Goal: Task Accomplishment & Management: Complete application form

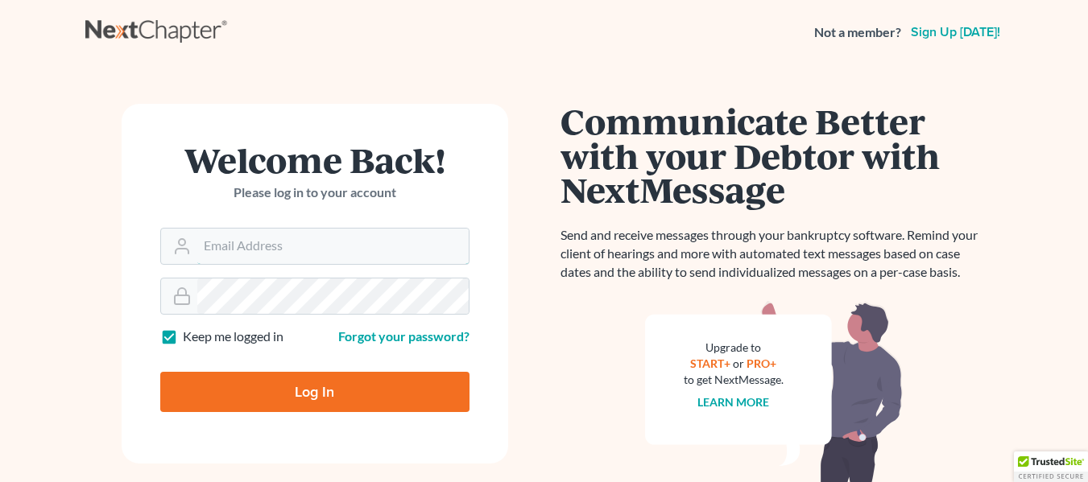
type input "[EMAIL_ADDRESS][DOMAIN_NAME]"
click at [300, 387] on input "Log In" at bounding box center [314, 392] width 309 height 40
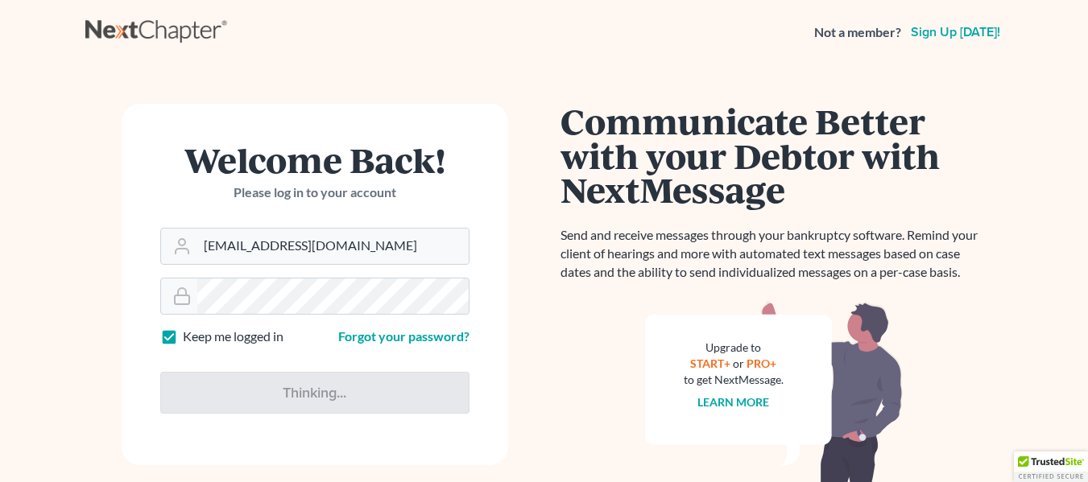
type input "Thinking..."
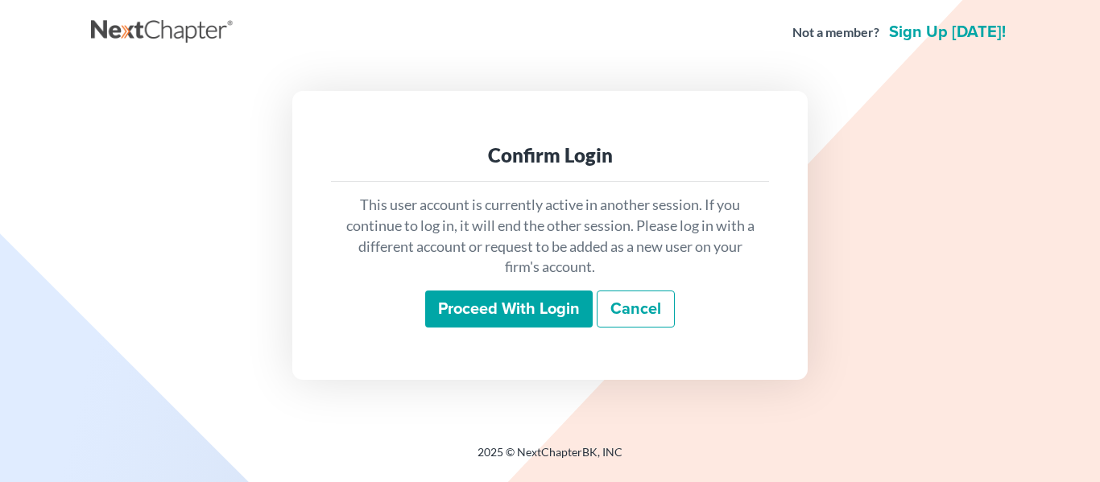
click at [496, 313] on input "Proceed with login" at bounding box center [509, 309] width 168 height 37
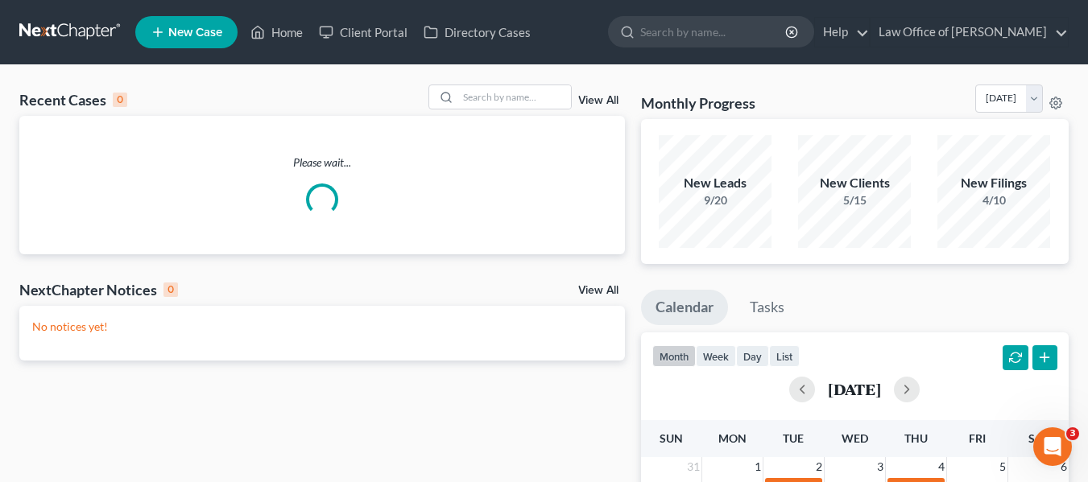
click at [171, 32] on span "New Case" at bounding box center [195, 33] width 54 height 12
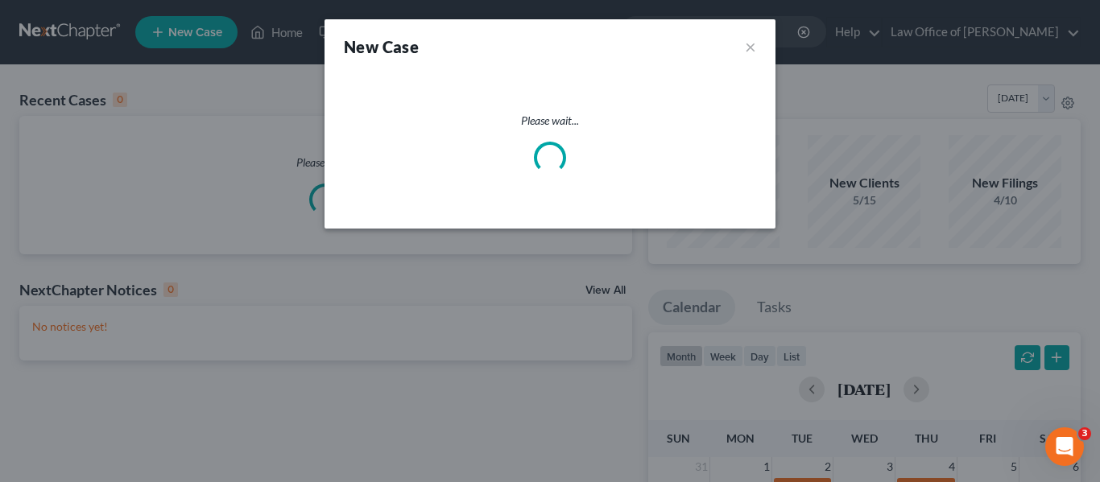
select select "76"
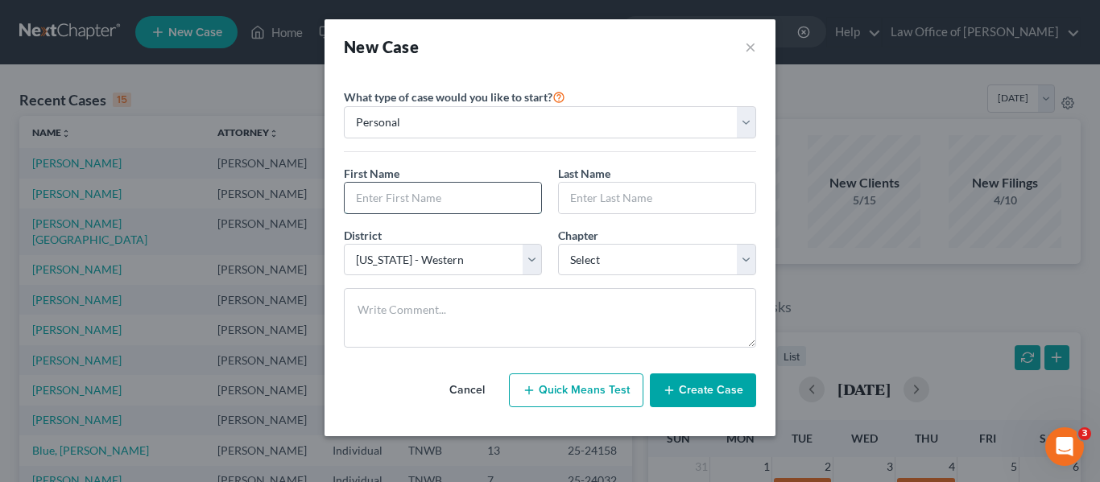
click at [373, 200] on input "text" at bounding box center [443, 198] width 197 height 31
type input "Victoria"
click at [570, 202] on input "text" at bounding box center [657, 198] width 197 height 31
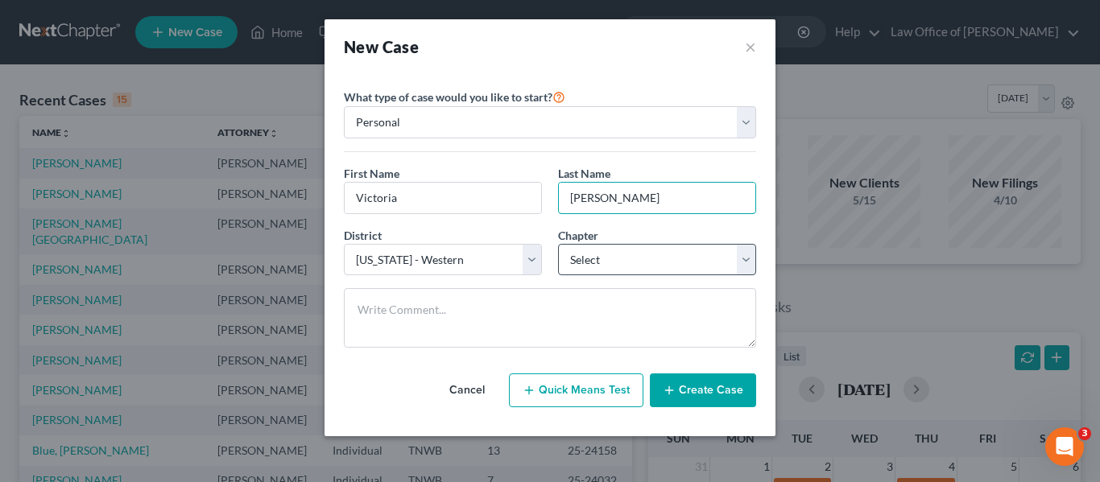
type input "[PERSON_NAME]"
click at [590, 261] on select "Select 7 11 12 13" at bounding box center [657, 260] width 198 height 32
select select "3"
click at [558, 244] on select "Select 7 11 12 13" at bounding box center [657, 260] width 198 height 32
click at [694, 386] on button "Create Case" at bounding box center [703, 391] width 106 height 34
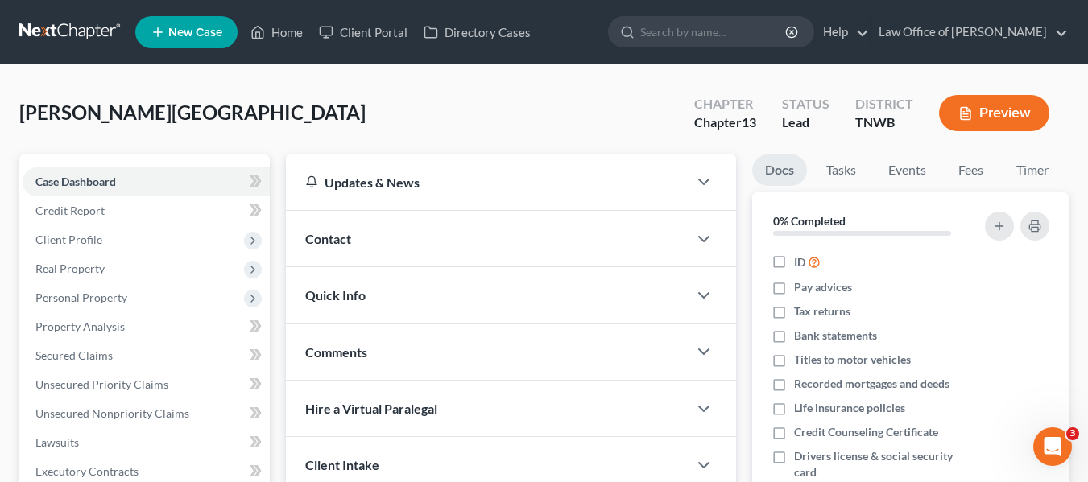
click at [338, 240] on span "Contact" at bounding box center [328, 238] width 46 height 15
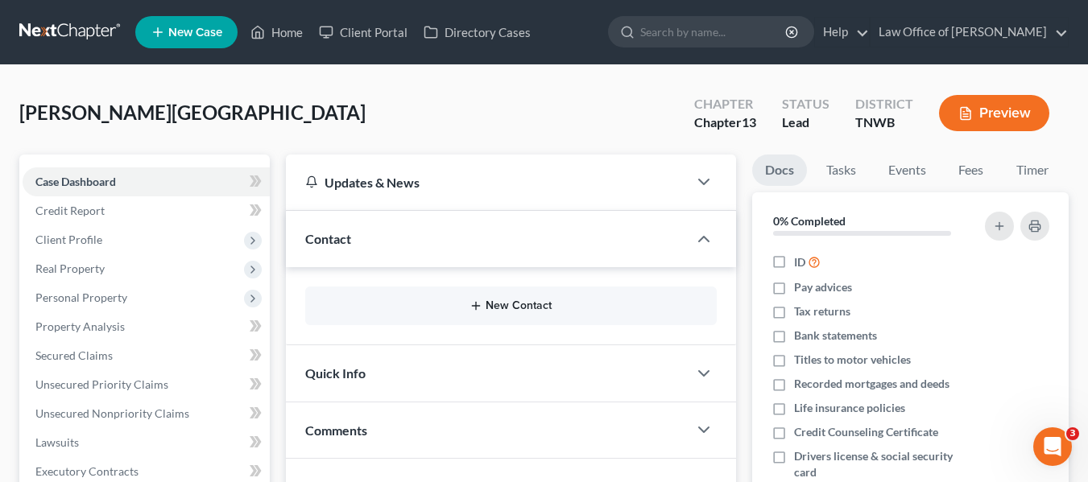
click at [534, 305] on button "New Contact" at bounding box center [511, 306] width 386 height 13
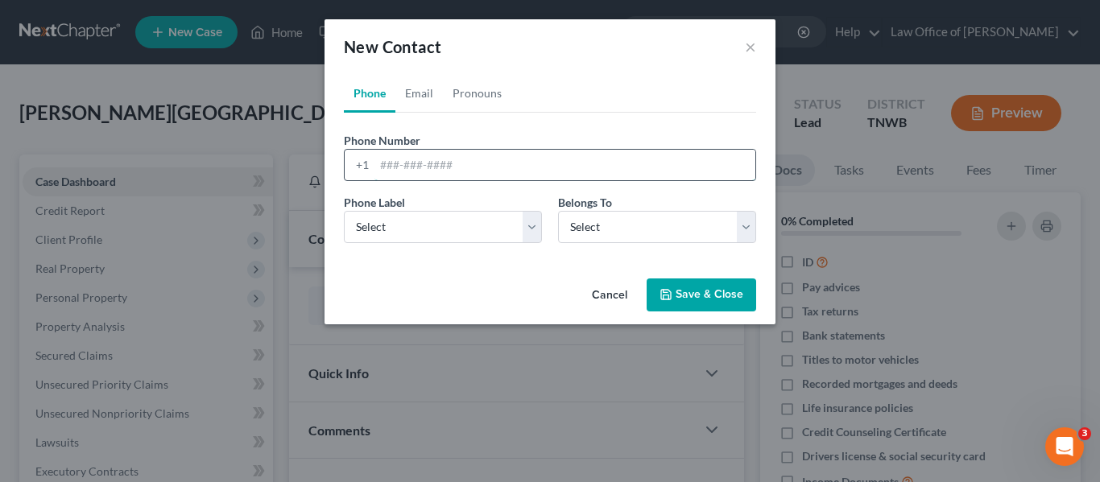
click at [424, 170] on input "tel" at bounding box center [565, 165] width 381 height 31
type input "901720-8200"
click at [533, 226] on select "Select Mobile Home Work Other" at bounding box center [443, 227] width 198 height 32
select select "0"
click at [344, 211] on select "Select Mobile Home Work Other" at bounding box center [443, 227] width 198 height 32
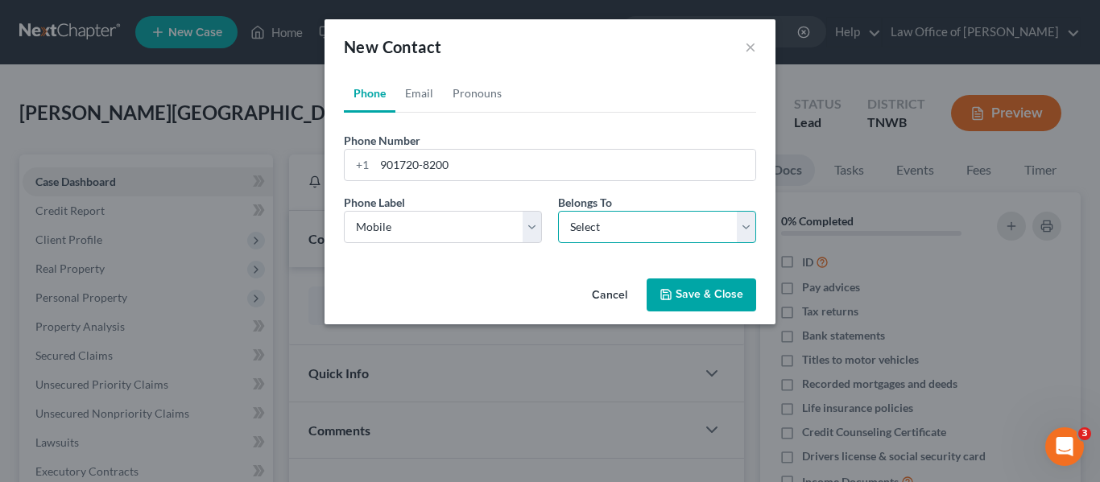
click at [747, 222] on select "Select Client Other" at bounding box center [657, 227] width 198 height 32
select select "0"
click at [558, 211] on select "Select Client Other" at bounding box center [657, 227] width 198 height 32
click at [706, 289] on button "Save & Close" at bounding box center [702, 296] width 110 height 34
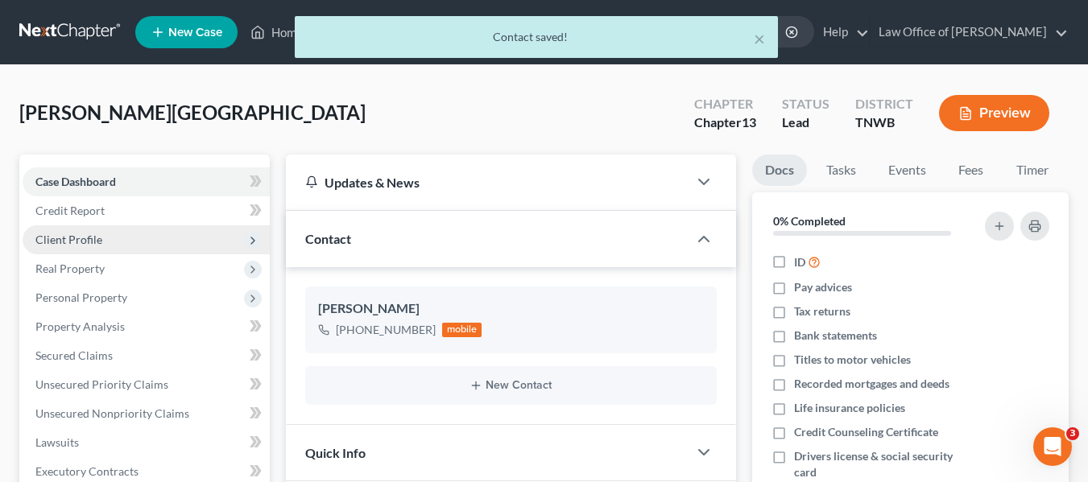
click at [81, 233] on span "Client Profile" at bounding box center [68, 240] width 67 height 14
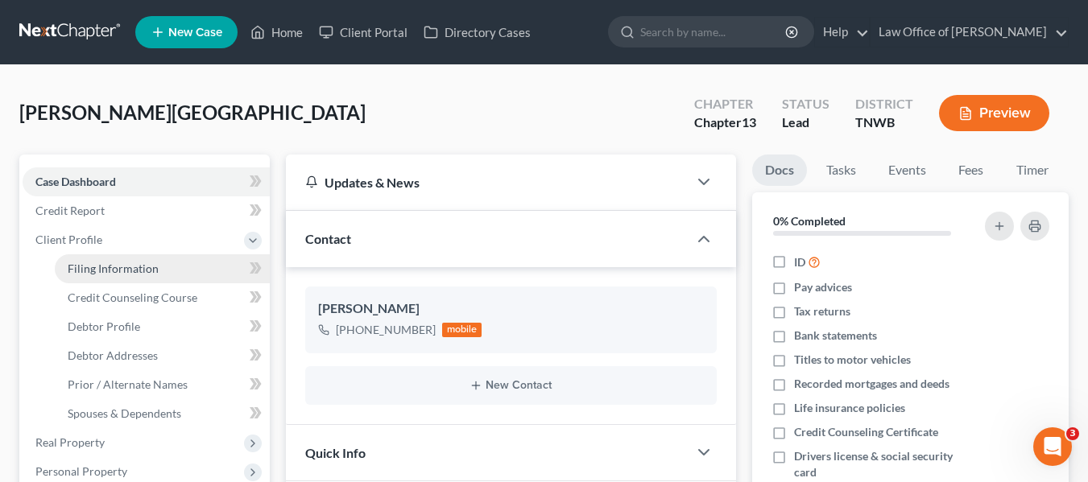
click at [120, 274] on span "Filing Information" at bounding box center [113, 269] width 91 height 14
select select "1"
select select "0"
select select "3"
select select "76"
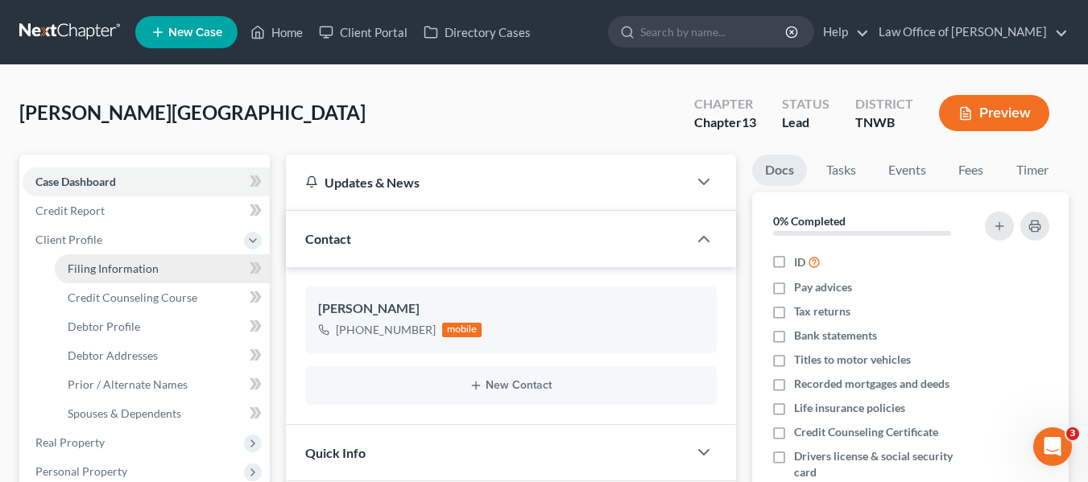
select select "44"
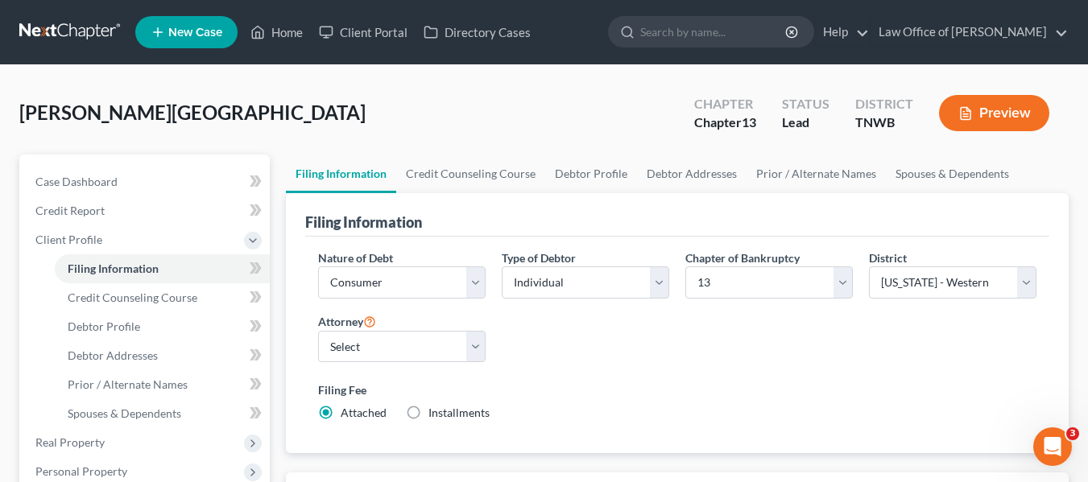
click at [429, 411] on label "Installments Installments" at bounding box center [459, 413] width 61 height 16
click at [435, 411] on input "Installments Installments" at bounding box center [440, 410] width 10 height 10
radio input "true"
radio input "false"
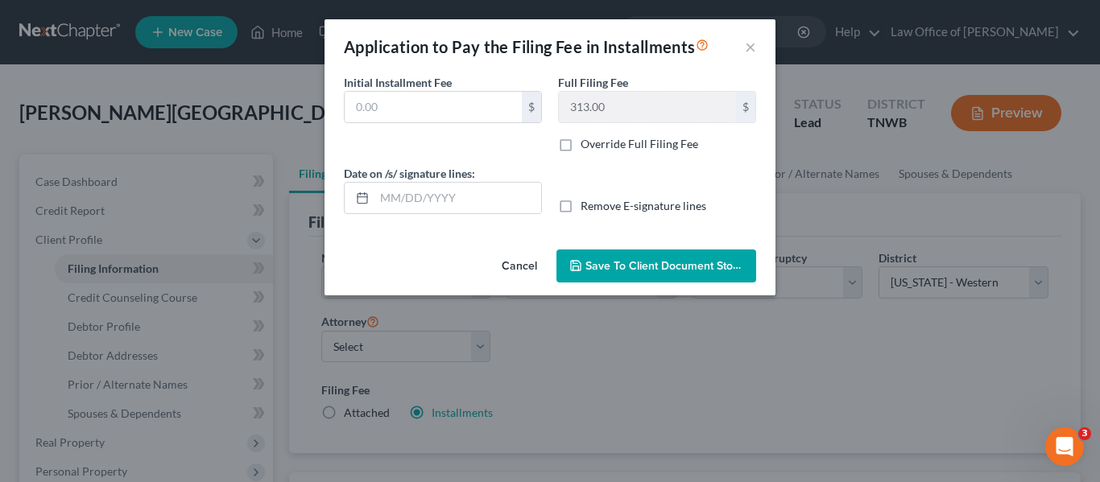
type input "0.00"
type input "[DATE]"
click at [642, 258] on button "Save to Client Document Storage" at bounding box center [657, 267] width 200 height 34
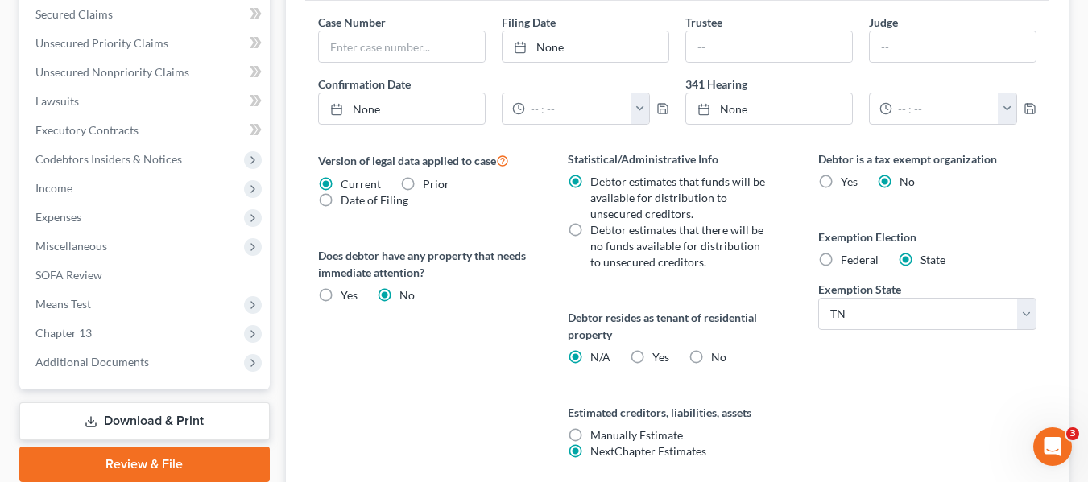
scroll to position [580, 0]
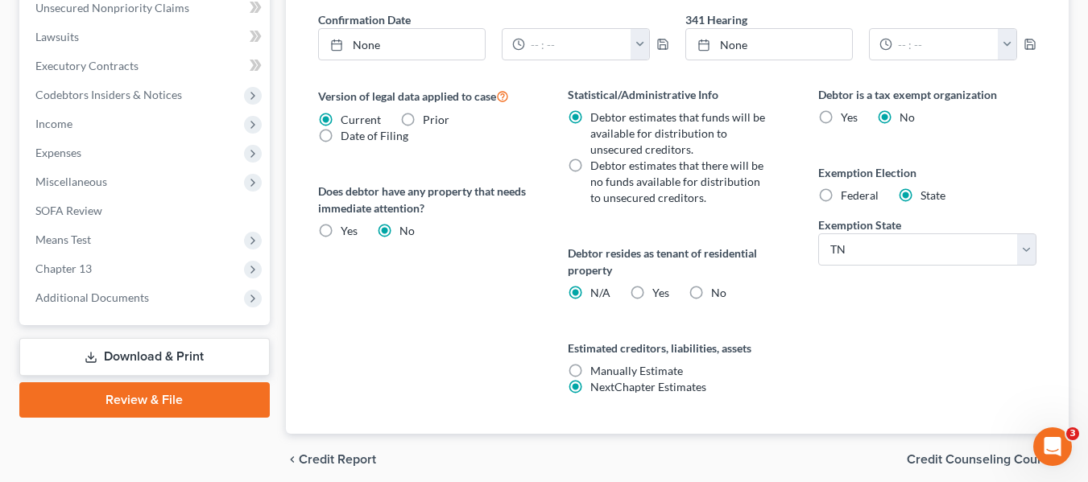
click at [994, 456] on span "Credit Counseling Course" at bounding box center [981, 459] width 149 height 13
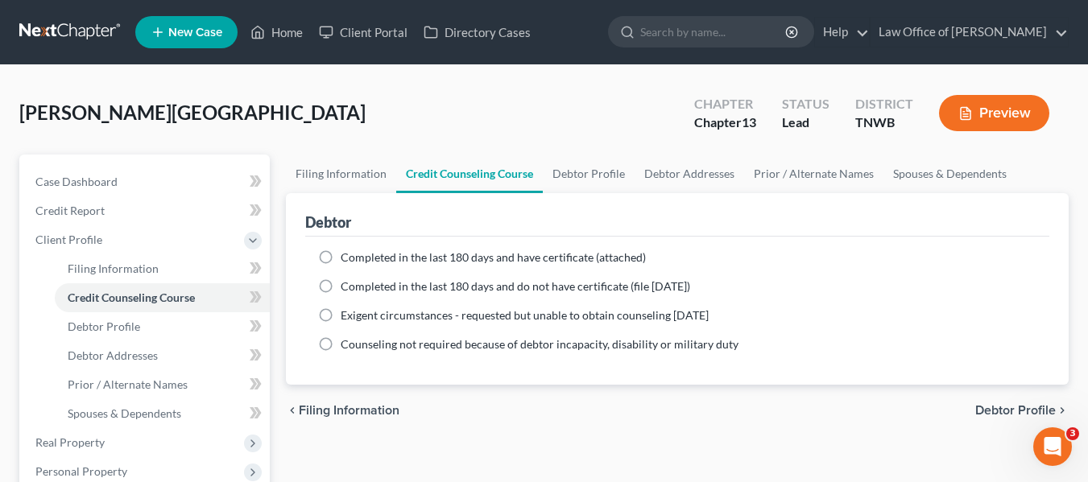
click at [341, 258] on label "Completed in the last 180 days and have certificate (attached)" at bounding box center [493, 258] width 305 height 16
click at [347, 258] on input "Completed in the last 180 days and have certificate (attached)" at bounding box center [352, 255] width 10 height 10
radio input "true"
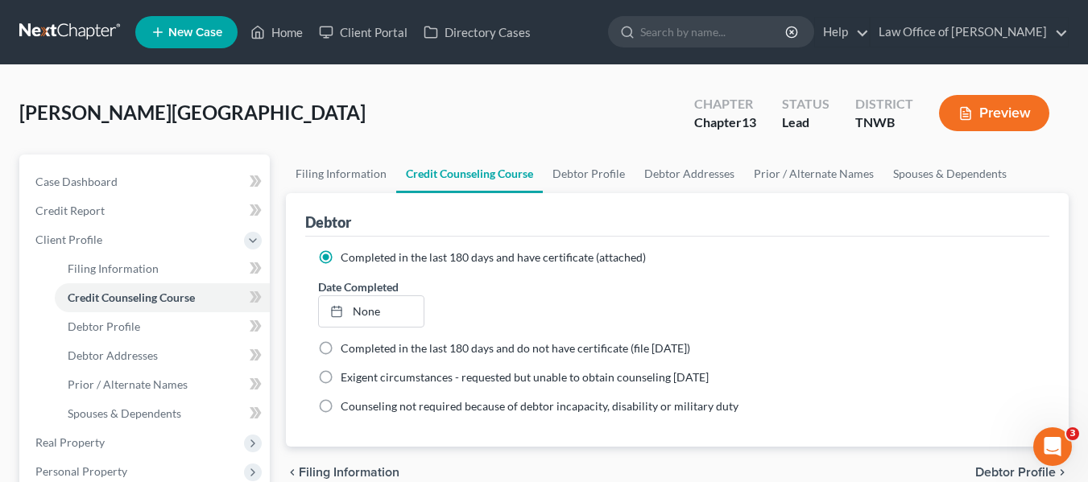
click at [341, 349] on label "Completed in the last 180 days and do not have certificate (file [DATE])" at bounding box center [516, 349] width 350 height 16
click at [347, 349] on input "Completed in the last 180 days and do not have certificate (file [DATE])" at bounding box center [352, 346] width 10 height 10
radio input "true"
radio input "false"
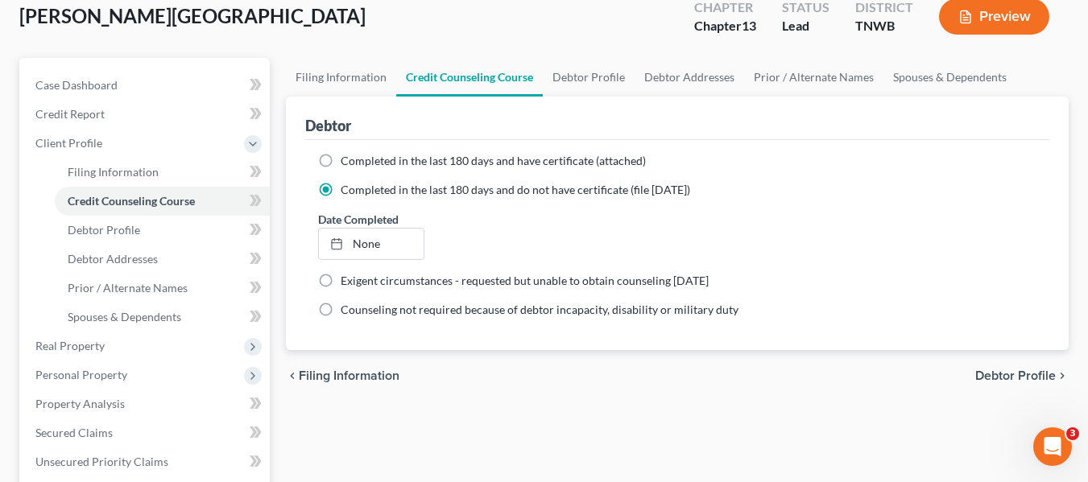
scroll to position [182, 0]
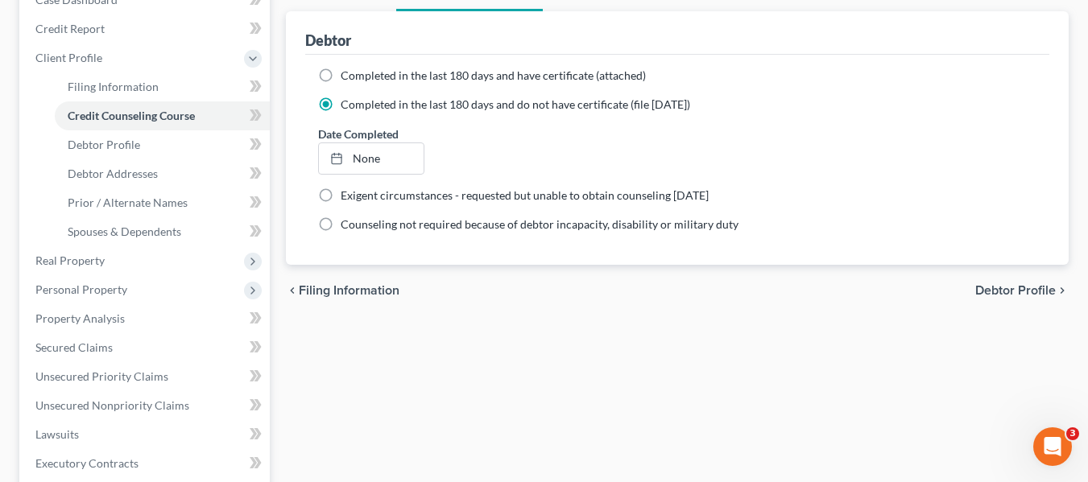
click at [1023, 289] on span "Debtor Profile" at bounding box center [1015, 290] width 81 height 13
select select "0"
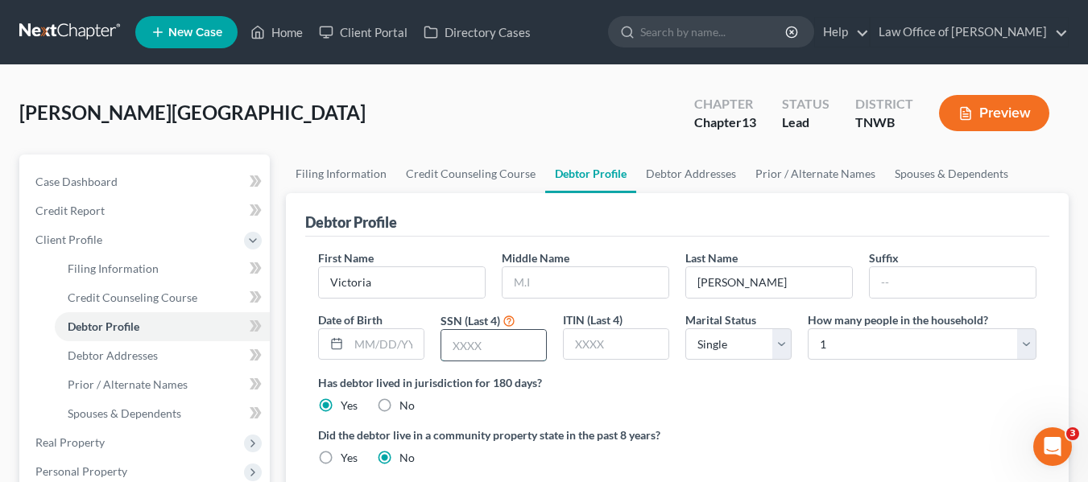
click at [453, 340] on input "text" at bounding box center [493, 345] width 105 height 31
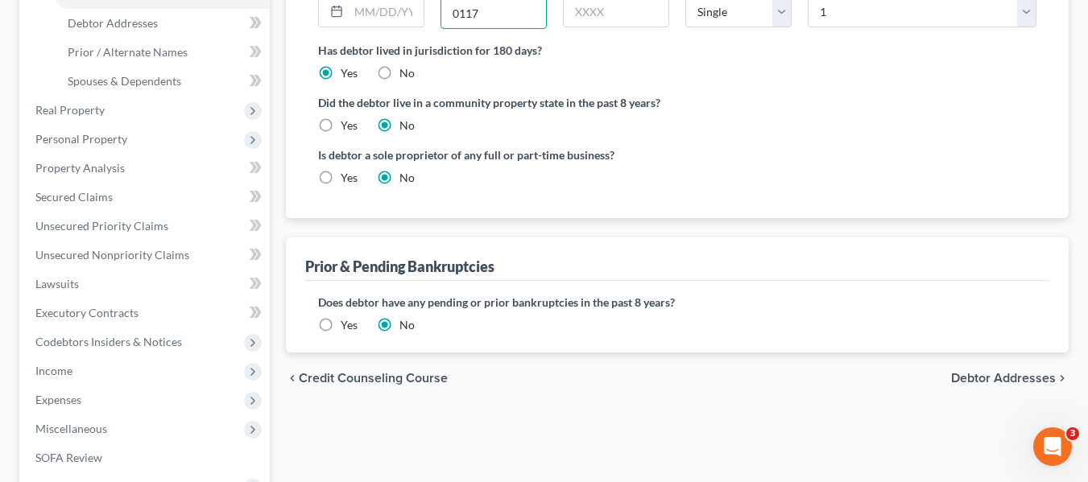
scroll to position [354, 0]
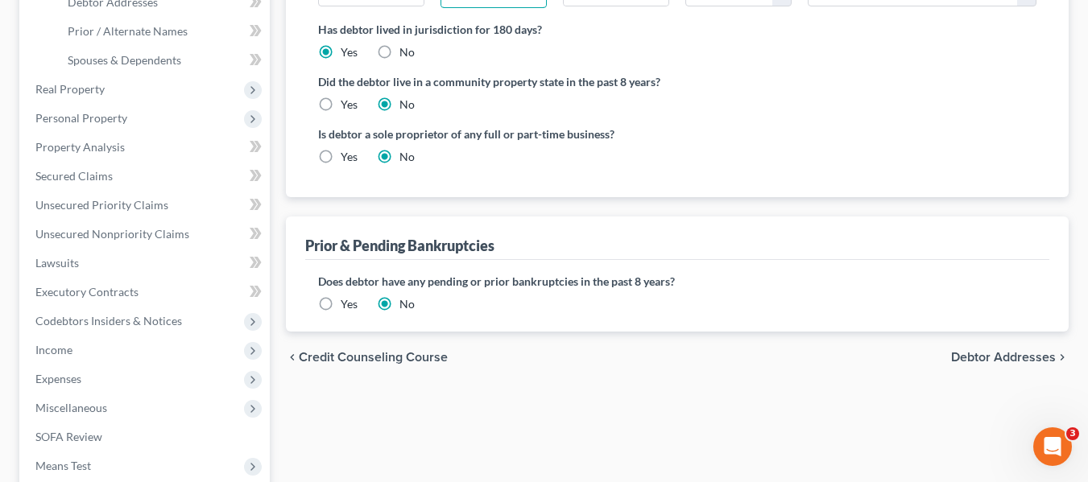
type input "0117"
click at [1010, 351] on span "Debtor Addresses" at bounding box center [1003, 357] width 105 height 13
select select "0"
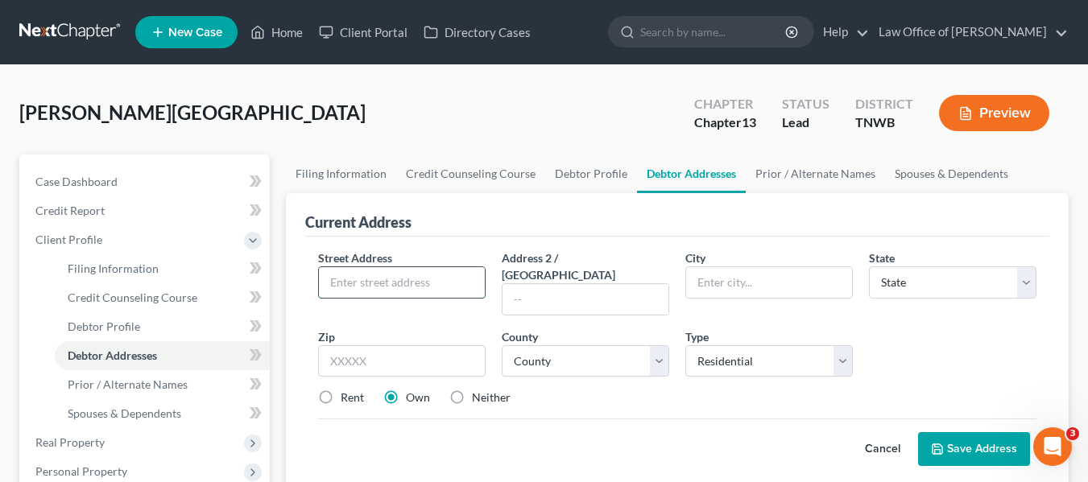
click at [367, 278] on input "text" at bounding box center [402, 282] width 166 height 31
type input "[STREET_ADDRESS]"
click at [710, 280] on input "text" at bounding box center [769, 282] width 166 height 31
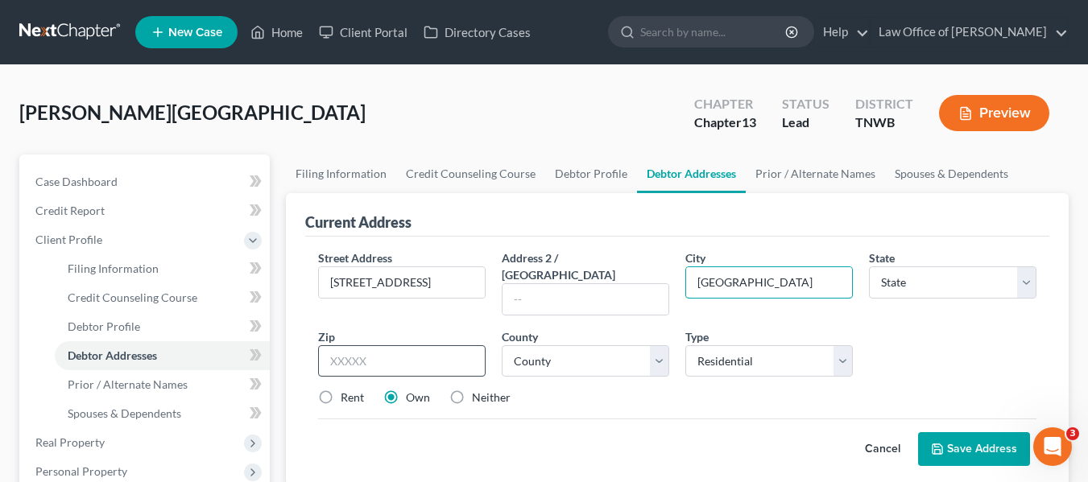
type input "[GEOGRAPHIC_DATA]"
click at [387, 346] on input "text" at bounding box center [402, 362] width 168 height 32
type input "38128"
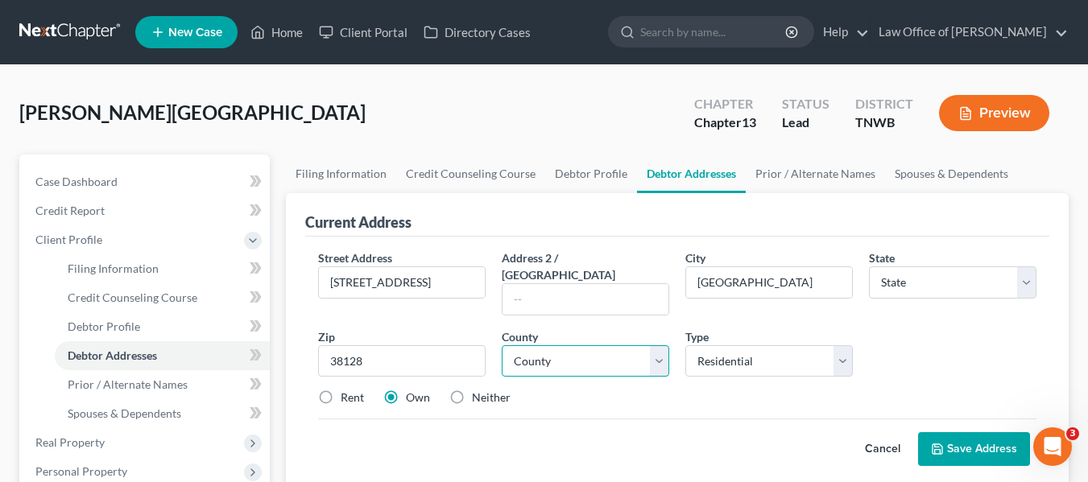
select select "44"
click at [661, 346] on select "County" at bounding box center [586, 362] width 168 height 32
click at [660, 346] on select "County [GEOGRAPHIC_DATA] [GEOGRAPHIC_DATA] [GEOGRAPHIC_DATA] [GEOGRAPHIC_DATA] …" at bounding box center [586, 362] width 168 height 32
select select "78"
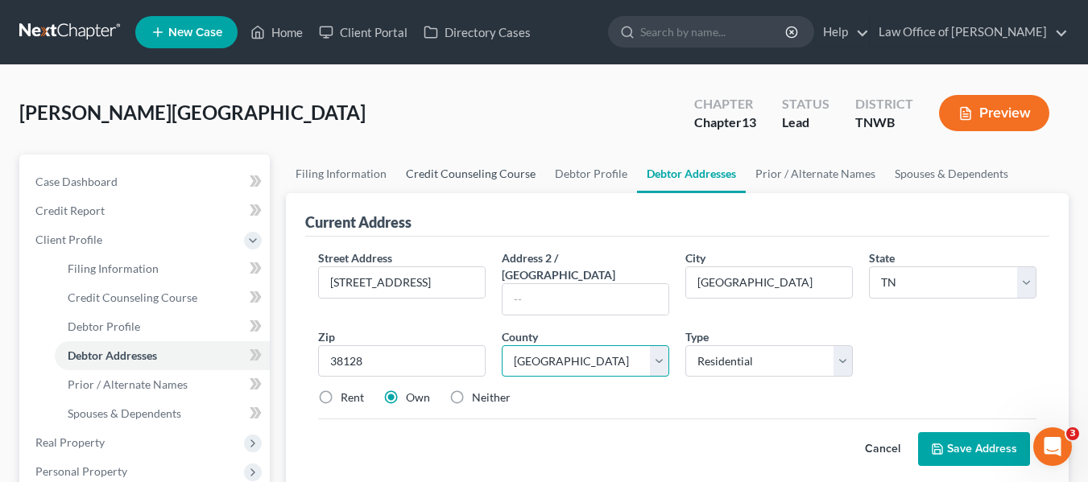
click at [502, 346] on select "County [GEOGRAPHIC_DATA] [GEOGRAPHIC_DATA] [GEOGRAPHIC_DATA] [GEOGRAPHIC_DATA] …" at bounding box center [586, 362] width 168 height 32
click at [967, 433] on button "Save Address" at bounding box center [974, 450] width 112 height 34
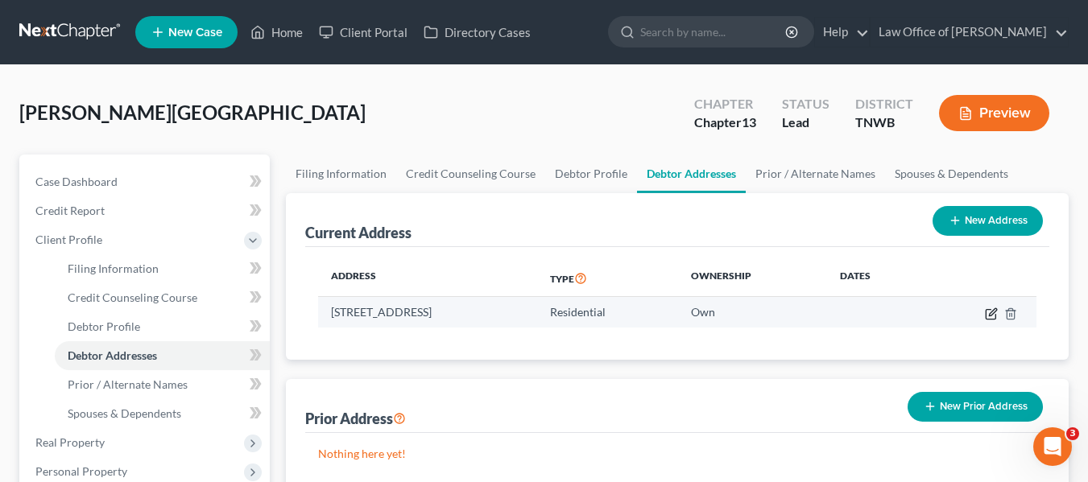
click at [992, 308] on icon "button" at bounding box center [991, 314] width 13 height 13
select select "44"
select select "78"
select select "0"
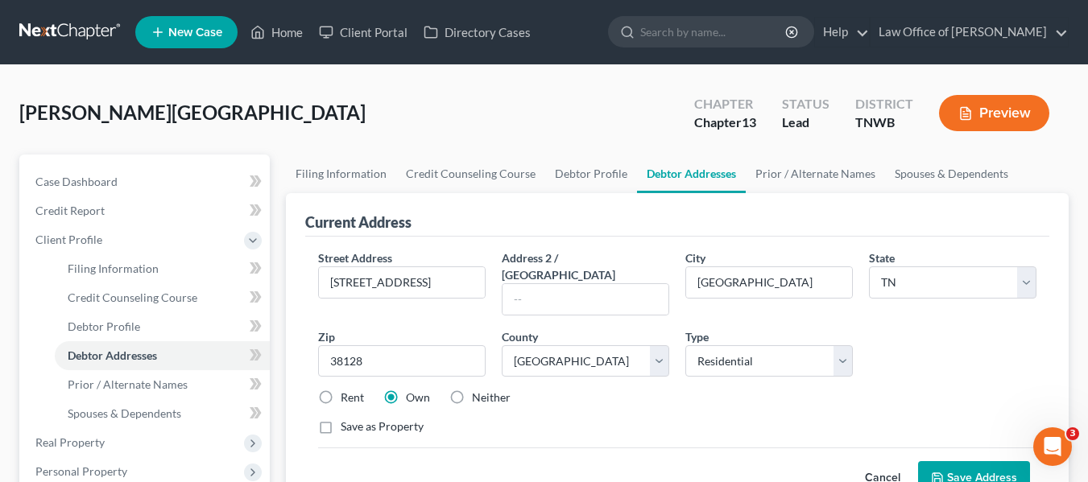
click at [341, 390] on label "Rent" at bounding box center [352, 398] width 23 height 16
click at [347, 390] on input "Rent" at bounding box center [352, 395] width 10 height 10
radio input "true"
click at [971, 462] on button "Save Address" at bounding box center [974, 479] width 112 height 34
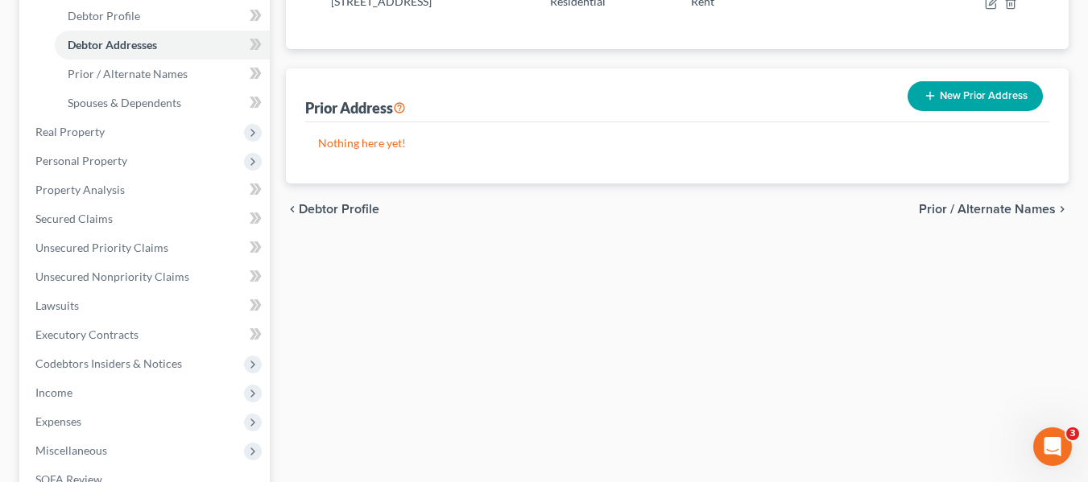
scroll to position [322, 0]
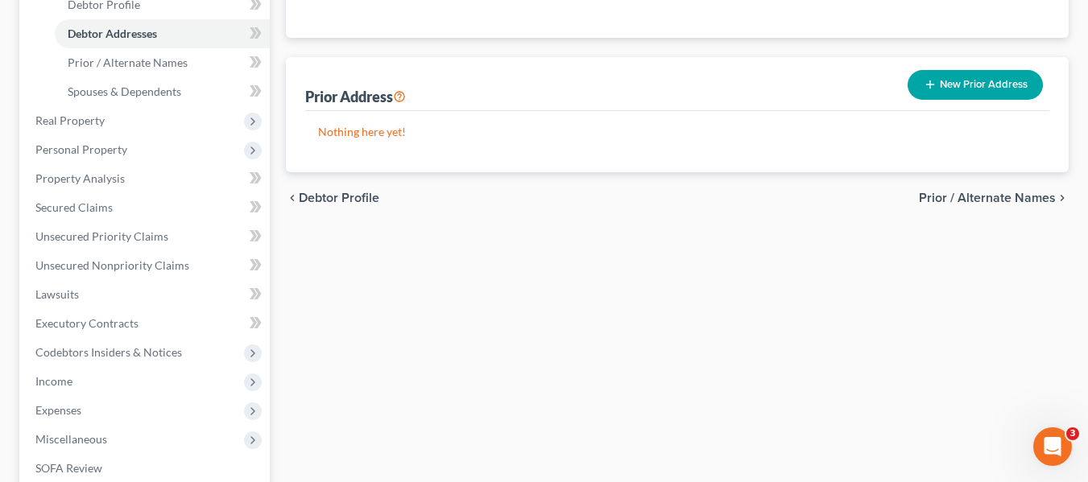
click at [981, 193] on span "Prior / Alternate Names" at bounding box center [987, 198] width 137 height 13
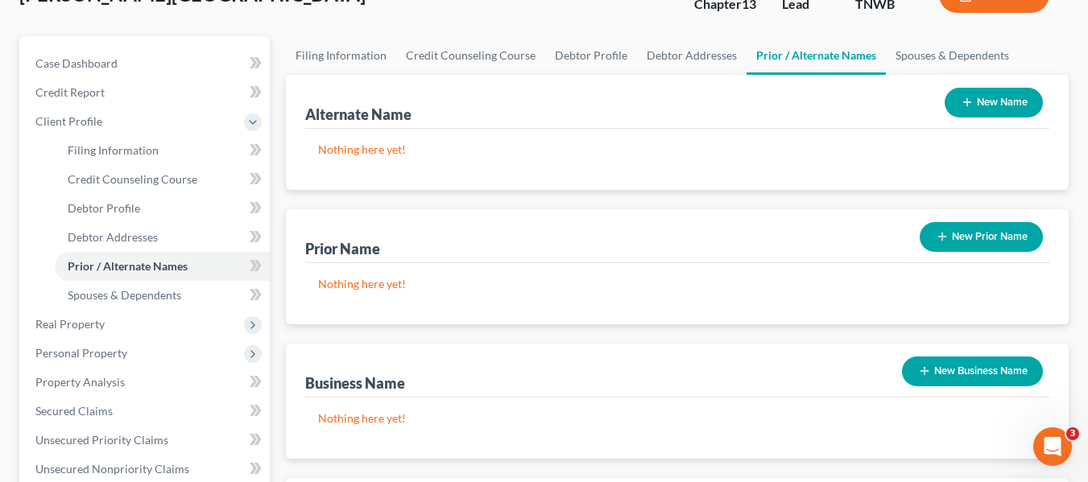
scroll to position [139, 0]
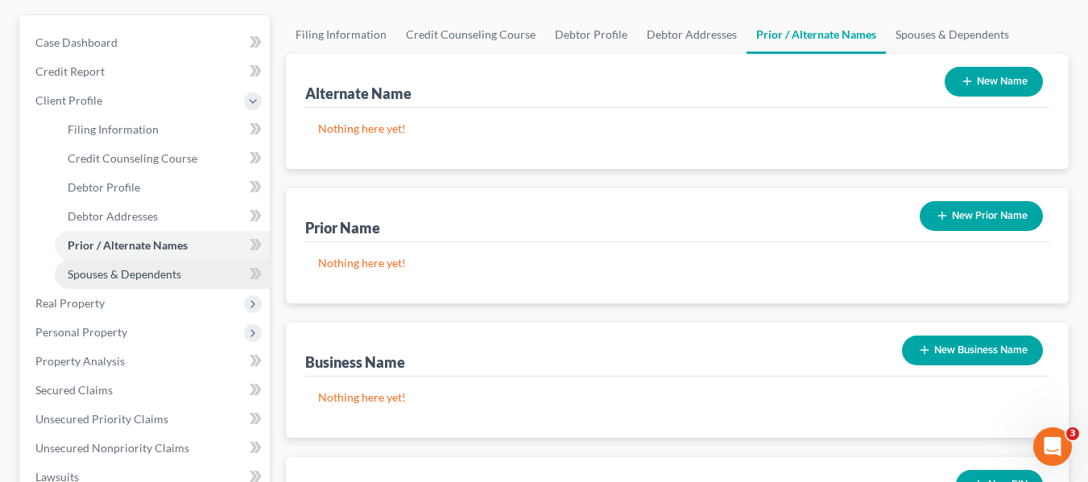
click at [130, 273] on span "Spouses & Dependents" at bounding box center [125, 274] width 114 height 14
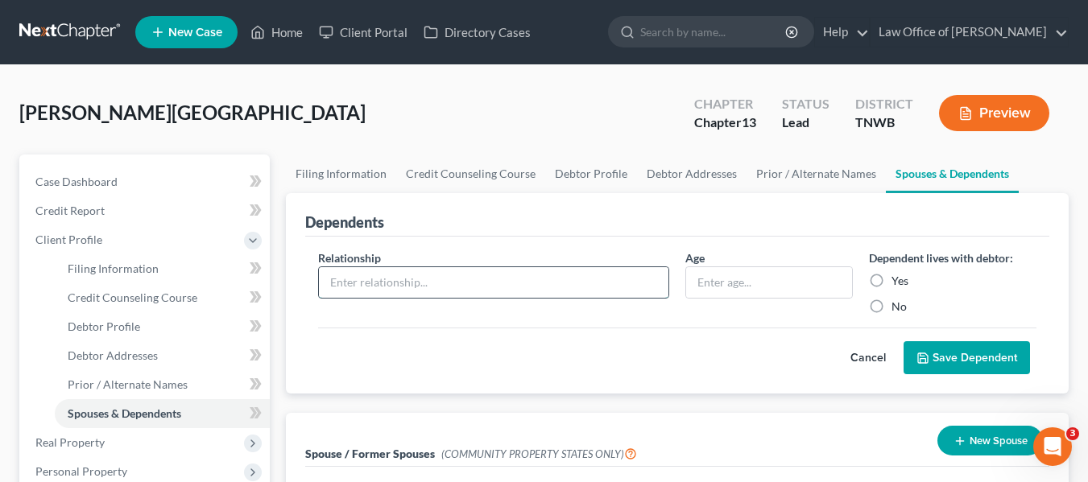
click at [333, 274] on input "text" at bounding box center [494, 282] width 350 height 31
type input "son"
click at [696, 278] on input "text" at bounding box center [769, 282] width 166 height 31
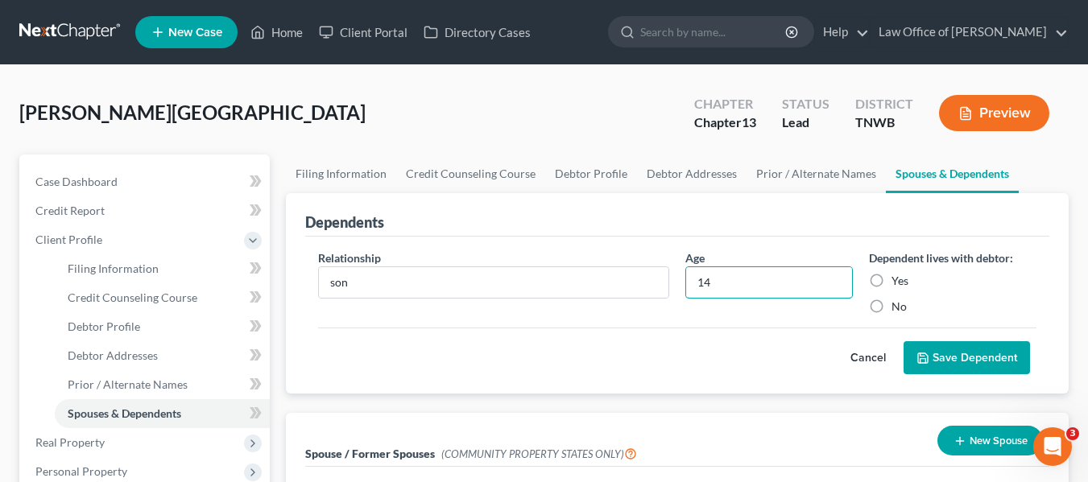
type input "14"
click at [892, 280] on label "Yes" at bounding box center [900, 281] width 17 height 16
click at [898, 280] on input "Yes" at bounding box center [903, 278] width 10 height 10
radio input "true"
click at [968, 349] on button "Save Dependent" at bounding box center [967, 359] width 126 height 34
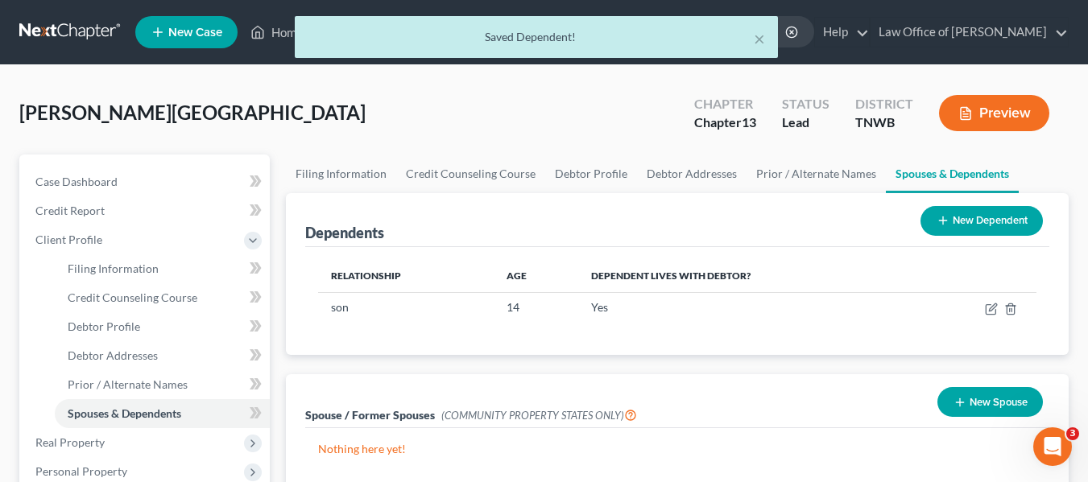
click at [976, 213] on button "New Dependent" at bounding box center [982, 221] width 122 height 30
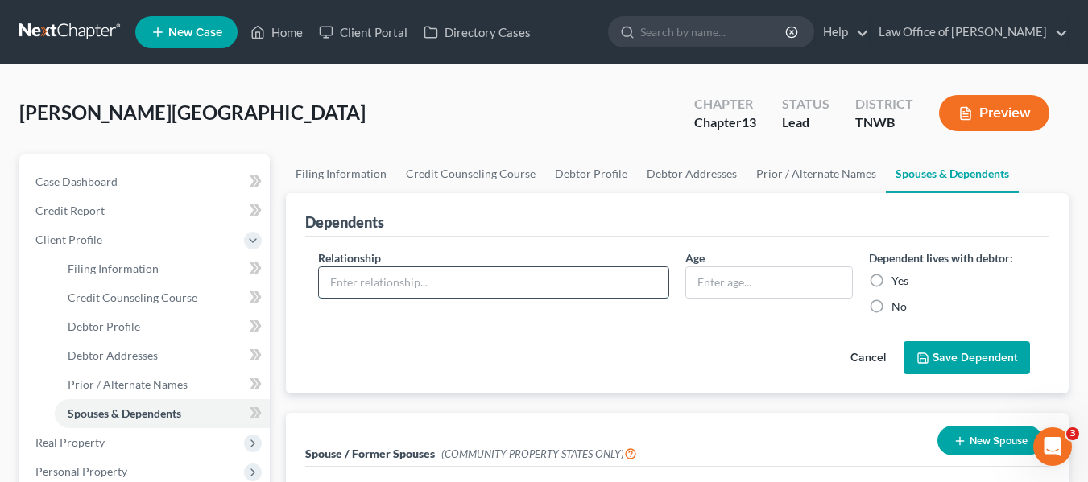
click at [375, 292] on input "text" at bounding box center [494, 282] width 350 height 31
type input "son"
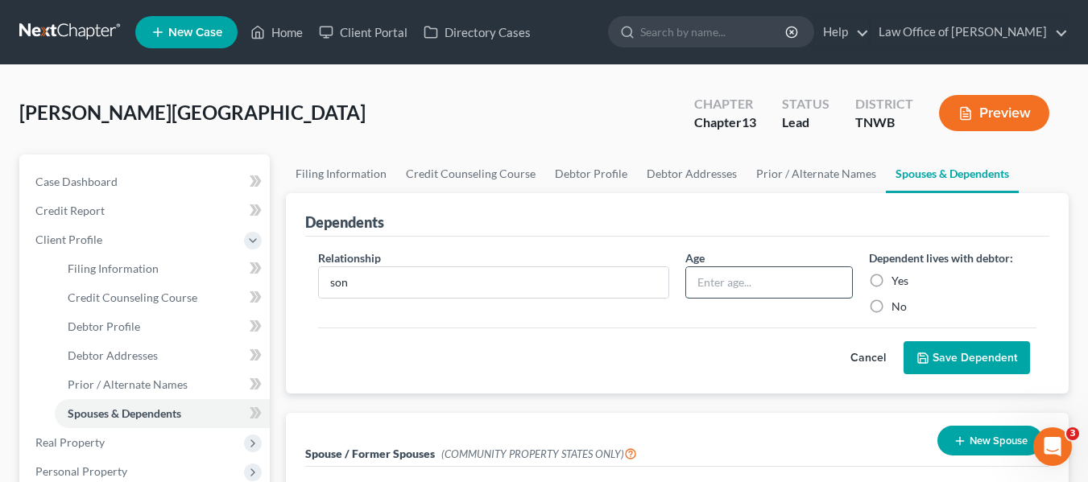
click at [741, 292] on input "text" at bounding box center [769, 282] width 166 height 31
type input "6"
click at [892, 279] on label "Yes" at bounding box center [900, 281] width 17 height 16
click at [898, 279] on input "Yes" at bounding box center [903, 278] width 10 height 10
radio input "true"
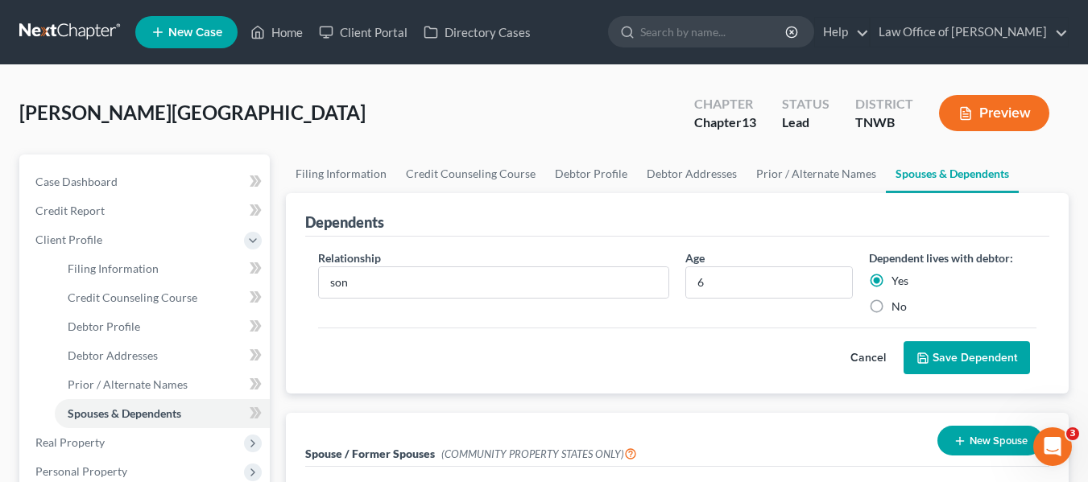
click at [965, 358] on button "Save Dependent" at bounding box center [967, 359] width 126 height 34
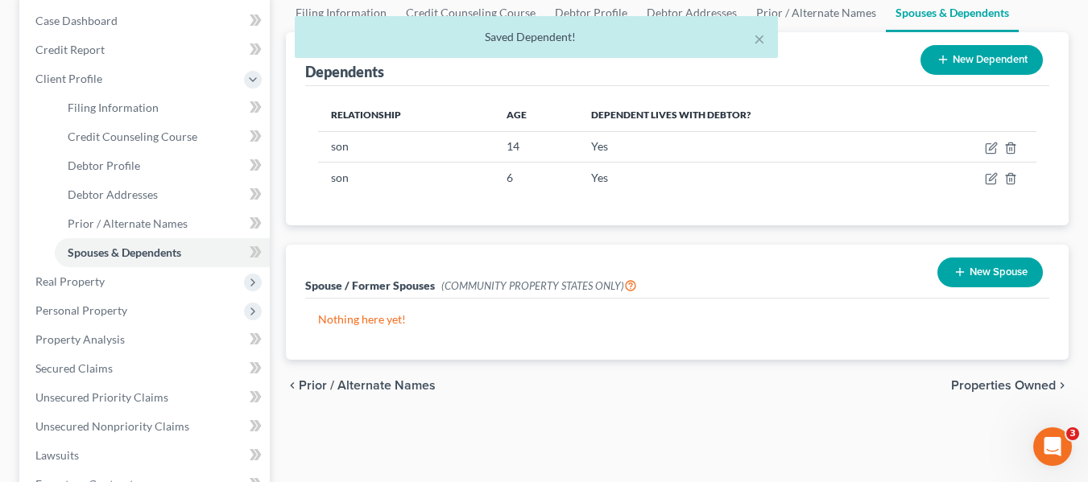
scroll to position [215, 0]
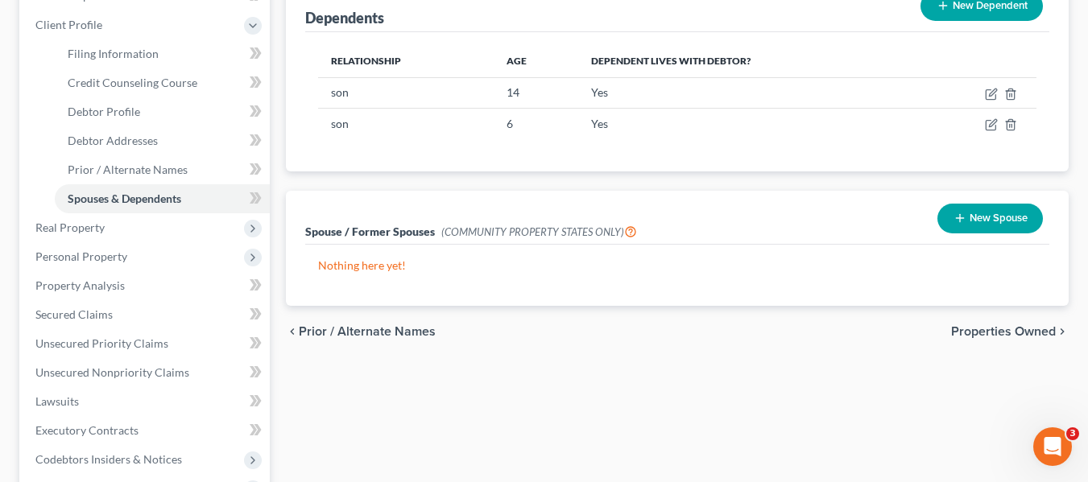
click at [1025, 331] on span "Properties Owned" at bounding box center [1003, 331] width 105 height 13
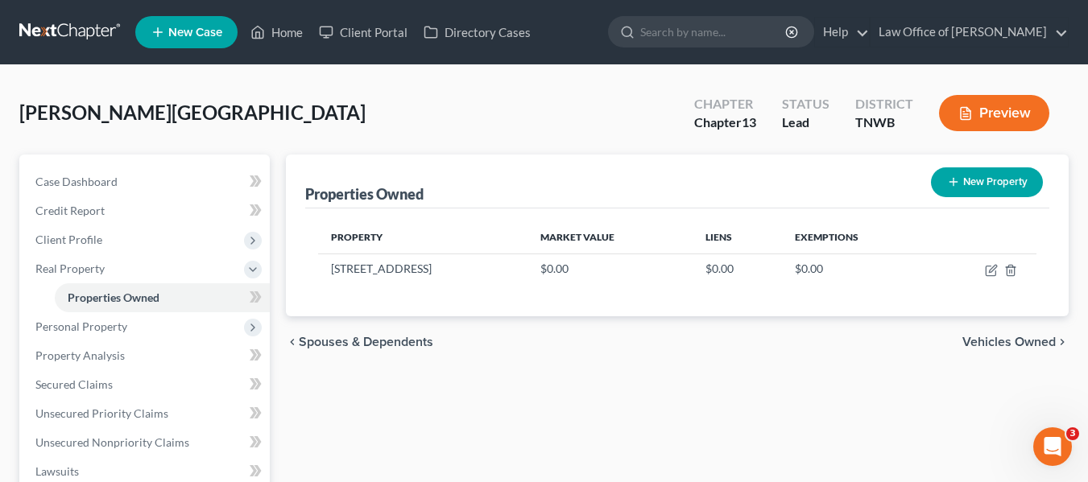
click at [1022, 341] on span "Vehicles Owned" at bounding box center [1009, 342] width 93 height 13
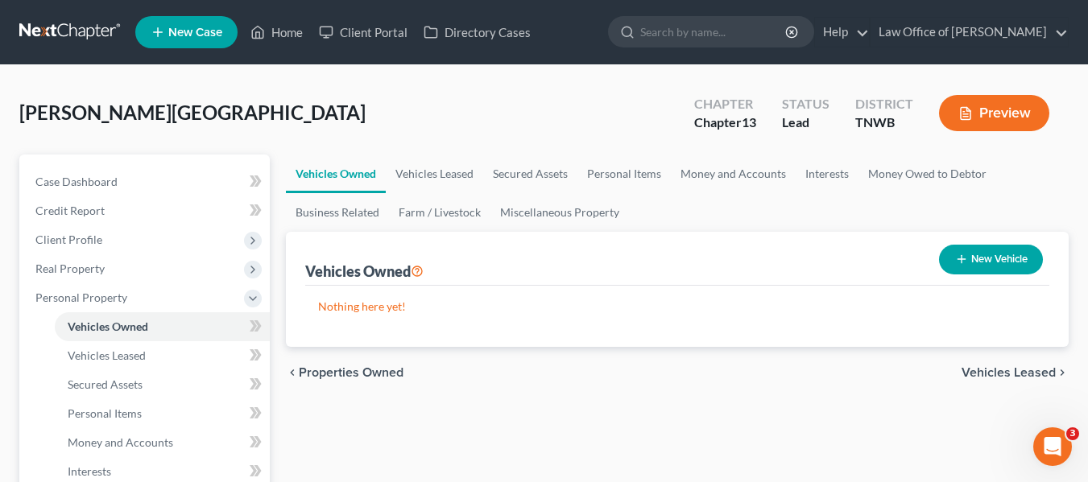
click at [1014, 371] on span "Vehicles Leased" at bounding box center [1009, 372] width 94 height 13
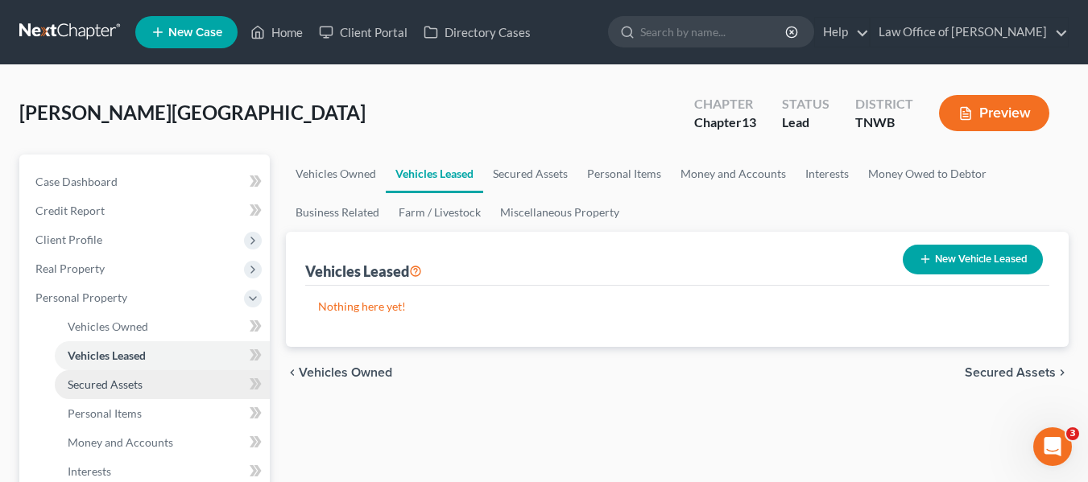
click at [109, 379] on span "Secured Assets" at bounding box center [105, 385] width 75 height 14
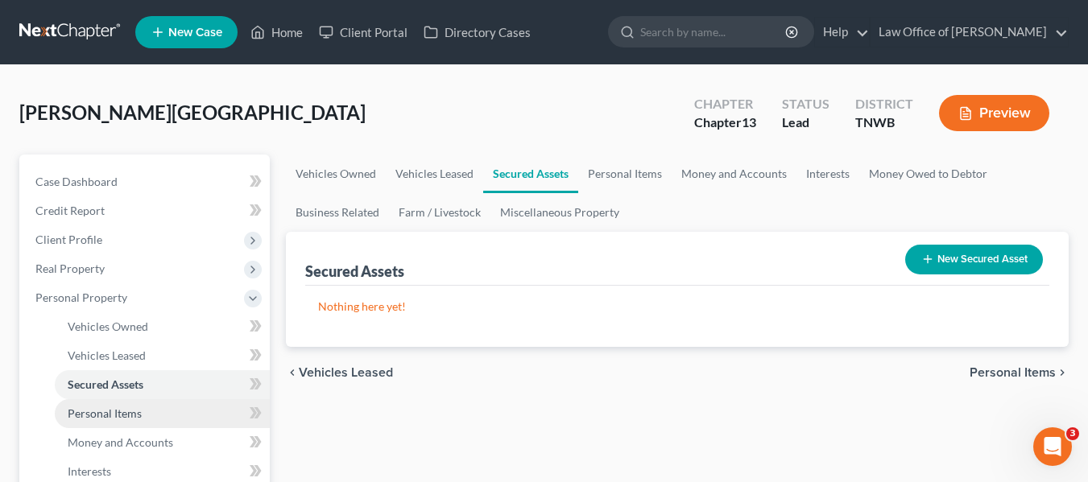
click at [131, 412] on span "Personal Items" at bounding box center [105, 414] width 74 height 14
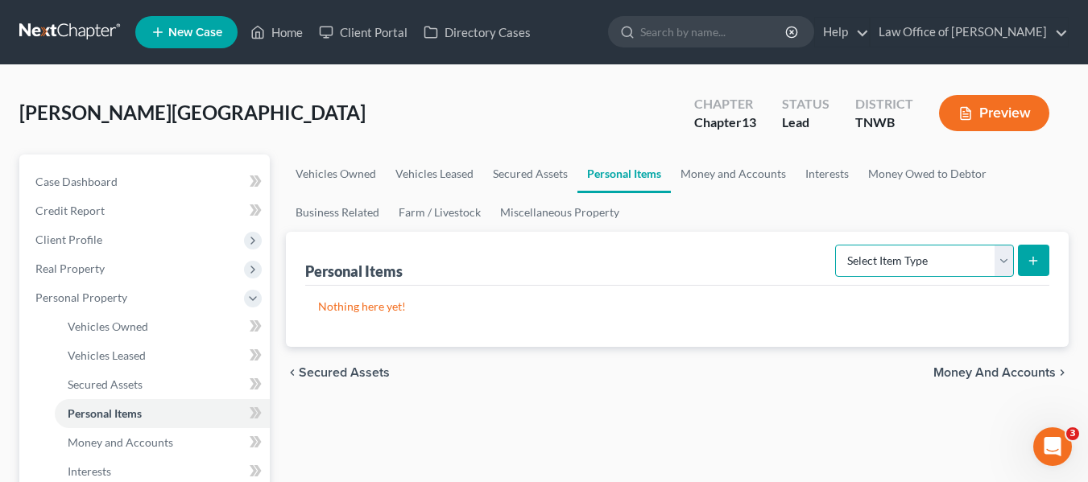
click at [1004, 260] on select "Select Item Type Clothing Collectibles Of Value Electronics Firearms Household …" at bounding box center [924, 261] width 179 height 32
select select "clothing"
click at [837, 245] on select "Select Item Type Clothing Collectibles Of Value Electronics Firearms Household …" at bounding box center [924, 261] width 179 height 32
click at [1032, 255] on icon "submit" at bounding box center [1033, 261] width 13 height 13
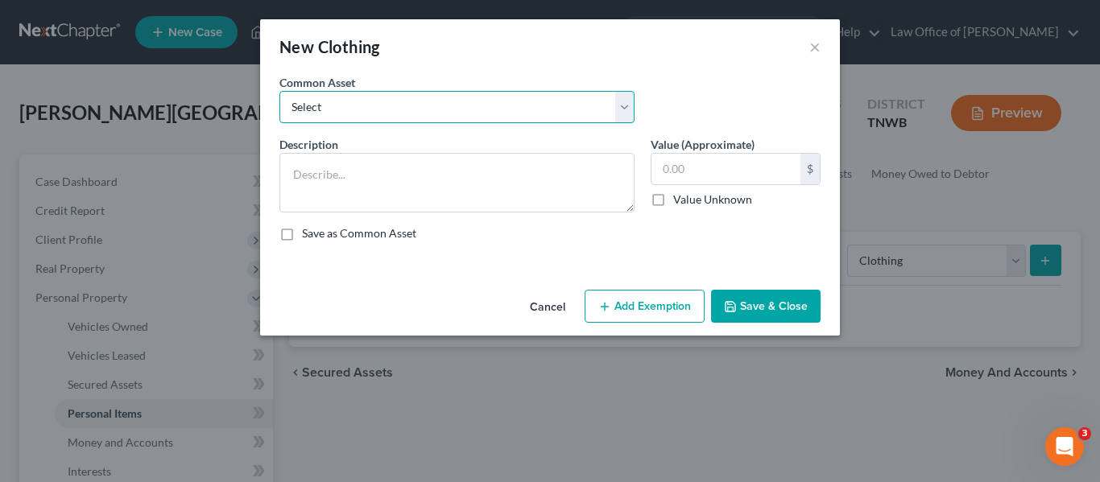
click at [625, 103] on select "Select Clothes" at bounding box center [456, 107] width 355 height 32
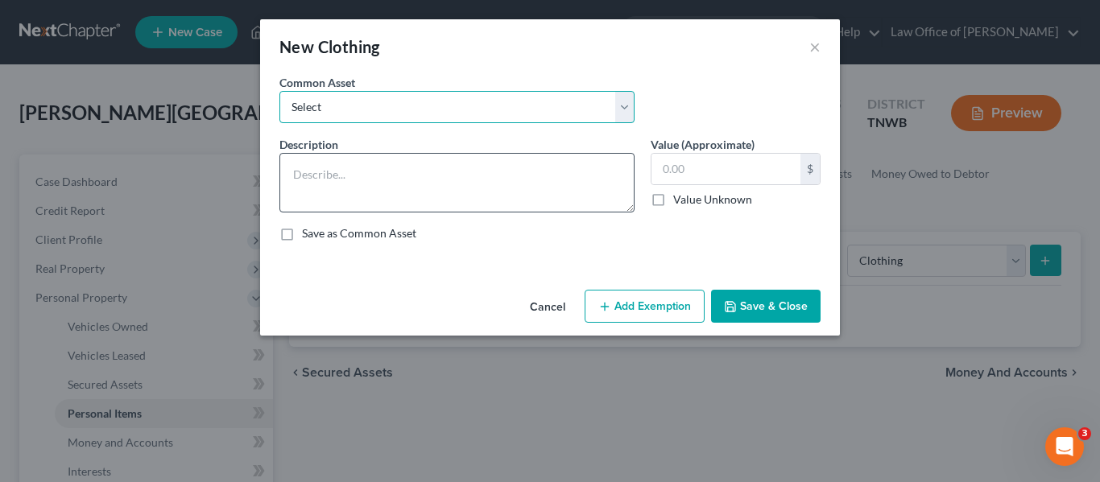
select select "0"
click at [279, 91] on select "Select Clothes" at bounding box center [456, 107] width 355 height 32
type textarea "Clothes"
type input "350.00"
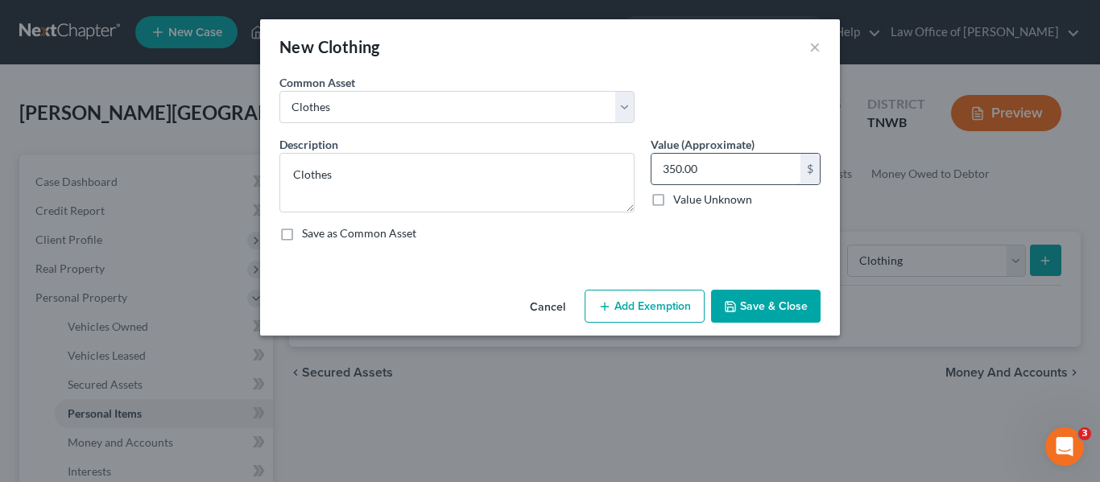
click at [660, 165] on input "350.00" at bounding box center [726, 169] width 149 height 31
type input "200.00"
click at [663, 302] on button "Add Exemption" at bounding box center [645, 307] width 120 height 34
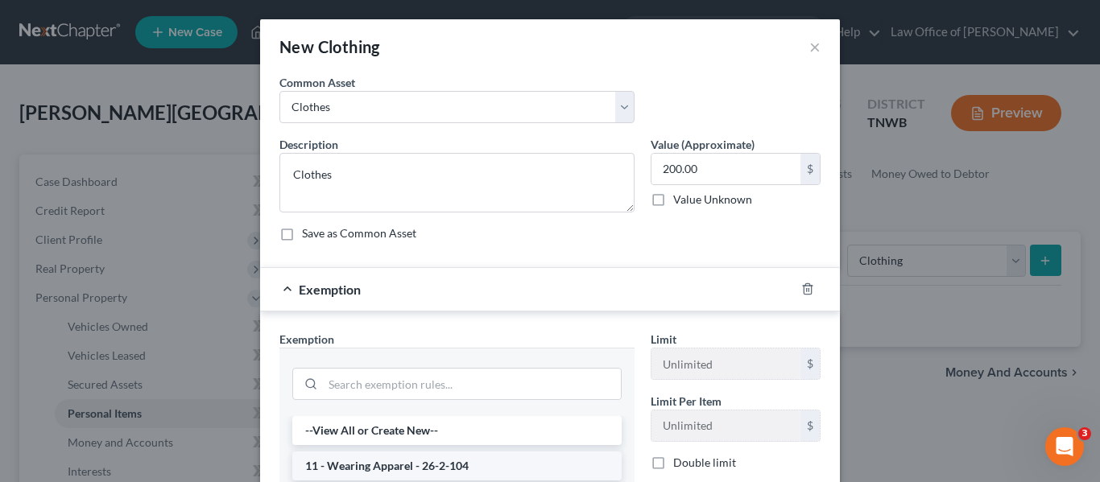
click at [445, 466] on li "11 - Wearing Apparel - 26-2-104" at bounding box center [456, 466] width 329 height 29
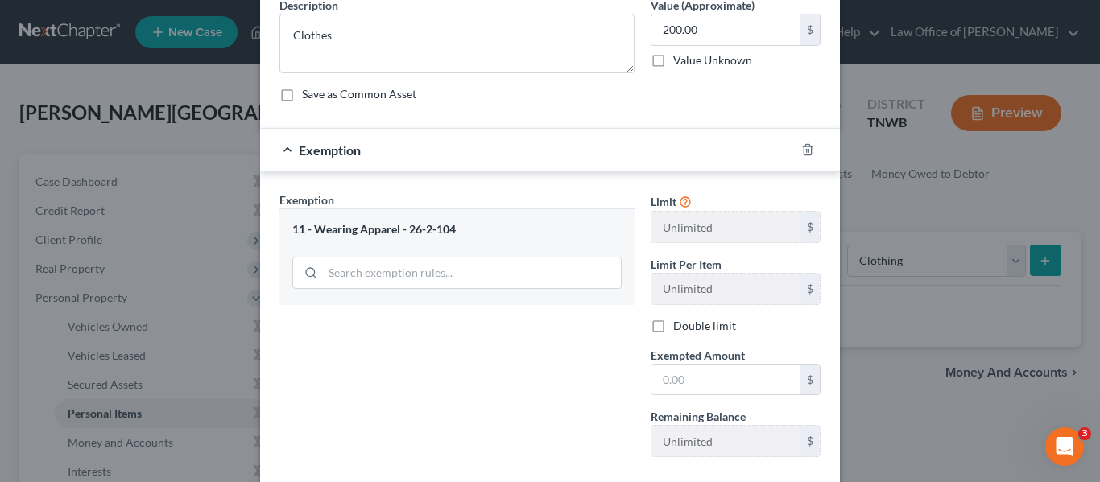
scroll to position [193, 0]
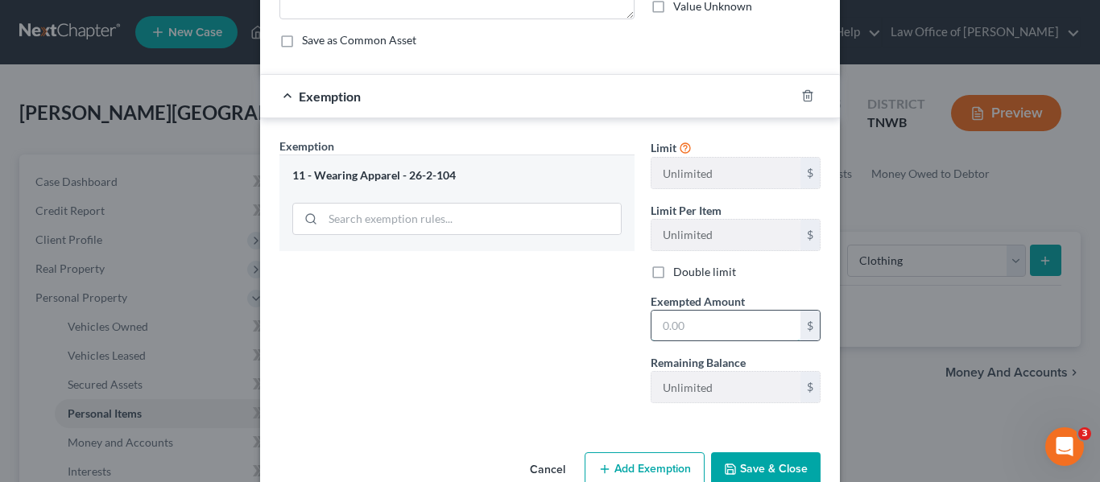
click at [657, 323] on input "text" at bounding box center [726, 326] width 149 height 31
type input "200.00"
click at [760, 466] on button "Save & Close" at bounding box center [766, 470] width 110 height 34
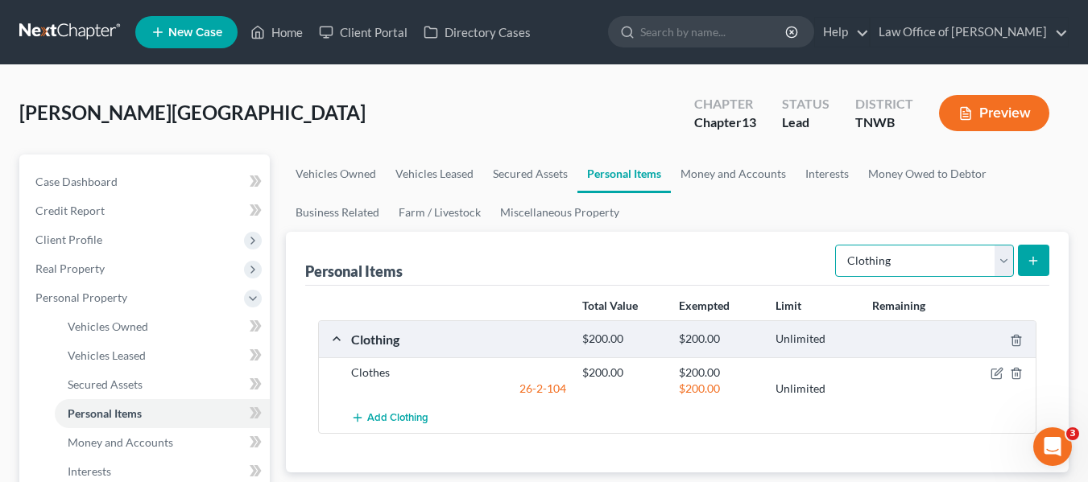
click at [1007, 262] on select "Select Item Type Clothing Collectibles Of Value Electronics Firearms Household …" at bounding box center [924, 261] width 179 height 32
select select "electronics"
click at [837, 245] on select "Select Item Type Clothing Collectibles Of Value Electronics Firearms Household …" at bounding box center [924, 261] width 179 height 32
click at [1037, 255] on icon "submit" at bounding box center [1033, 261] width 13 height 13
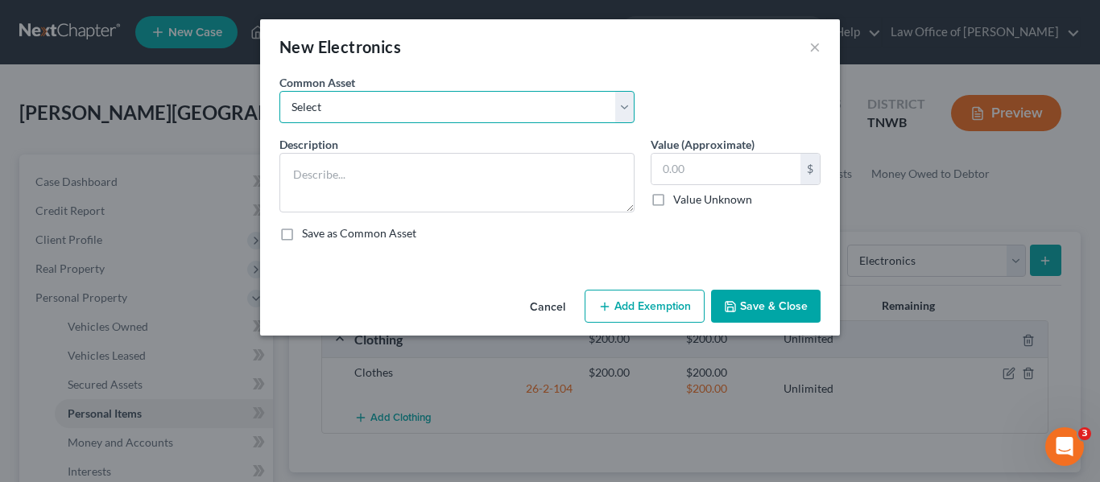
click at [627, 104] on select "Select Cell phone, TV ,TV . DVD player" at bounding box center [456, 107] width 355 height 32
select select "0"
click at [279, 91] on select "Select Cell phone, TV ,TV . DVD player" at bounding box center [456, 107] width 355 height 32
type textarea "Cell phone, TV ,TV . DVD player"
type input "800.00"
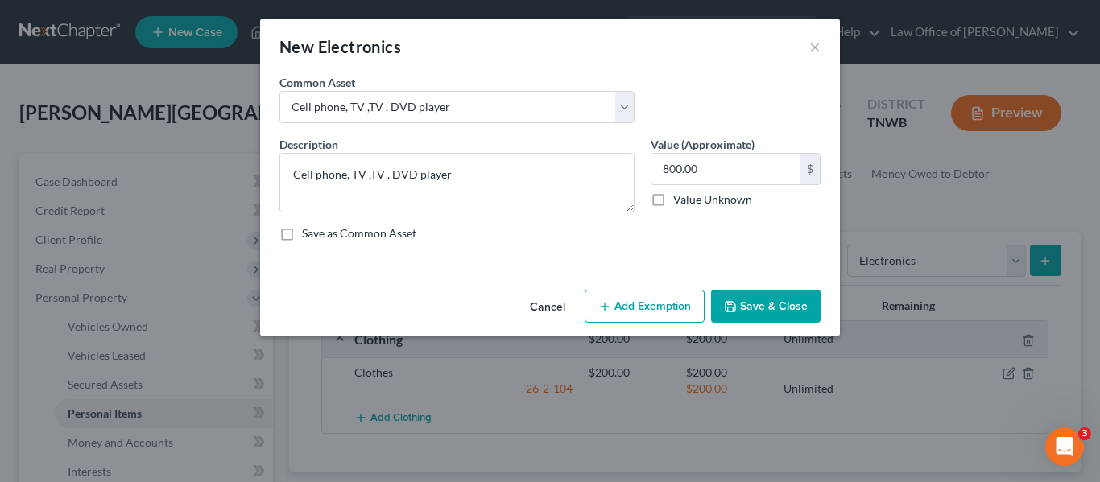
click at [660, 304] on button "Add Exemption" at bounding box center [645, 307] width 120 height 34
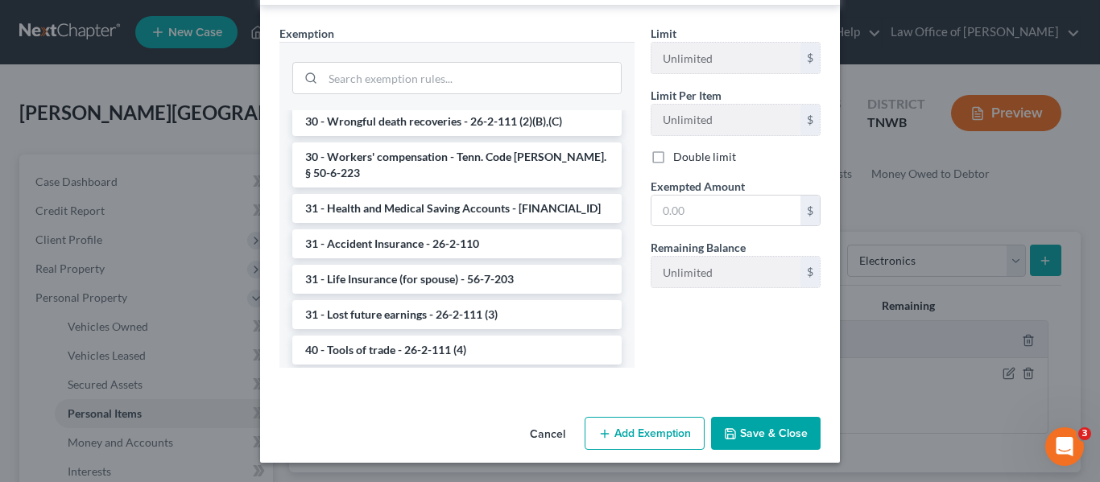
scroll to position [1439, 0]
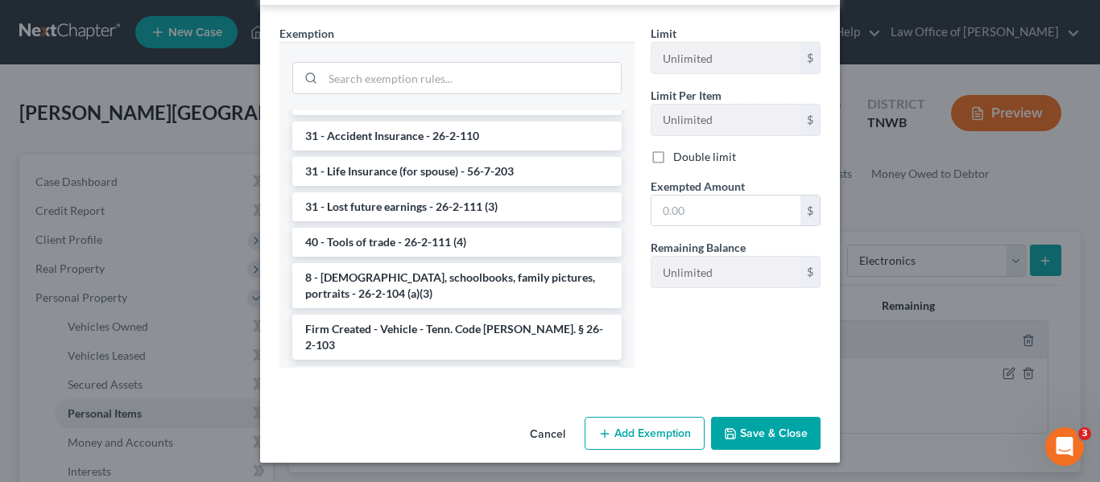
click at [402, 366] on li "Firm Created - HHG - Tenn. Code [PERSON_NAME] 26-2-103" at bounding box center [456, 388] width 329 height 45
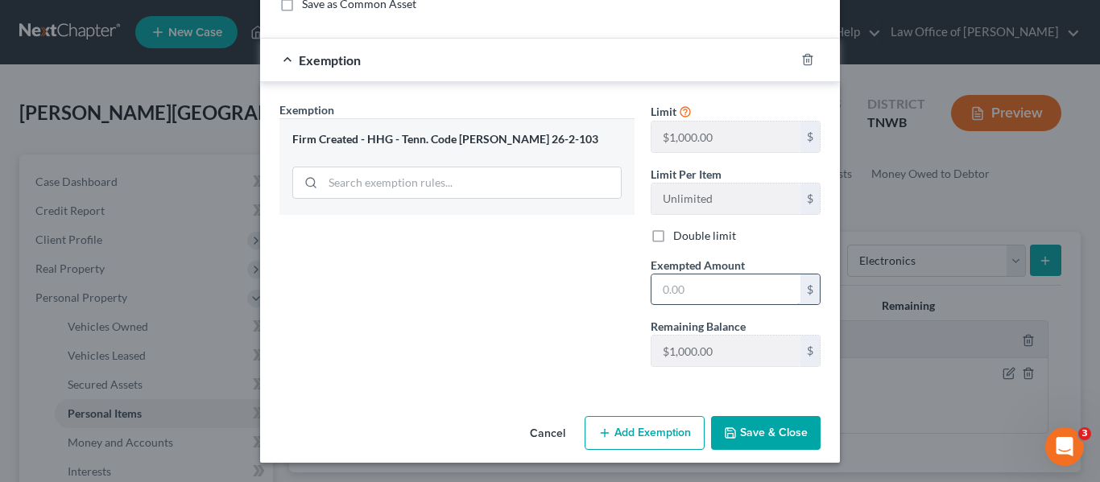
click at [658, 289] on input "text" at bounding box center [726, 290] width 149 height 31
type input "650.00"
click at [773, 424] on button "Save & Close" at bounding box center [766, 433] width 110 height 34
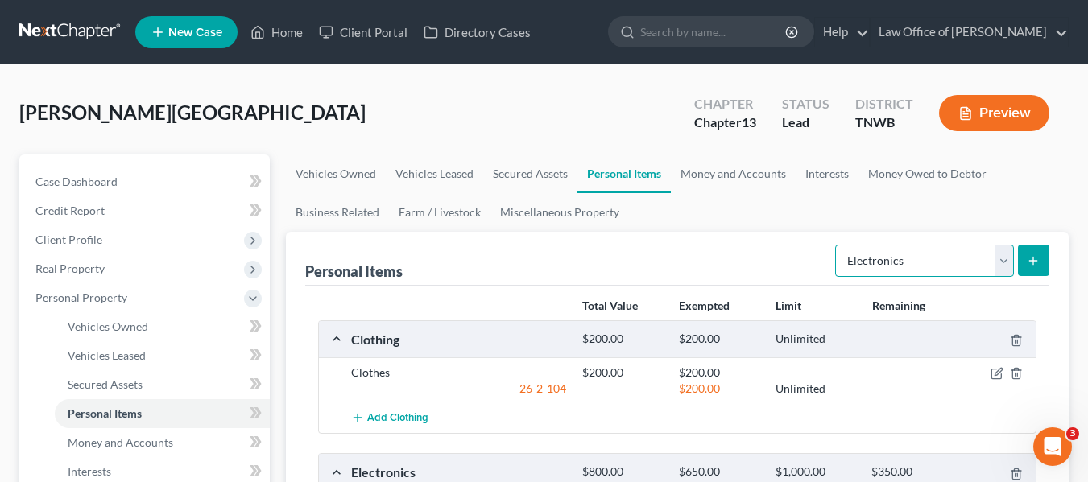
click at [1004, 259] on select "Select Item Type Clothing Collectibles Of Value Electronics Firearms Household …" at bounding box center [924, 261] width 179 height 32
select select "household_goods"
click at [837, 245] on select "Select Item Type Clothing Collectibles Of Value Electronics Firearms Household …" at bounding box center [924, 261] width 179 height 32
click at [1033, 256] on icon "submit" at bounding box center [1033, 261] width 13 height 13
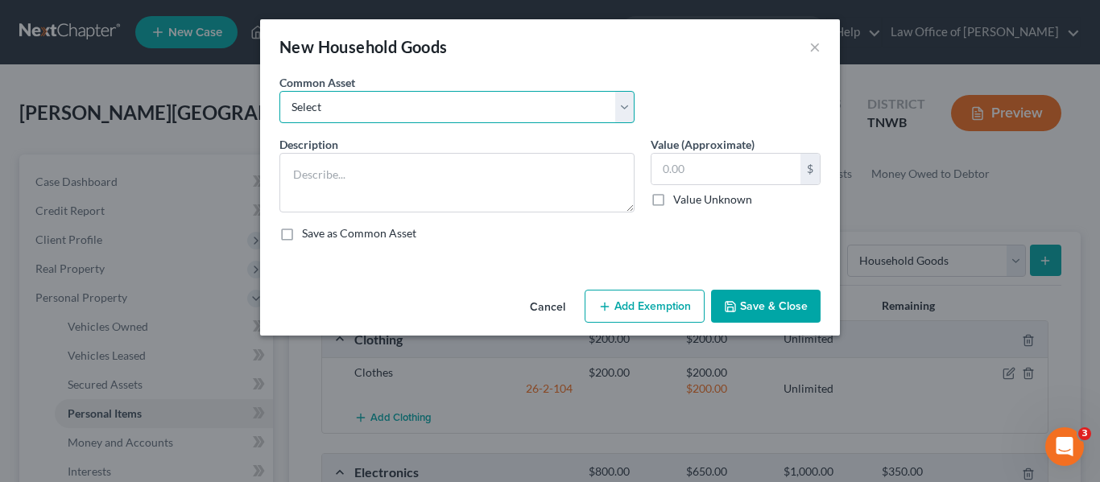
click at [623, 102] on select "Select HHG" at bounding box center [456, 107] width 355 height 32
select select "0"
click at [279, 91] on select "Select HHG" at bounding box center [456, 107] width 355 height 32
type textarea "HHG"
type input "650.00"
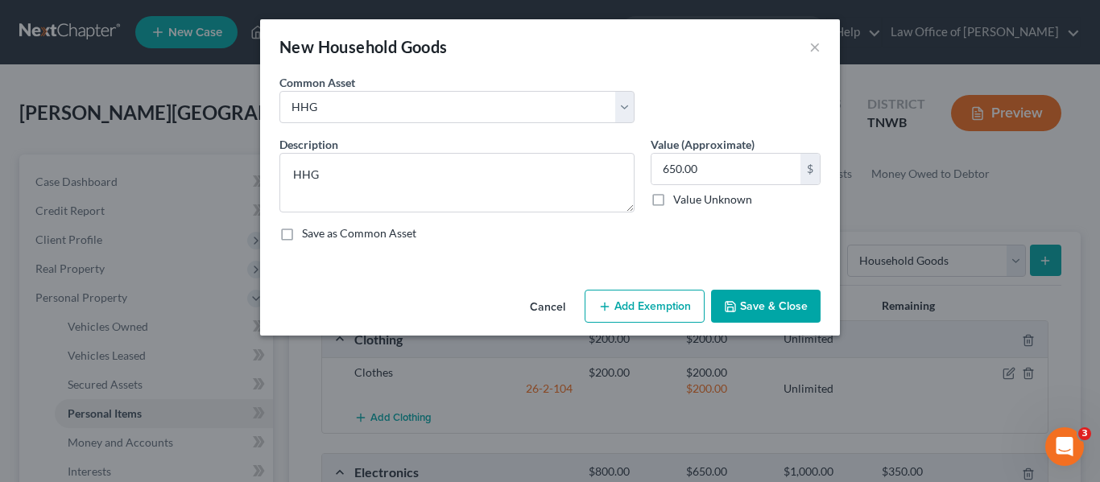
click at [644, 300] on button "Add Exemption" at bounding box center [645, 307] width 120 height 34
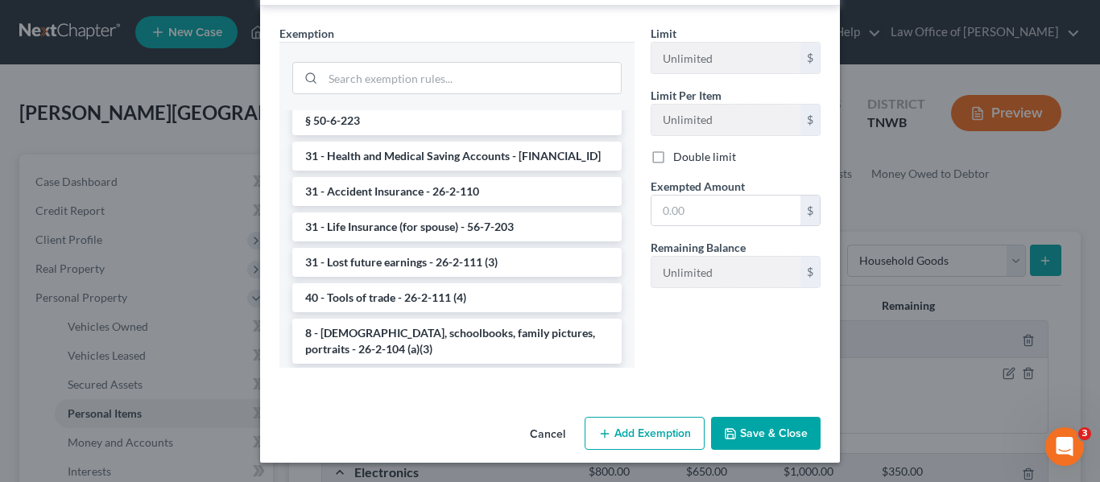
scroll to position [1572, 0]
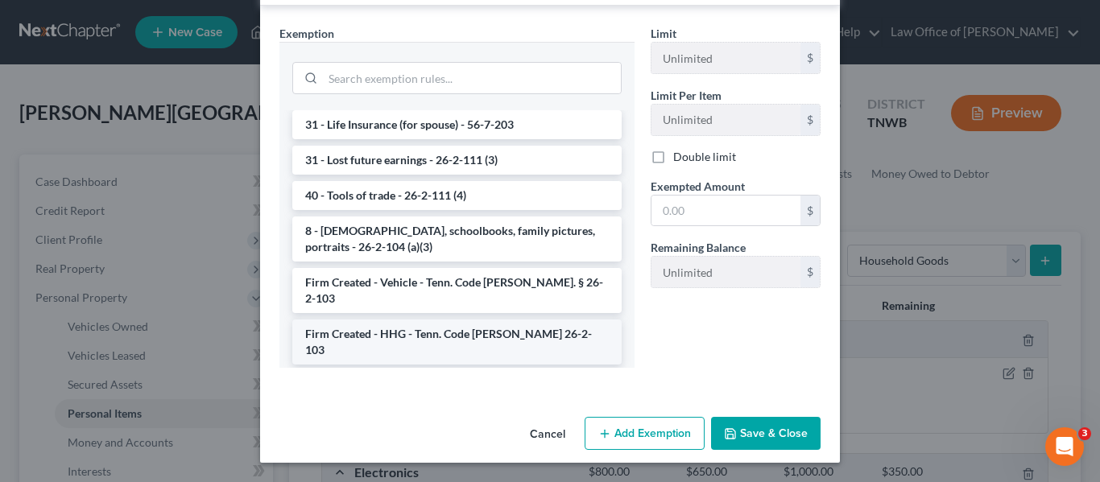
click at [407, 320] on li "Firm Created - HHG - Tenn. Code [PERSON_NAME] 26-2-103" at bounding box center [456, 342] width 329 height 45
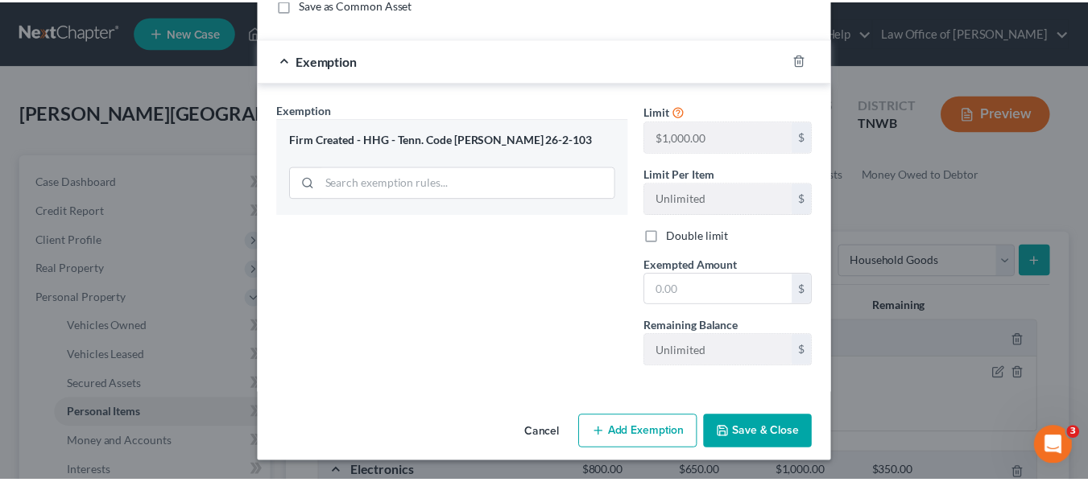
scroll to position [230, 0]
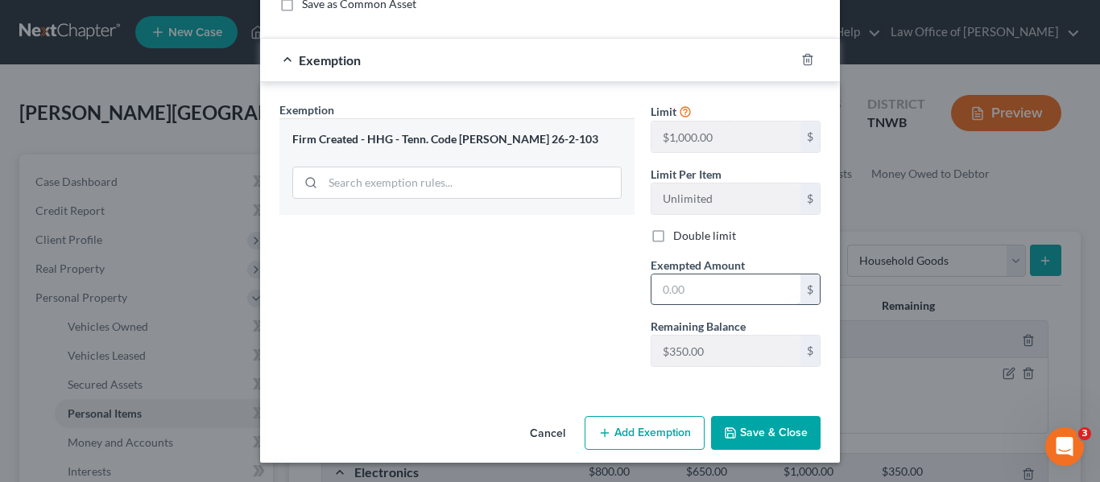
click at [669, 288] on input "text" at bounding box center [726, 290] width 149 height 31
type input "5"
type input "650.00"
click at [747, 429] on button "Save & Close" at bounding box center [766, 433] width 110 height 34
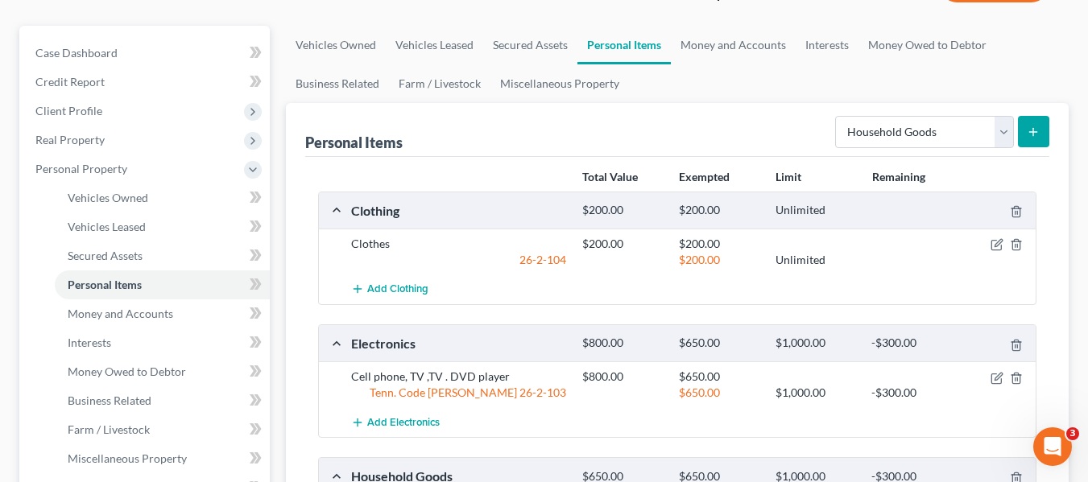
scroll to position [139, 0]
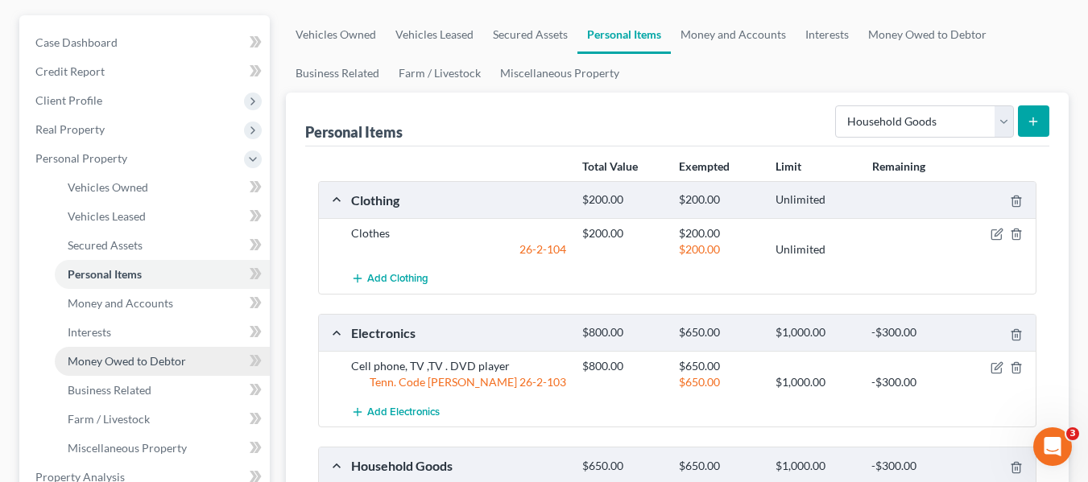
click at [140, 357] on span "Money Owed to Debtor" at bounding box center [127, 361] width 118 height 14
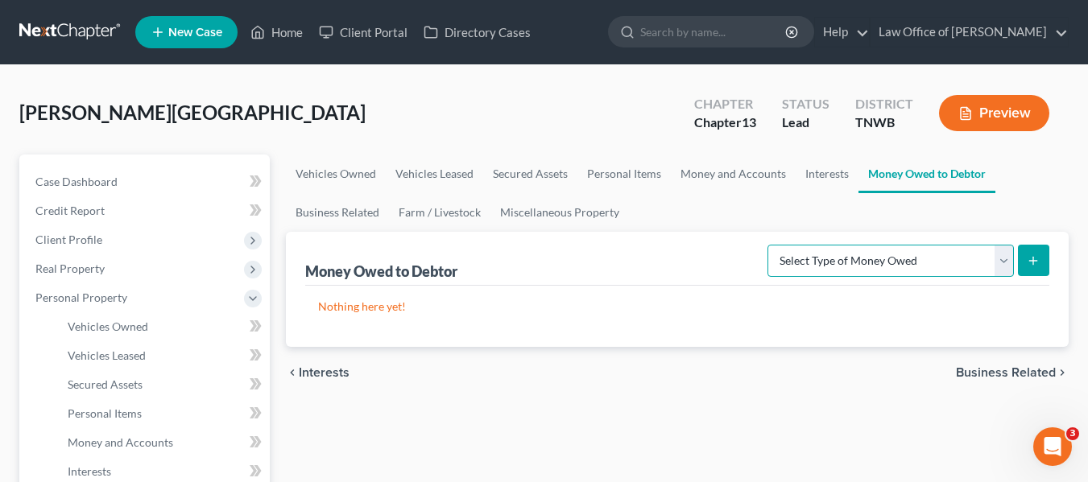
click at [1005, 257] on select "Select Type of Money Owed Accounts Receivable Alimony Child Support Claims Agai…" at bounding box center [891, 261] width 246 height 32
select select "expected_tax_refund"
click at [770, 245] on select "Select Type of Money Owed Accounts Receivable Alimony Child Support Claims Agai…" at bounding box center [891, 261] width 246 height 32
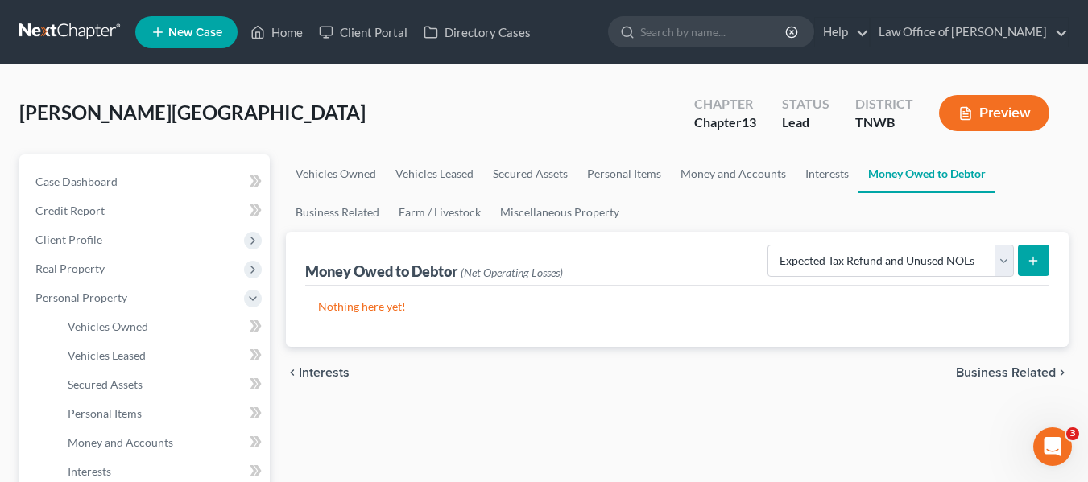
click at [1033, 256] on icon "submit" at bounding box center [1033, 261] width 13 height 13
select select "0"
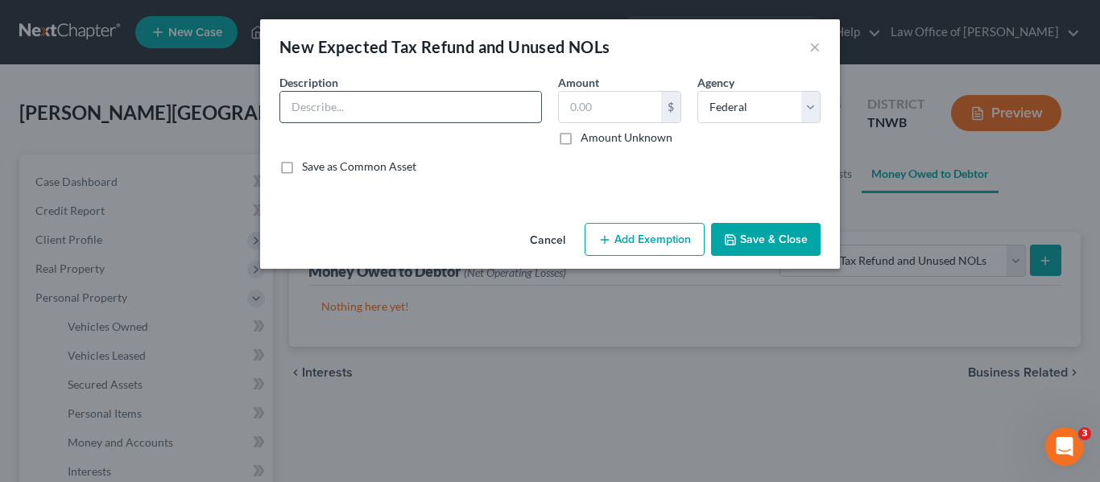
click at [370, 108] on input "text" at bounding box center [410, 107] width 261 height 31
type input "2024 IRS Refund"
click at [569, 109] on input "text" at bounding box center [610, 107] width 102 height 31
type input "6,826.00"
click at [647, 238] on button "Add Exemption" at bounding box center [645, 240] width 120 height 34
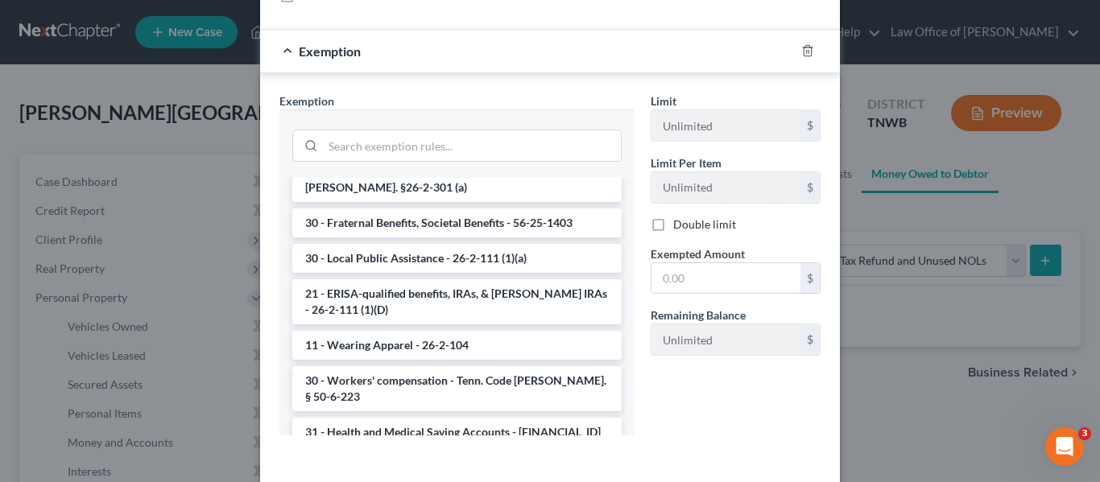
scroll to position [1131, 0]
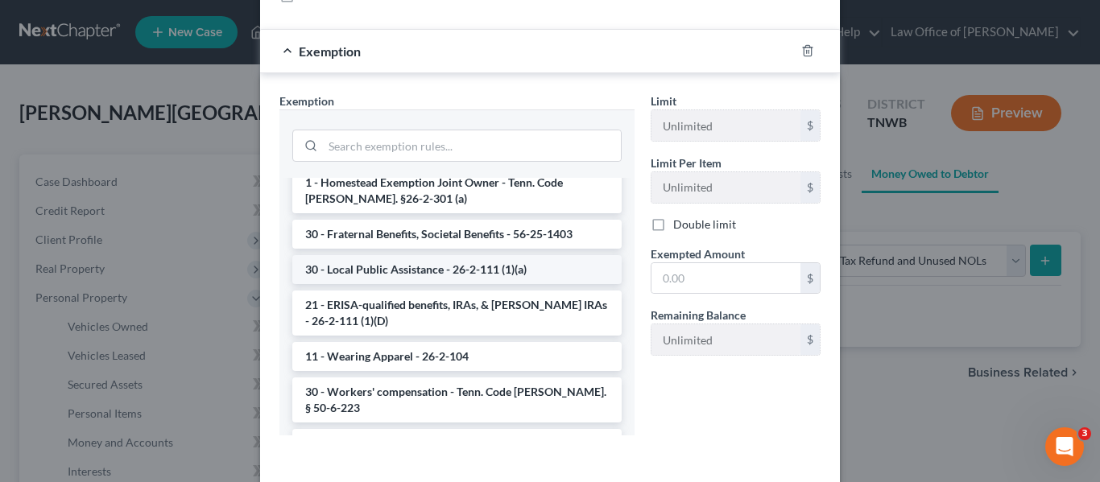
click at [408, 255] on li "30 - Local Public Assistance - 26-2-111 (1)(a)" at bounding box center [456, 269] width 329 height 29
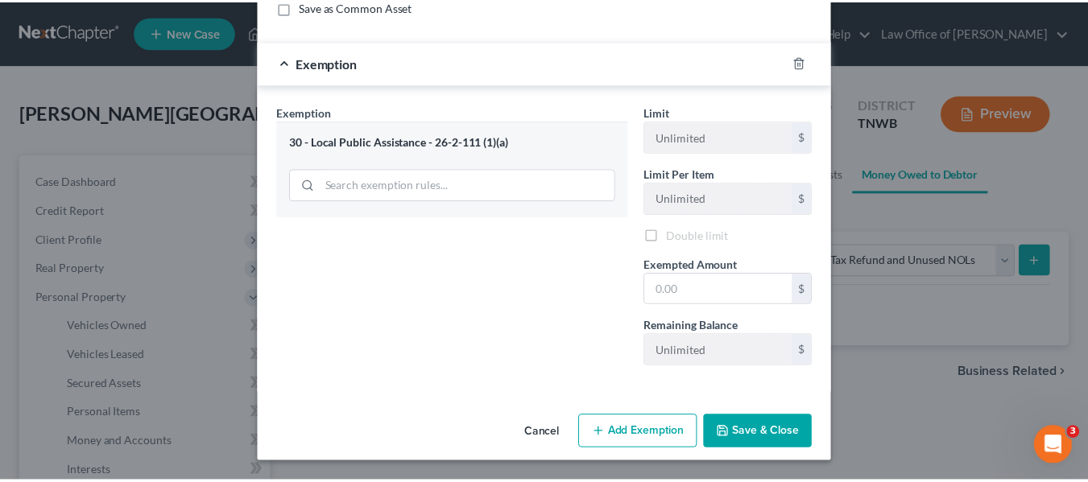
scroll to position [163, 0]
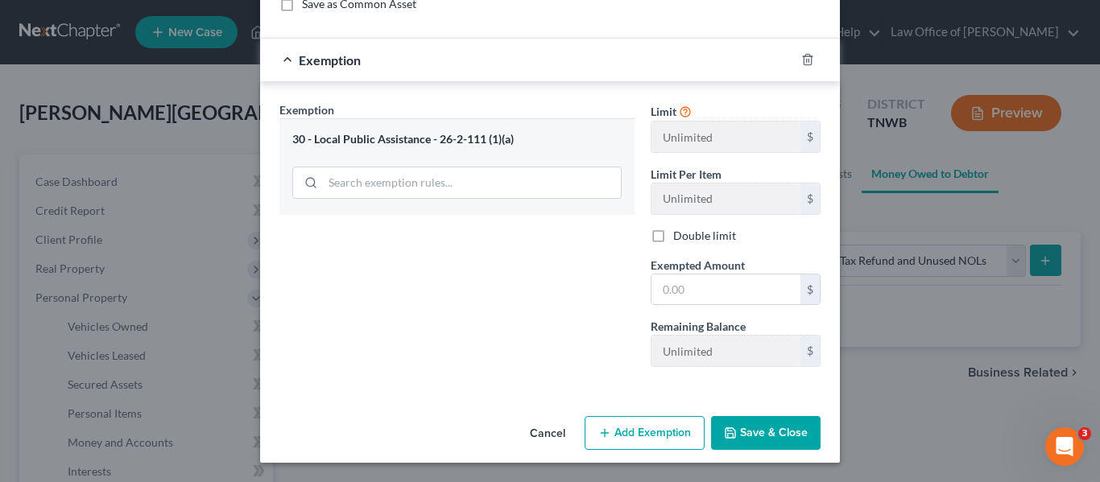
click at [756, 429] on button "Save & Close" at bounding box center [766, 433] width 110 height 34
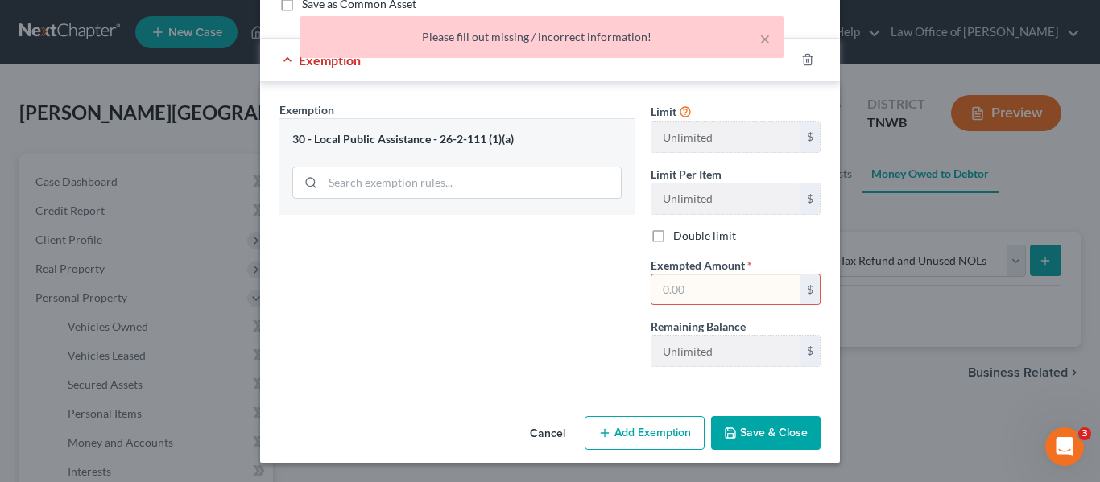
click at [658, 288] on input "text" at bounding box center [726, 290] width 149 height 31
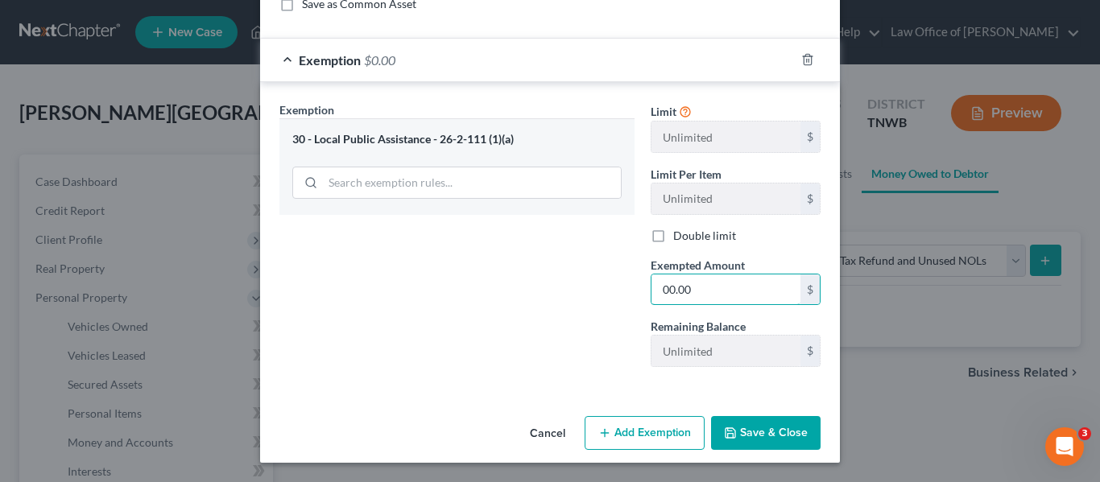
type input "00.00"
click at [766, 424] on button "Save & Close" at bounding box center [766, 433] width 110 height 34
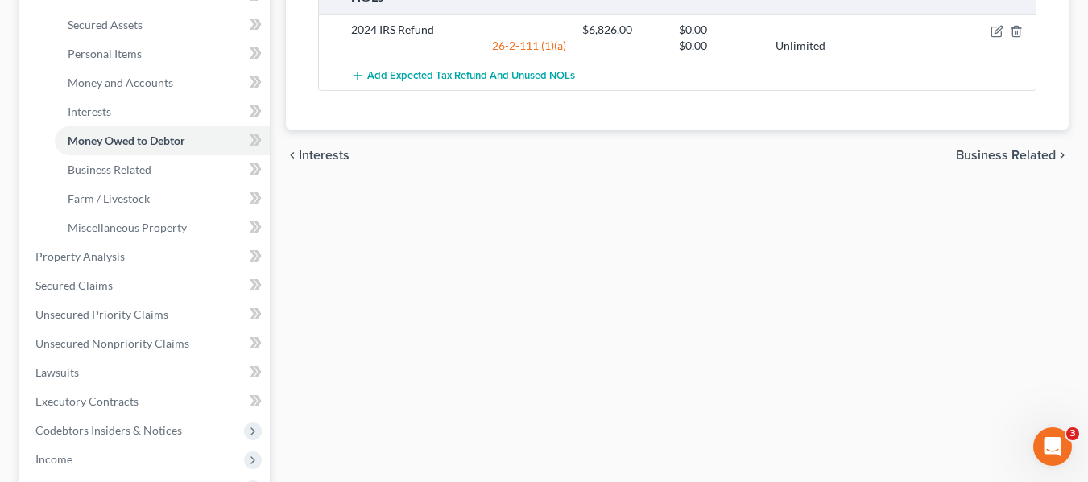
scroll to position [296, 0]
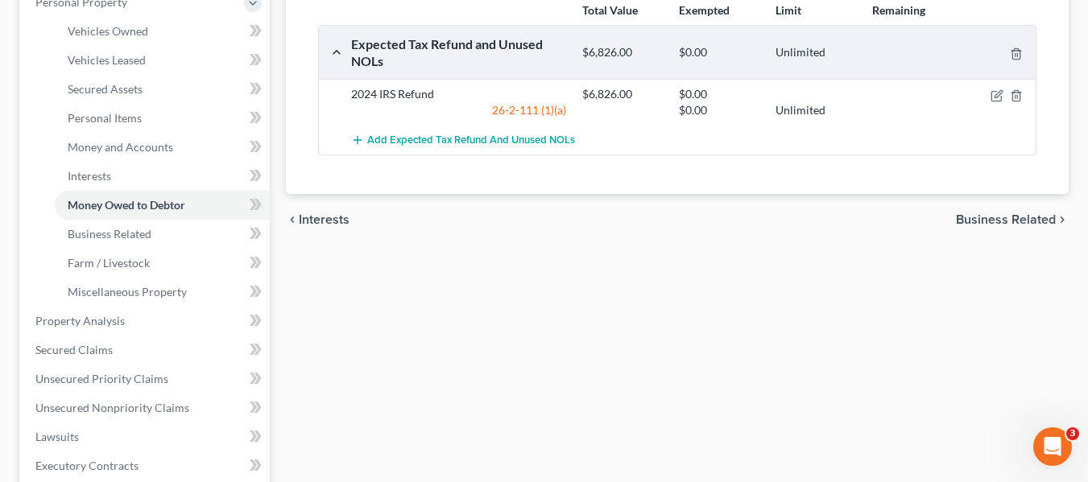
click at [1006, 216] on span "Business Related" at bounding box center [1006, 219] width 100 height 13
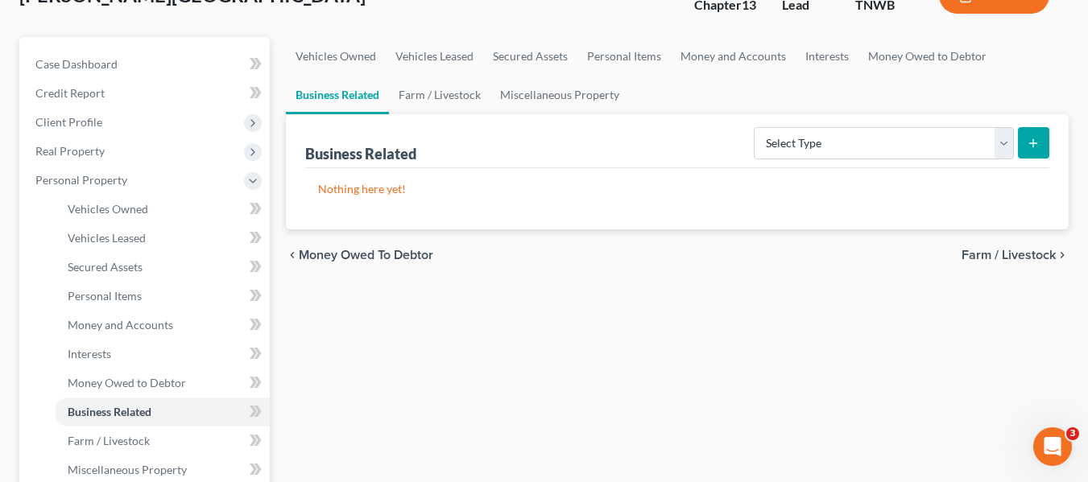
scroll to position [204, 0]
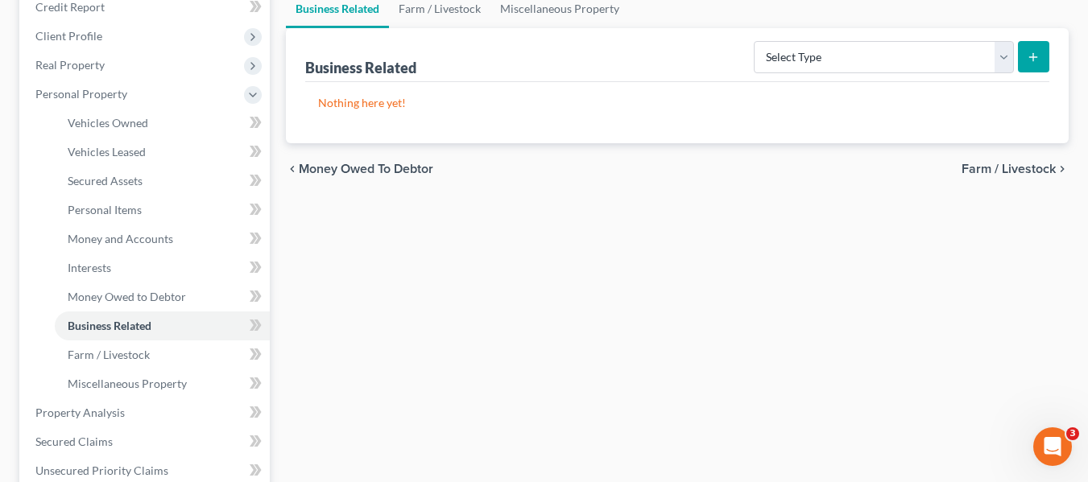
click at [996, 170] on span "Farm / Livestock" at bounding box center [1009, 169] width 94 height 13
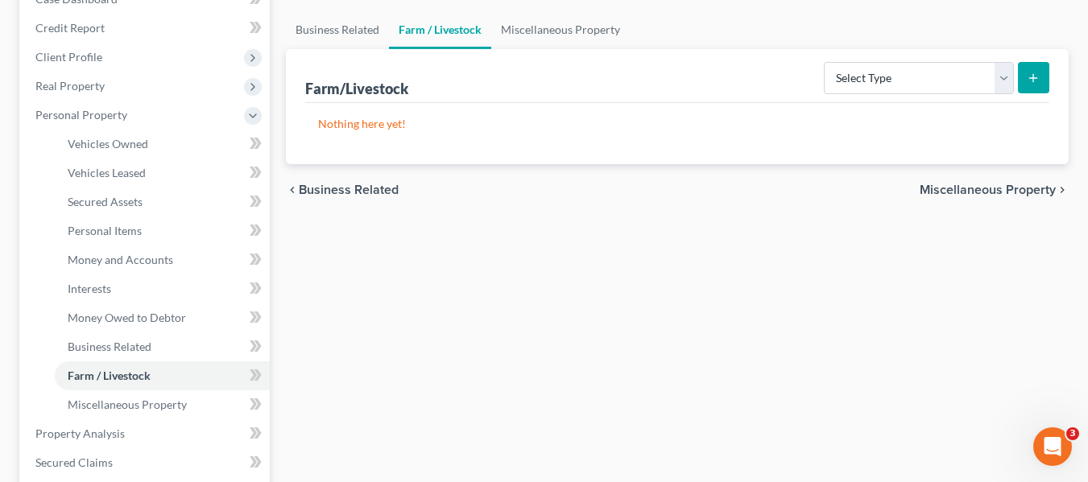
scroll to position [226, 0]
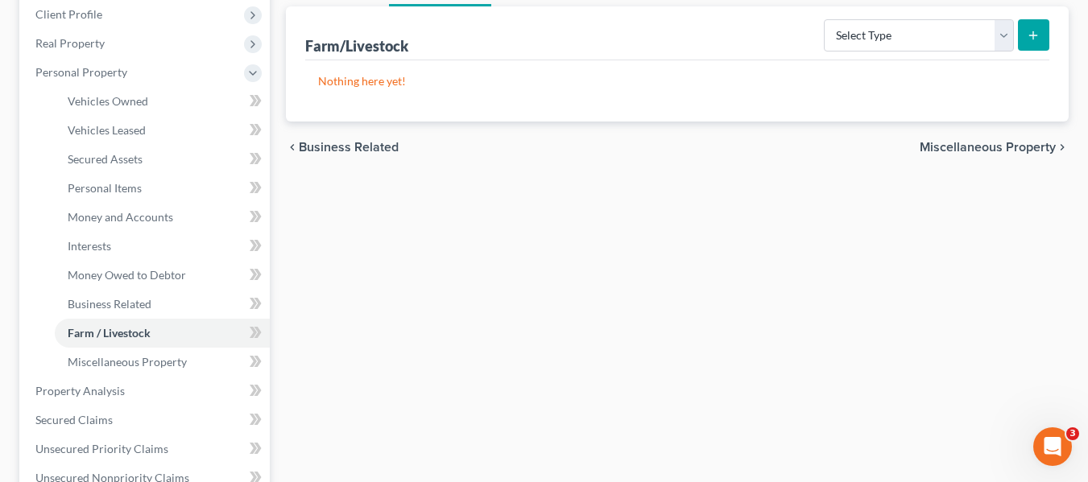
click at [1011, 148] on span "Miscellaneous Property" at bounding box center [988, 147] width 136 height 13
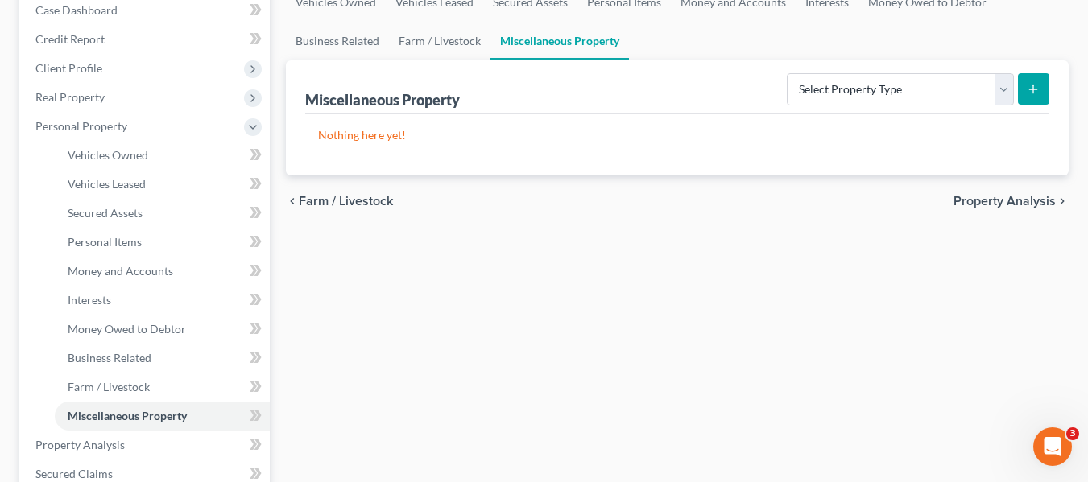
scroll to position [183, 0]
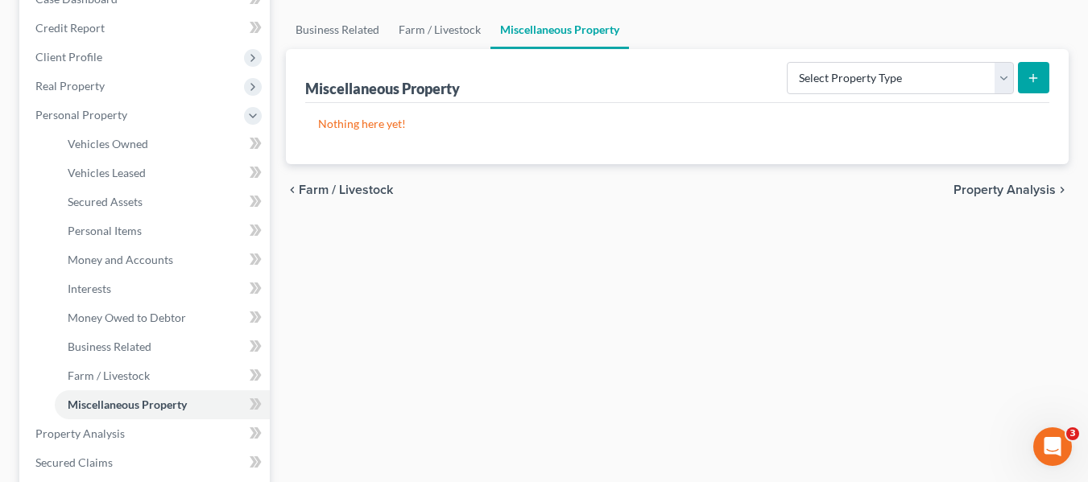
click at [1017, 189] on span "Property Analysis" at bounding box center [1005, 190] width 102 height 13
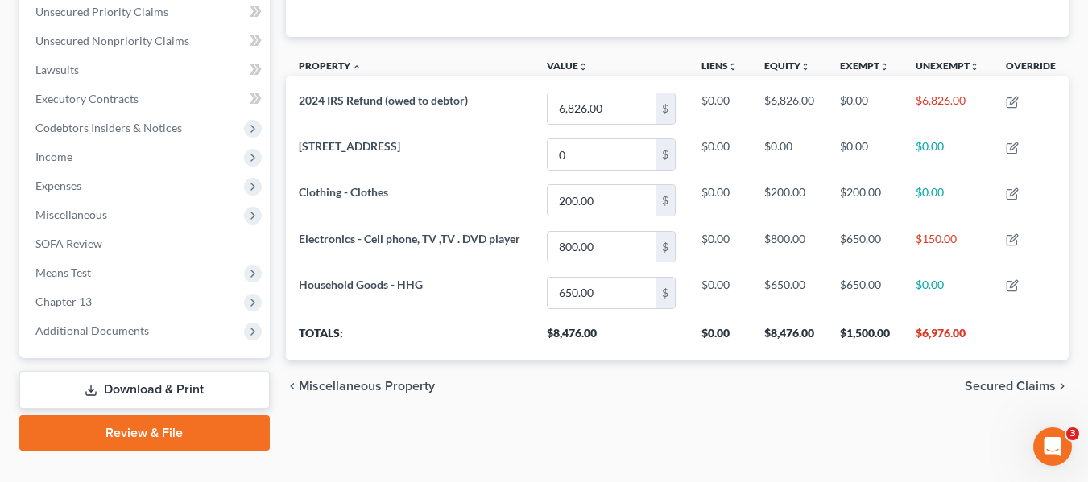
scroll to position [376, 0]
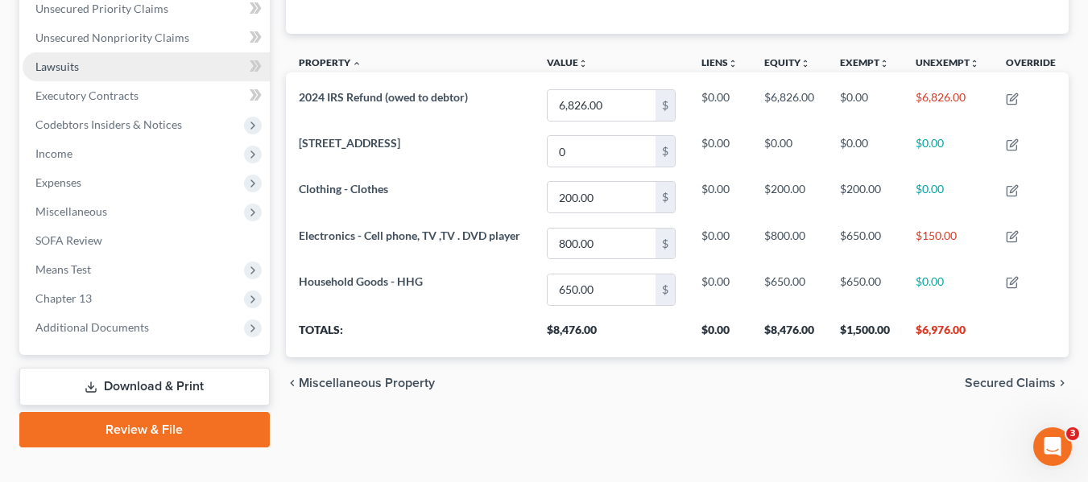
click at [54, 64] on span "Lawsuits" at bounding box center [56, 67] width 43 height 14
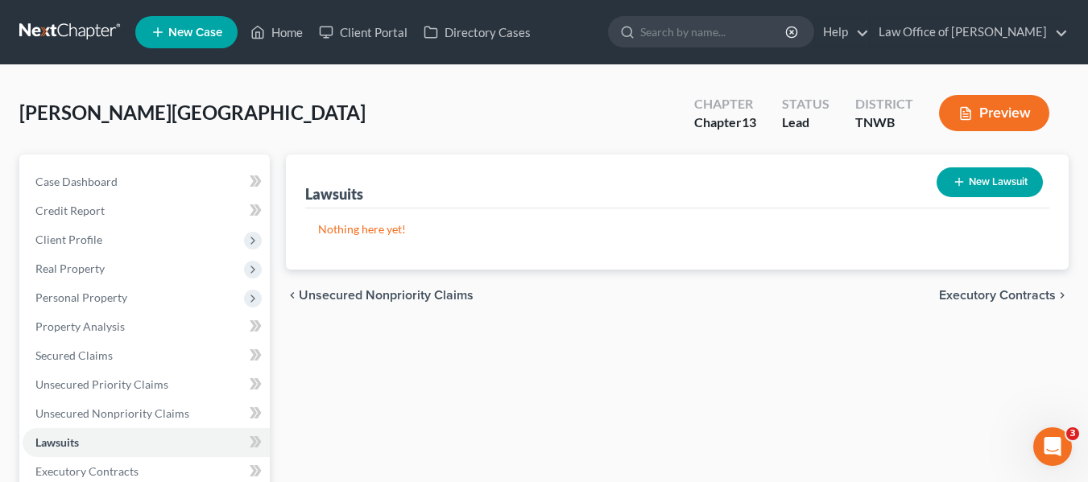
click at [1003, 180] on button "New Lawsuit" at bounding box center [990, 183] width 106 height 30
select select "0"
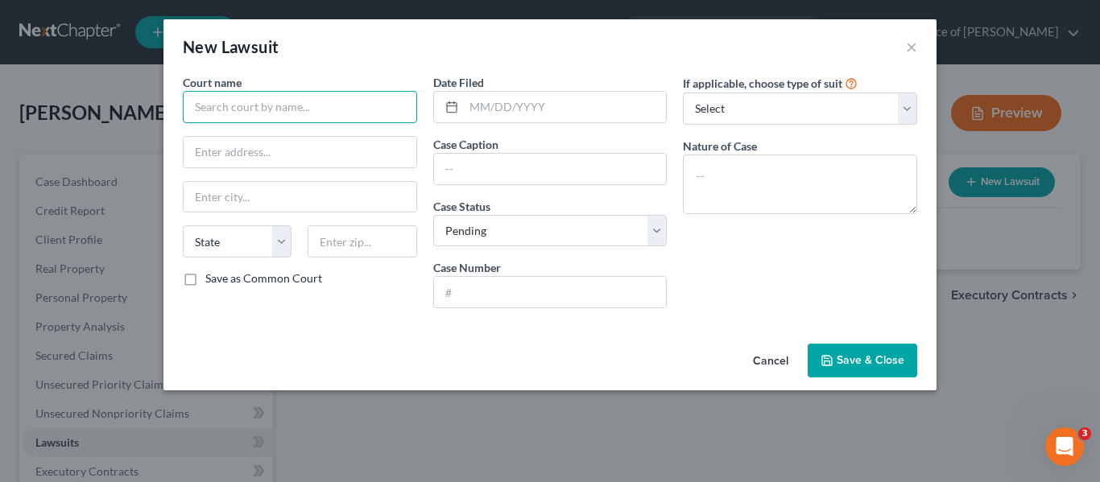
click at [282, 113] on input "text" at bounding box center [300, 107] width 234 height 32
type input "Pyramid Usaed Cars"
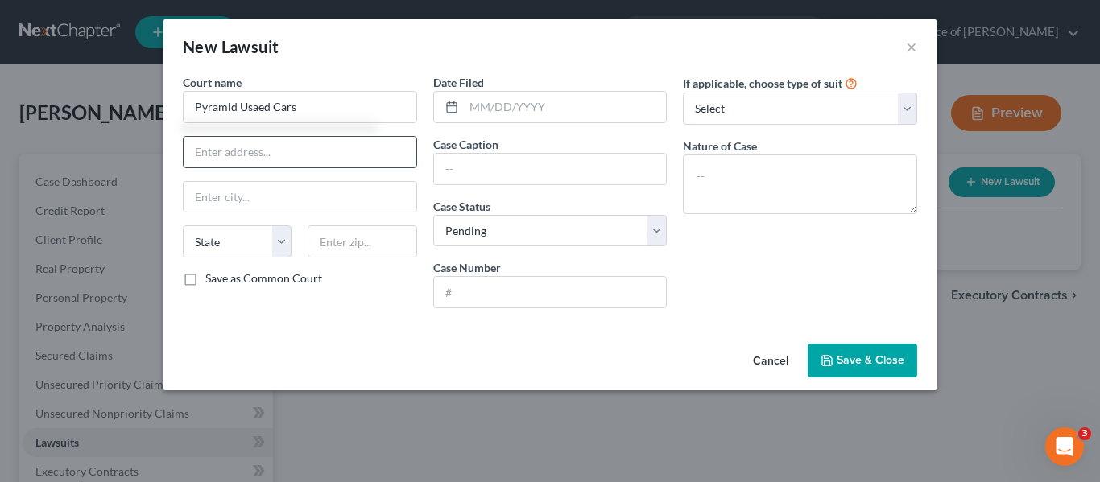
click at [267, 147] on input "text" at bounding box center [300, 152] width 233 height 31
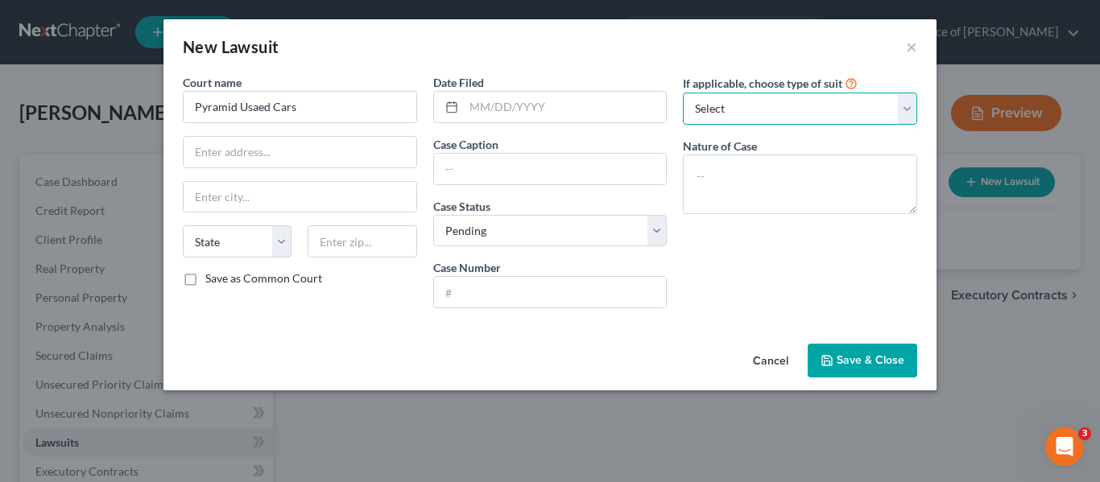
click at [906, 114] on select "Select Repossession Garnishment Foreclosure Attached, Seized, Or Levied Other" at bounding box center [800, 109] width 234 height 32
select select "1"
click at [683, 93] on select "Select Repossession Garnishment Foreclosure Attached, Seized, Or Levied Other" at bounding box center [800, 109] width 234 height 32
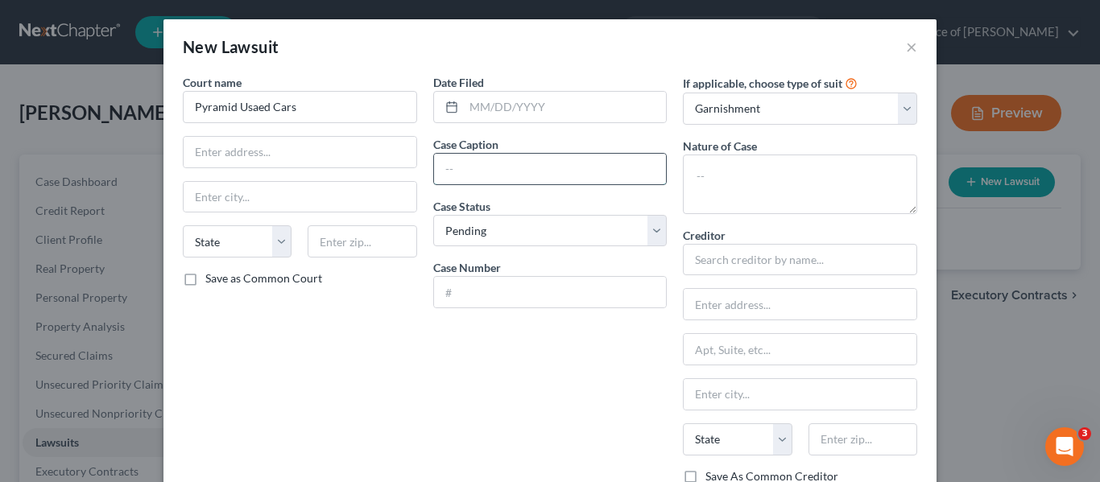
click at [507, 172] on input "text" at bounding box center [550, 169] width 233 height 31
type input "garnishmnet"
click at [453, 290] on input "text" at bounding box center [550, 292] width 233 height 31
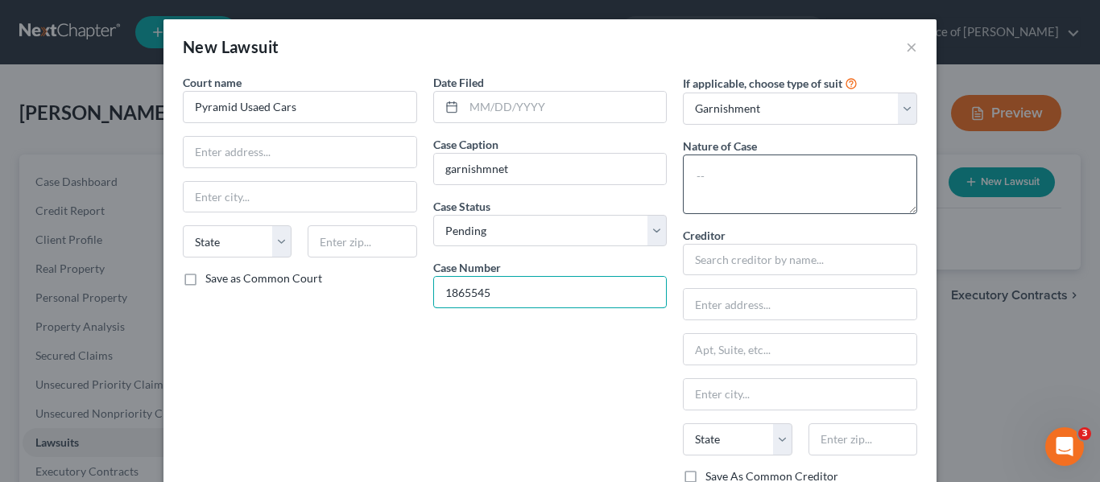
type input "1865545"
click at [743, 185] on textarea at bounding box center [800, 185] width 234 height 60
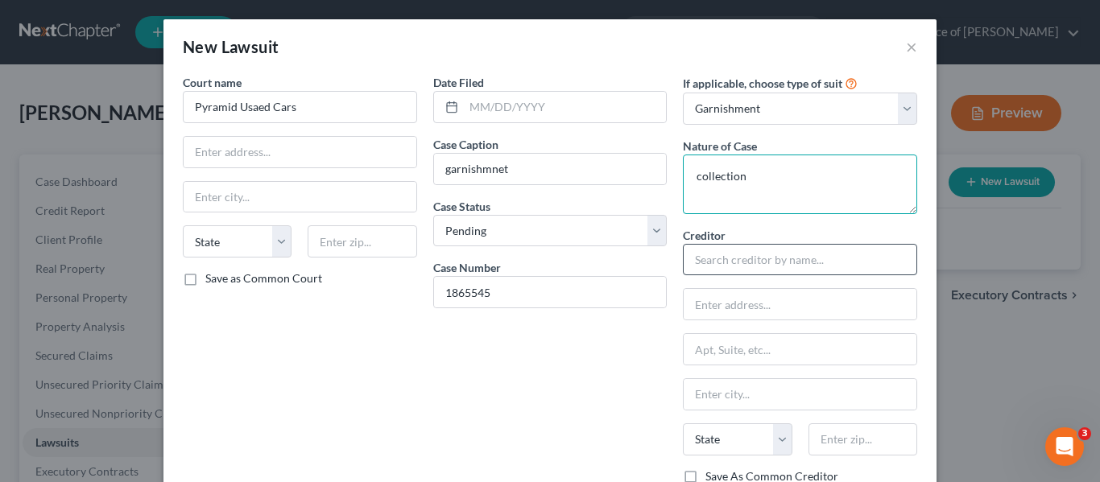
type textarea "collection"
click at [750, 253] on input "text" at bounding box center [800, 260] width 234 height 32
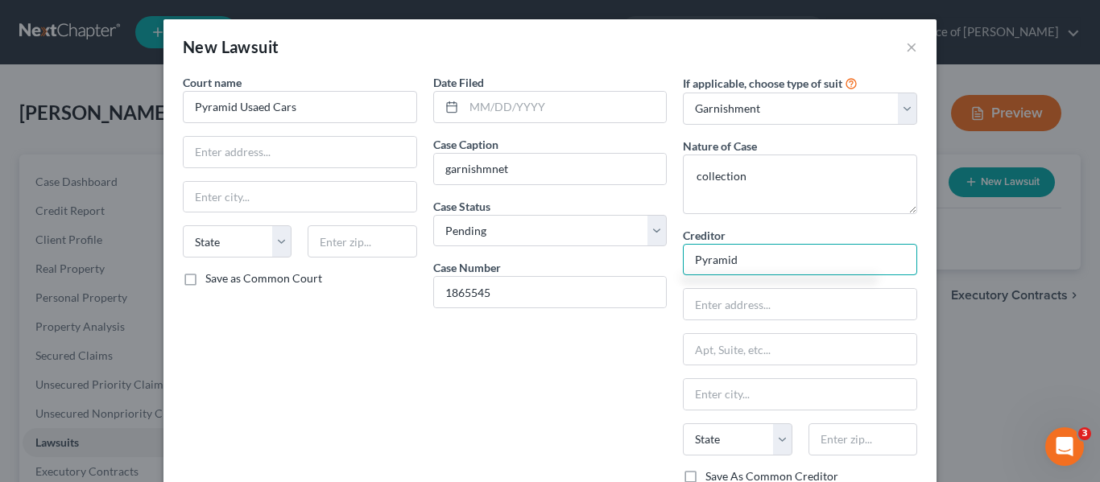
click at [772, 256] on input "Pyramid" at bounding box center [800, 260] width 234 height 32
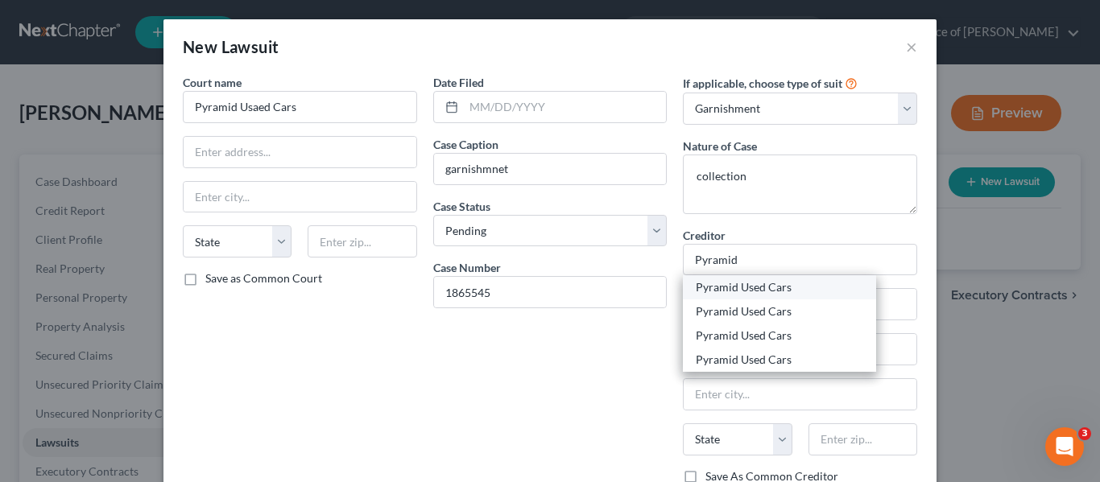
click at [764, 291] on div "Pyramid Used Cars" at bounding box center [780, 287] width 168 height 16
type input "Pyramid Used Cars"
type input "936 South Third"
type input "[GEOGRAPHIC_DATA]"
select select "44"
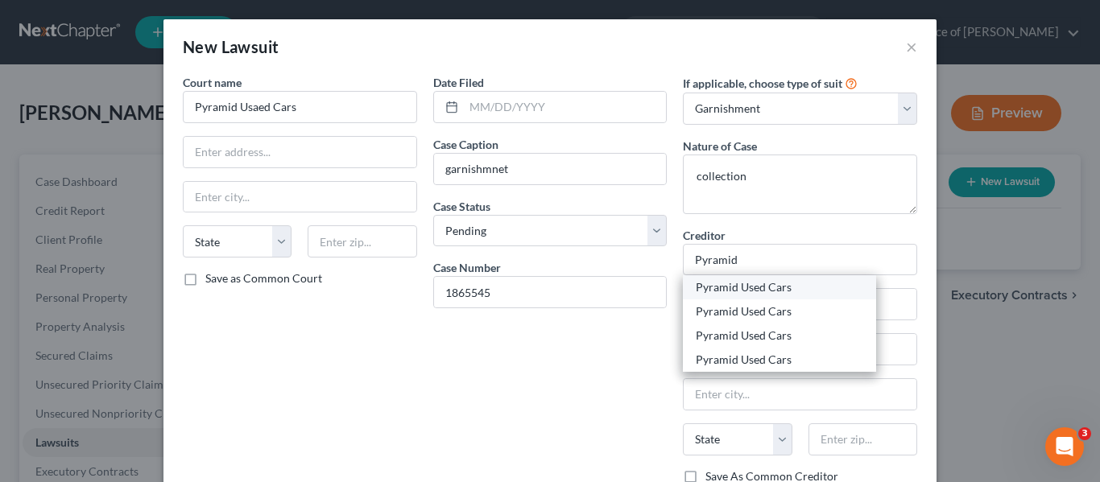
type input "38106-0000"
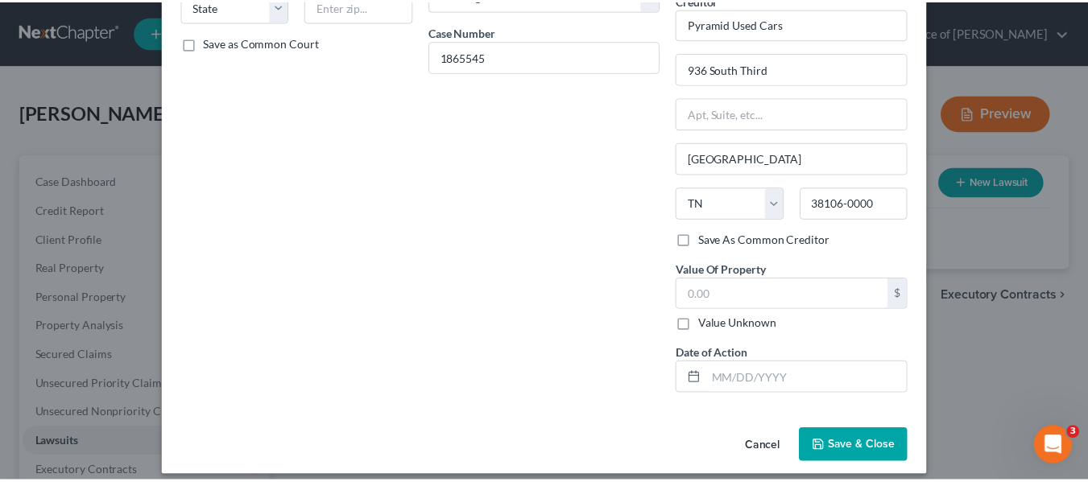
scroll to position [250, 0]
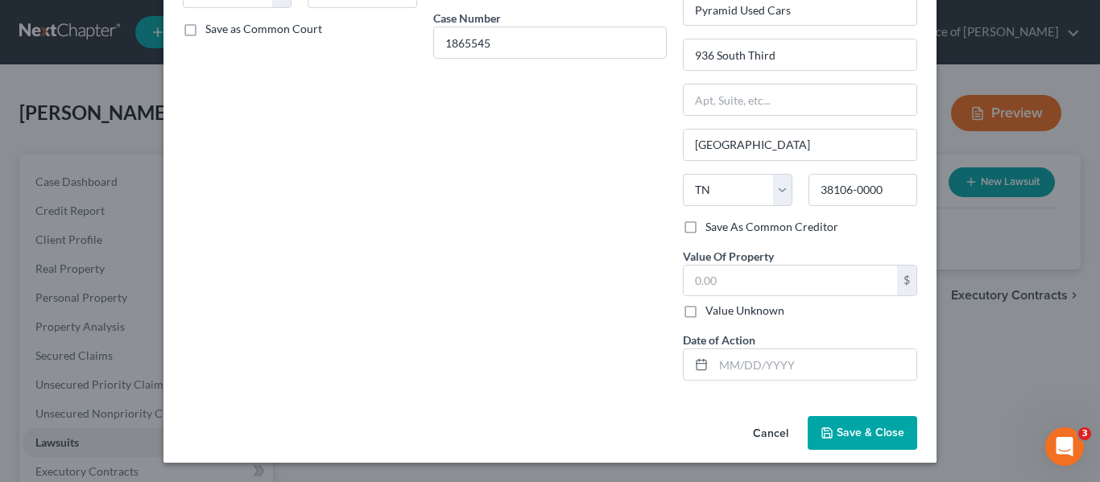
click at [874, 419] on button "Save & Close" at bounding box center [863, 433] width 110 height 34
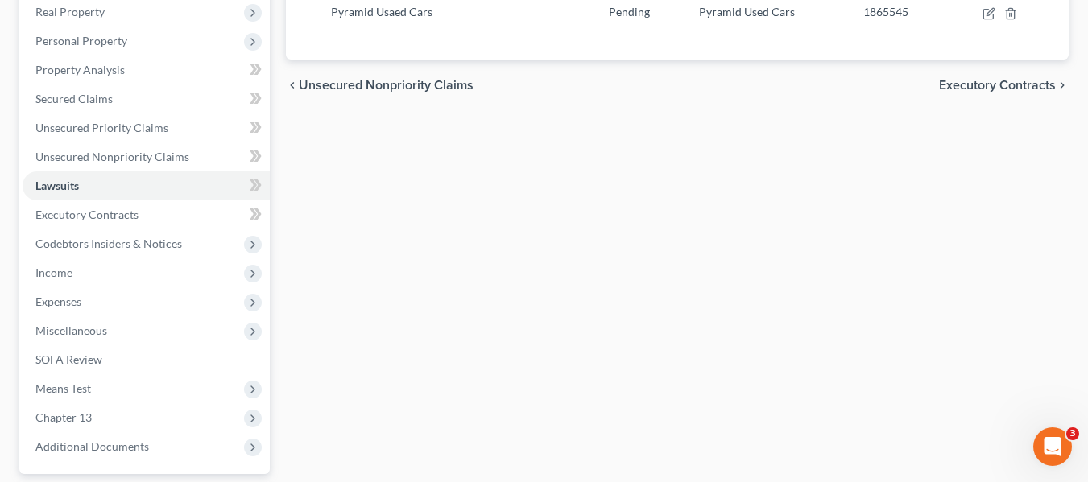
scroll to position [279, 0]
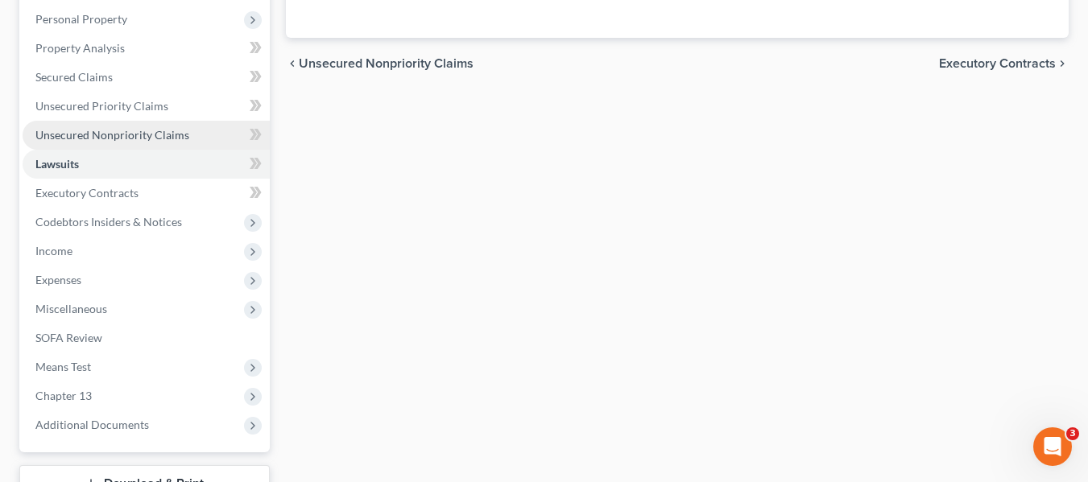
click at [129, 130] on span "Unsecured Nonpriority Claims" at bounding box center [112, 135] width 154 height 14
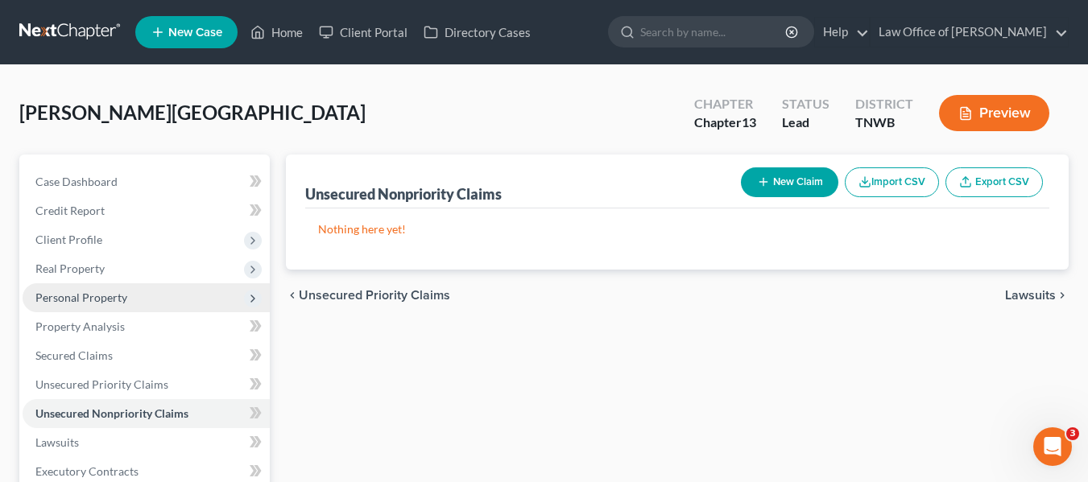
click at [78, 297] on span "Personal Property" at bounding box center [81, 298] width 92 height 14
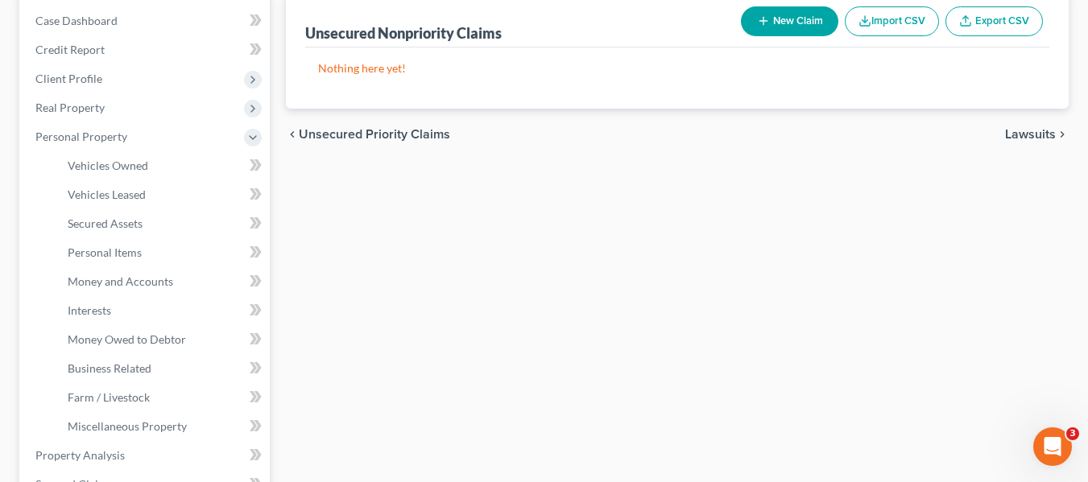
scroll to position [193, 0]
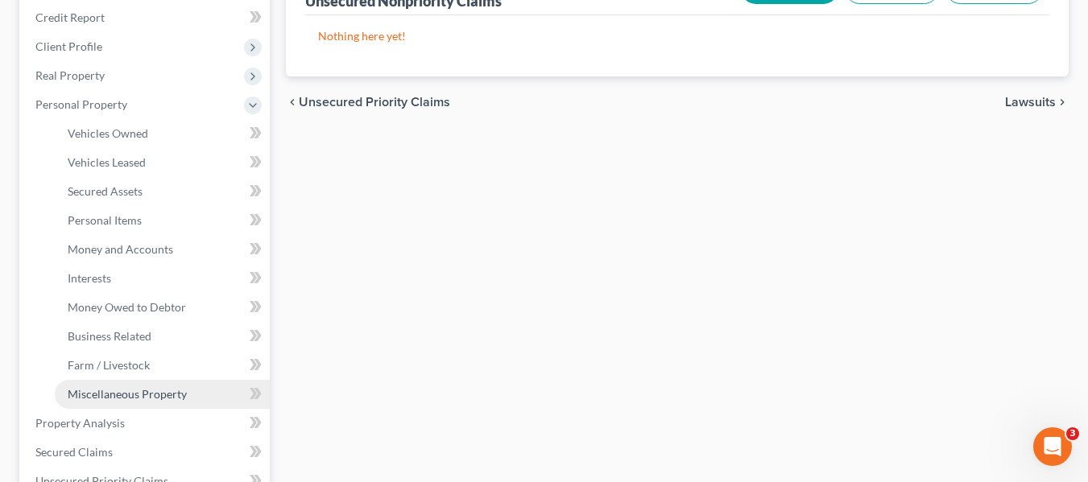
click at [122, 382] on link "Miscellaneous Property" at bounding box center [162, 394] width 215 height 29
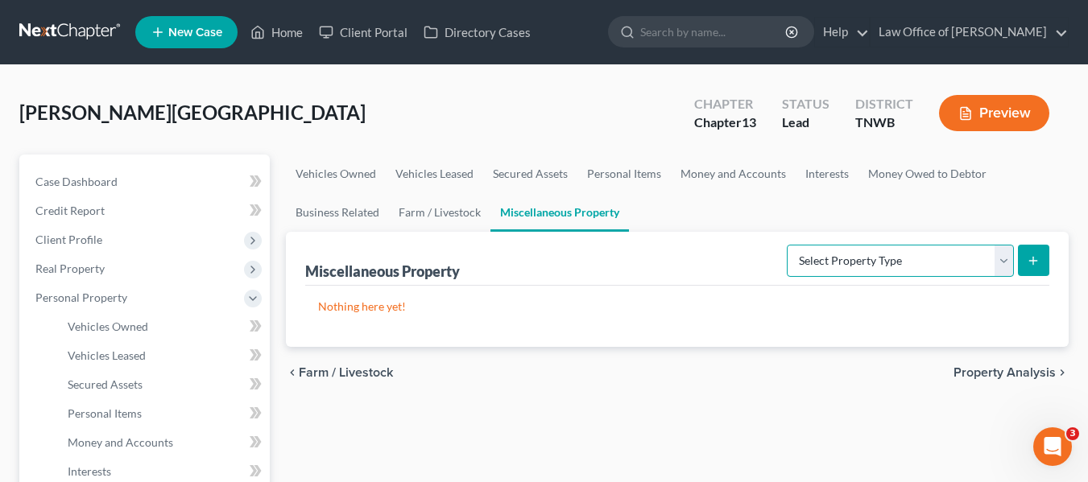
click at [1004, 261] on select "Select Property Type Assigned for Creditor Benefit [DATE] Holding for Another N…" at bounding box center [900, 261] width 227 height 32
select select "transferred"
click at [787, 245] on select "Select Property Type Assigned for Creditor Benefit [DATE] Holding for Another N…" at bounding box center [900, 261] width 227 height 32
click at [1039, 260] on icon "submit" at bounding box center [1033, 261] width 13 height 13
select select "Ordinary ([DATE])"
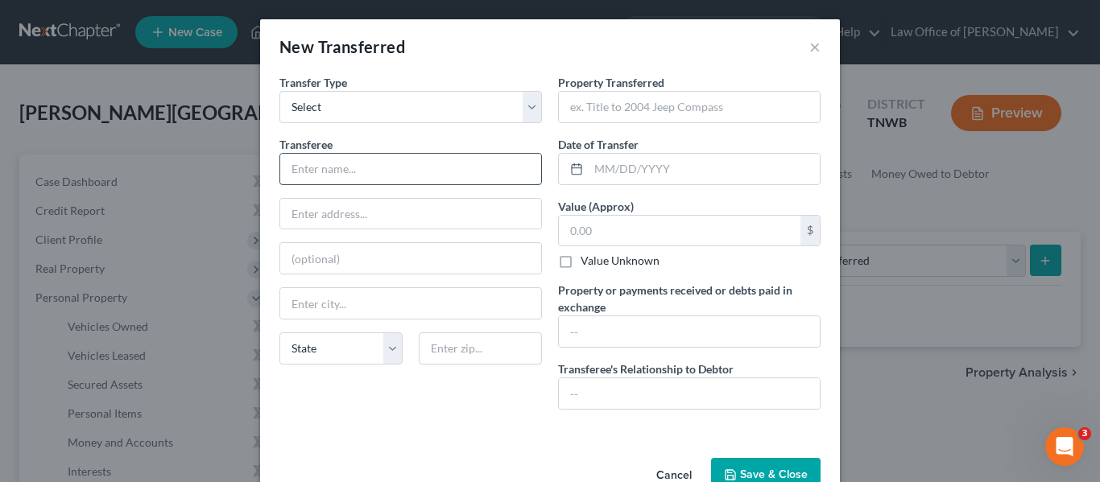
click at [314, 171] on input "text" at bounding box center [410, 169] width 261 height 31
type input "Pyramid Used Cars"
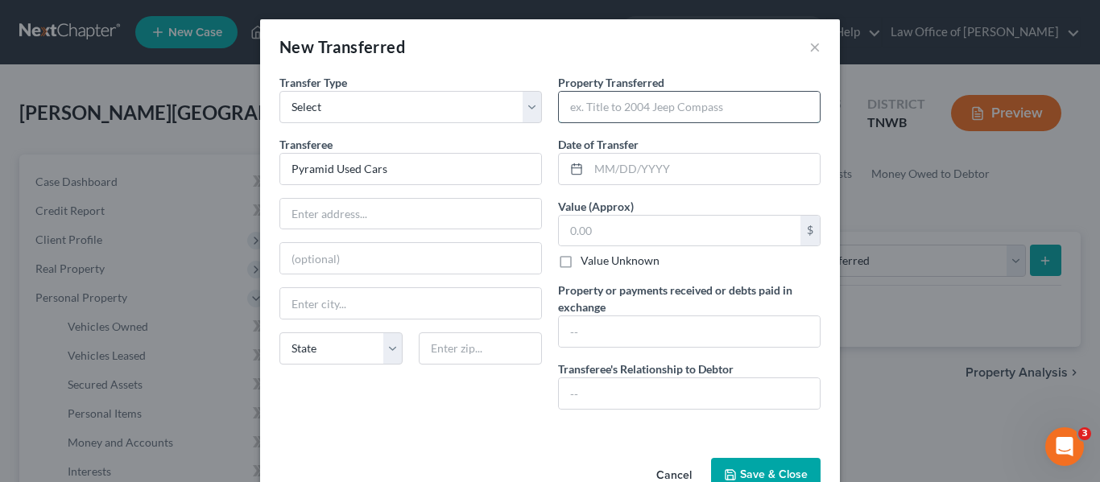
click at [607, 108] on input "text" at bounding box center [689, 107] width 261 height 31
type input "Funds garnised"
click at [565, 230] on input "text" at bounding box center [680, 231] width 242 height 31
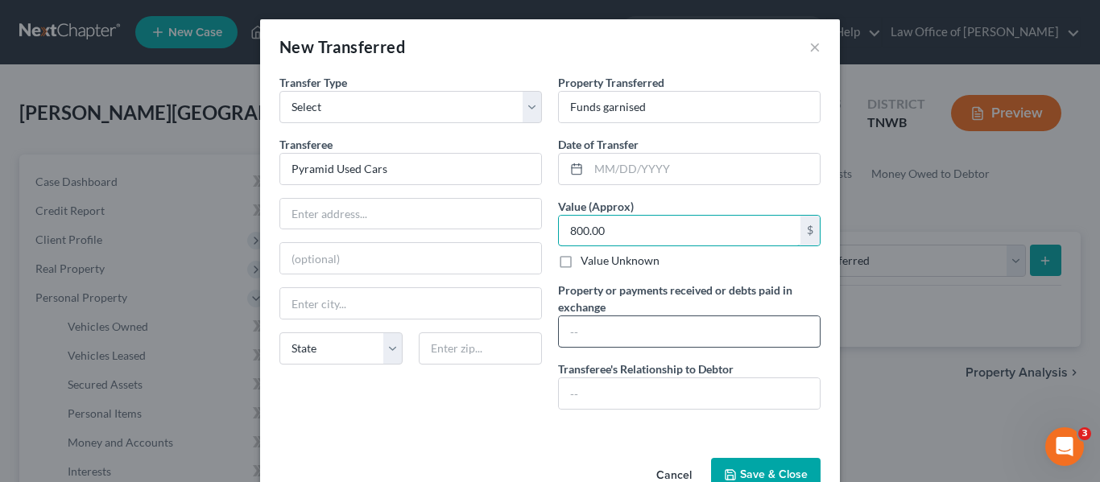
type input "800.00"
click at [578, 339] on input "text" at bounding box center [689, 332] width 261 height 31
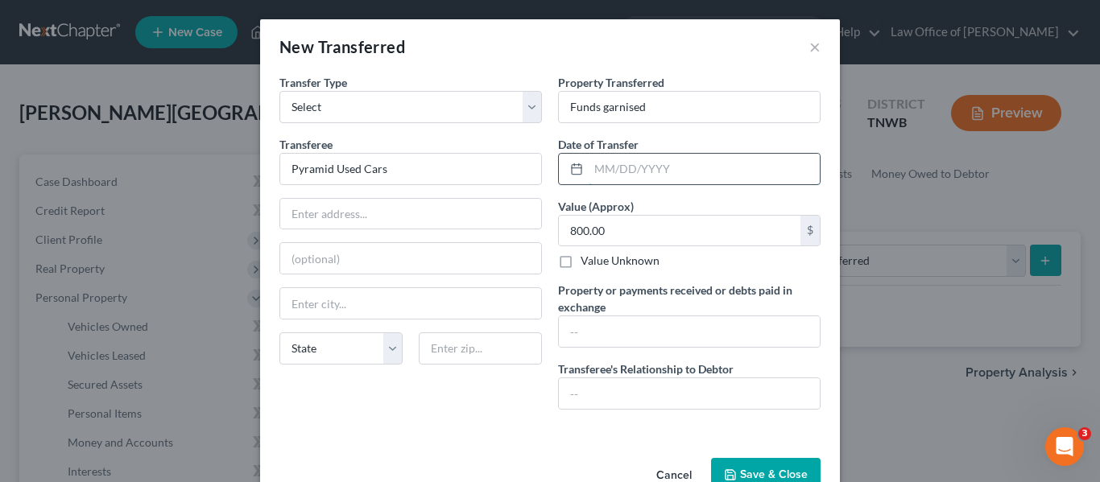
click at [613, 167] on input "text" at bounding box center [704, 169] width 231 height 31
click at [753, 464] on button "Save & Close" at bounding box center [766, 475] width 110 height 34
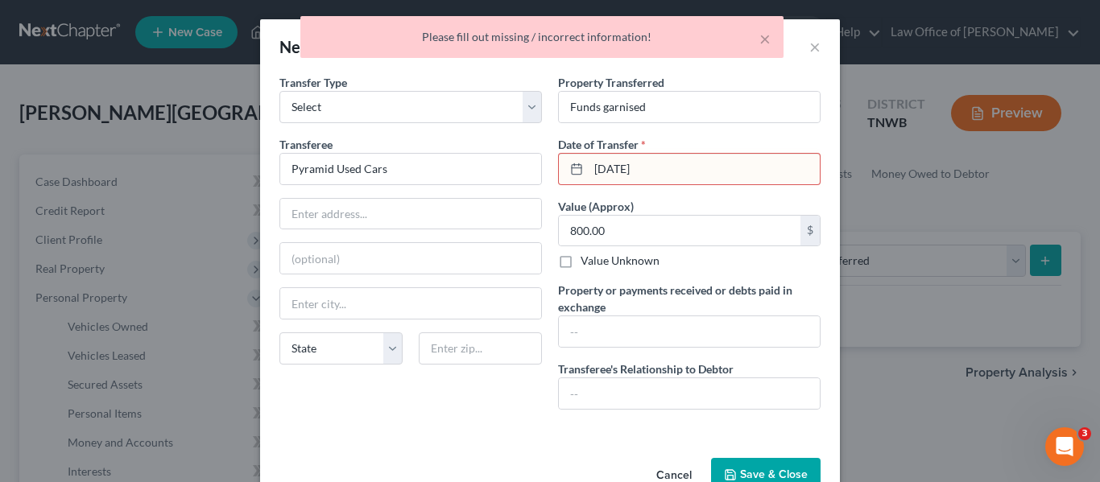
click at [663, 172] on input "[DATE]" at bounding box center [704, 169] width 231 height 31
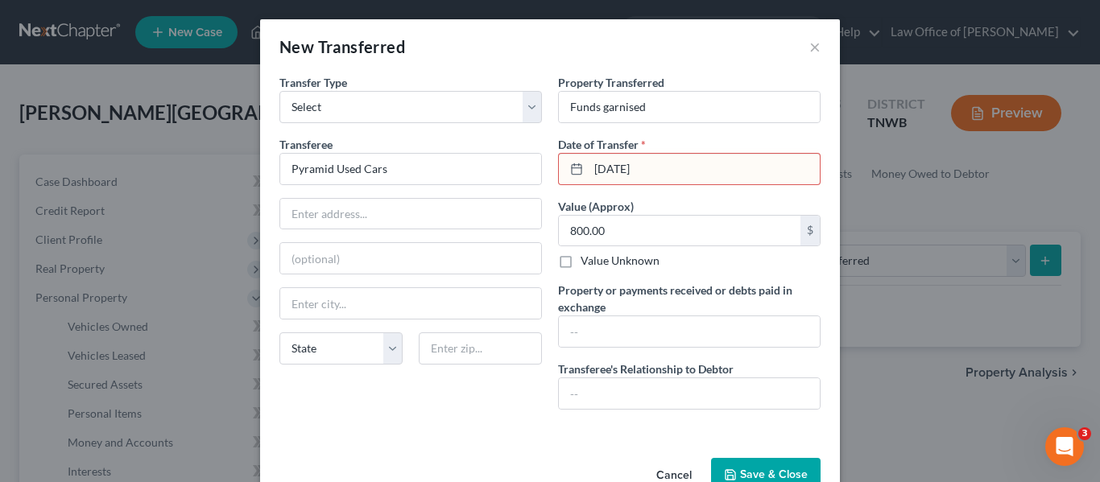
click at [760, 471] on button "Save & Close" at bounding box center [766, 475] width 110 height 34
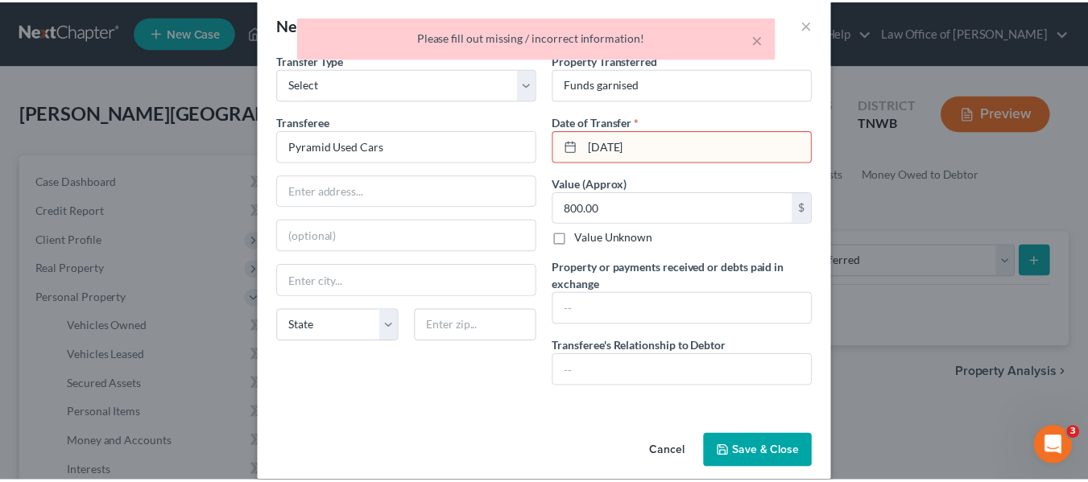
scroll to position [32, 0]
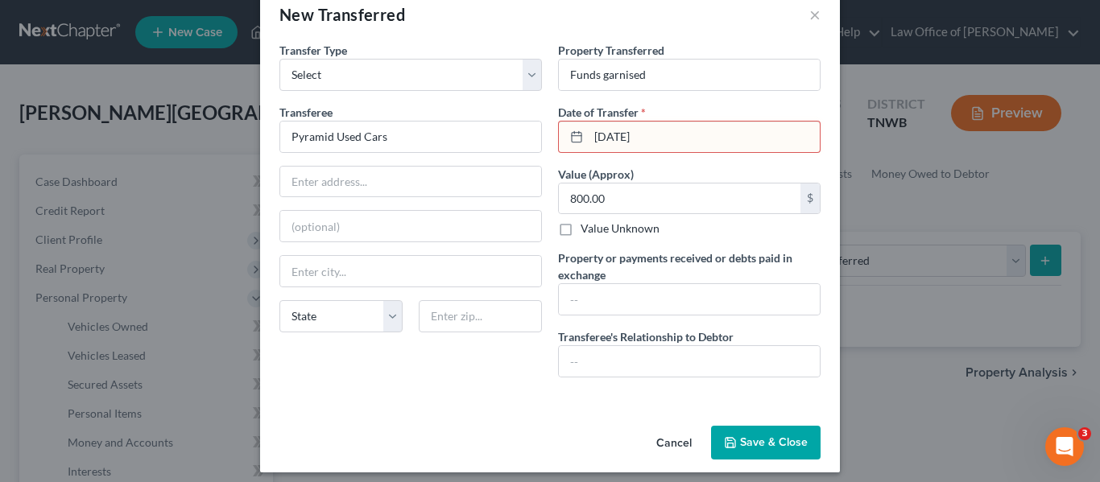
click at [571, 138] on icon at bounding box center [576, 136] width 13 height 13
click at [655, 137] on input "[DATE]" at bounding box center [704, 137] width 231 height 31
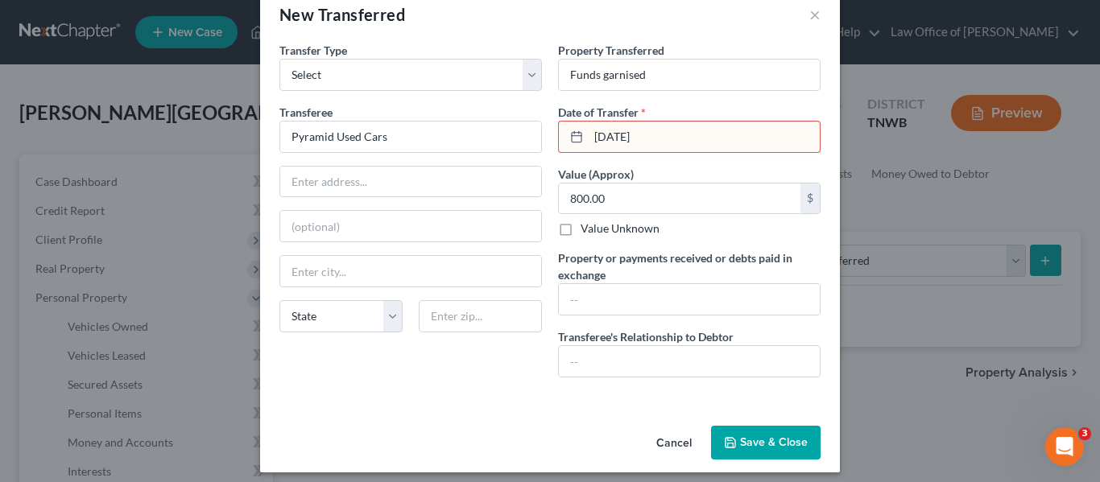
click at [744, 438] on button "Save & Close" at bounding box center [766, 443] width 110 height 34
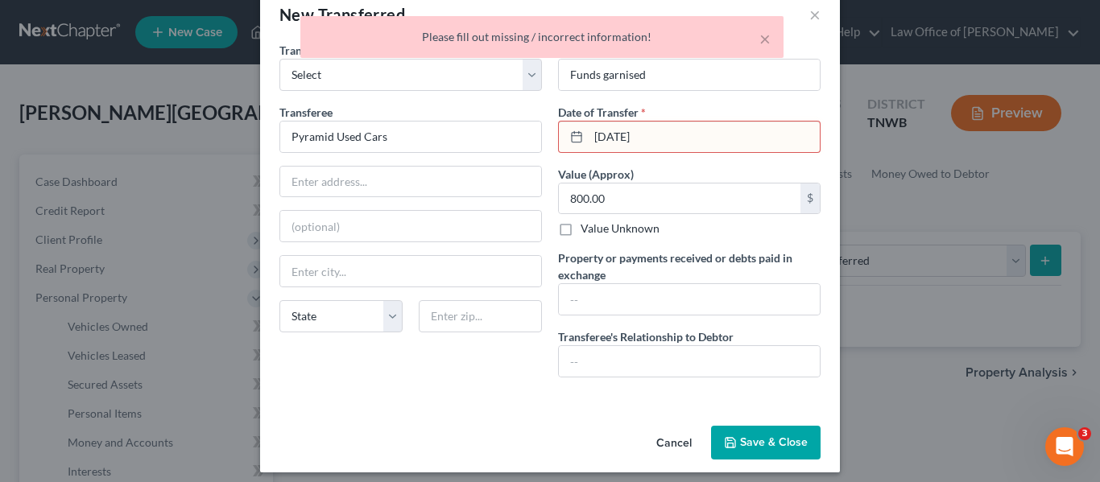
click at [733, 135] on input "[DATE]" at bounding box center [704, 137] width 231 height 31
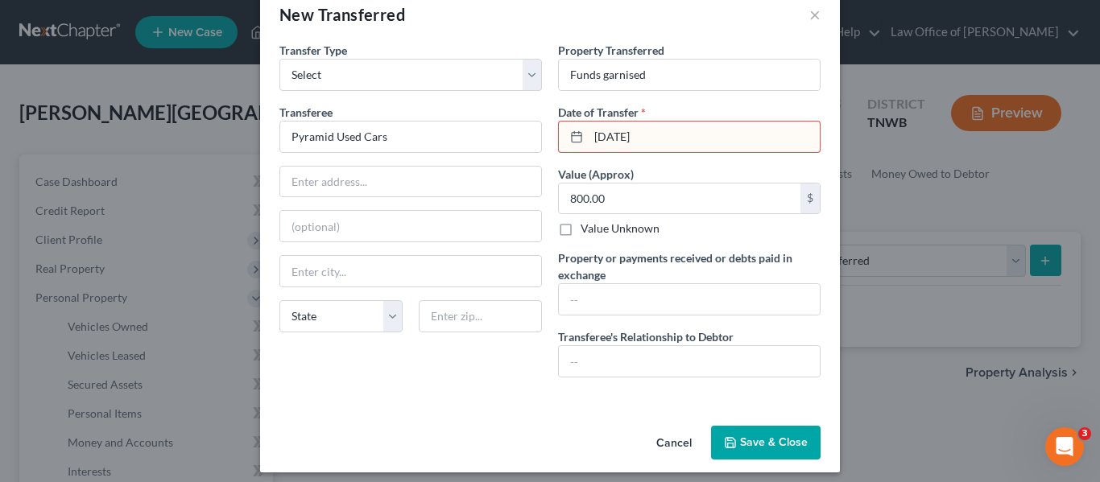
click at [572, 135] on icon at bounding box center [576, 136] width 13 height 13
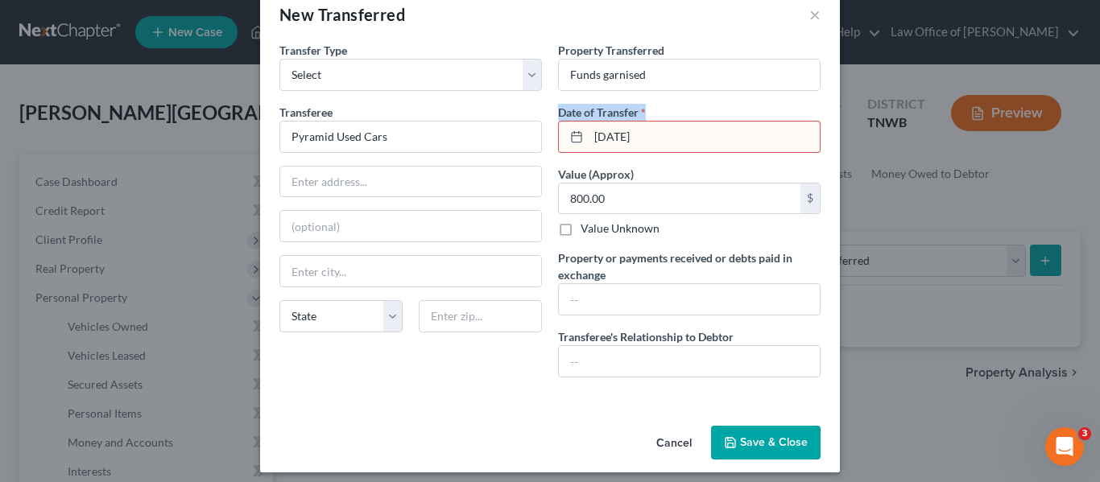
click at [572, 135] on icon at bounding box center [576, 136] width 13 height 13
click at [717, 130] on input "[DATE]" at bounding box center [704, 137] width 231 height 31
type input "S"
click at [760, 435] on button "Save & Close" at bounding box center [766, 443] width 110 height 34
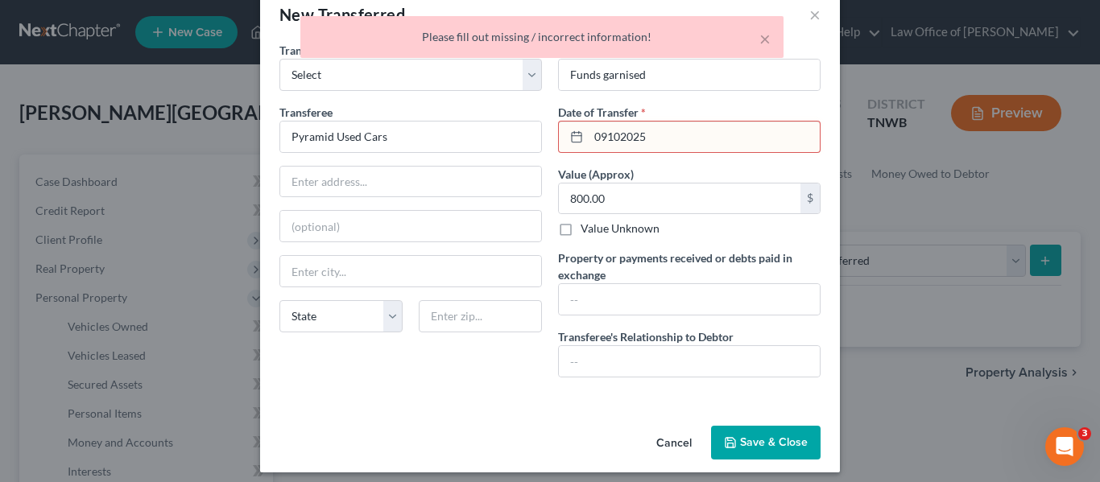
click at [653, 139] on input "09102025" at bounding box center [704, 137] width 231 height 31
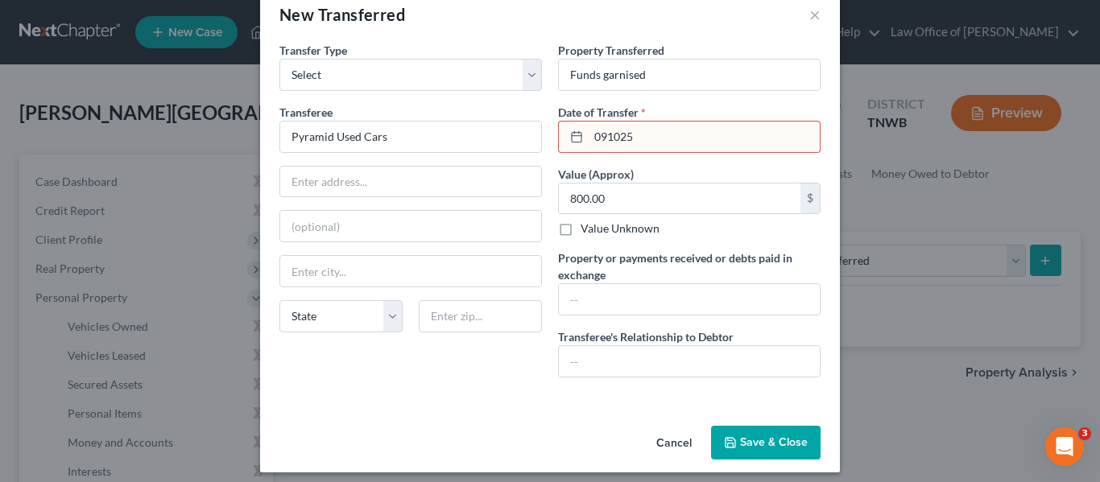
click at [740, 437] on button "Save & Close" at bounding box center [766, 443] width 110 height 34
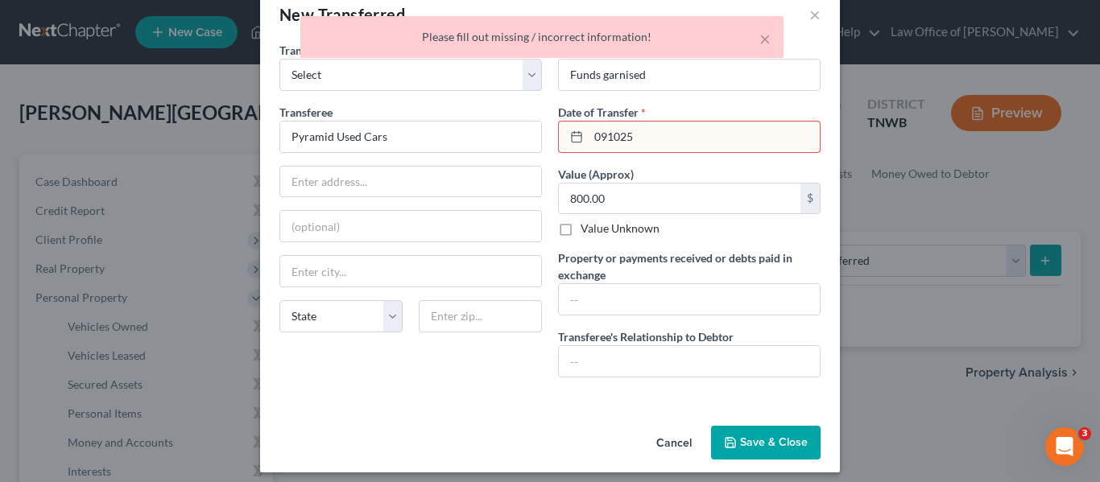
click at [639, 140] on input "091025" at bounding box center [704, 137] width 231 height 31
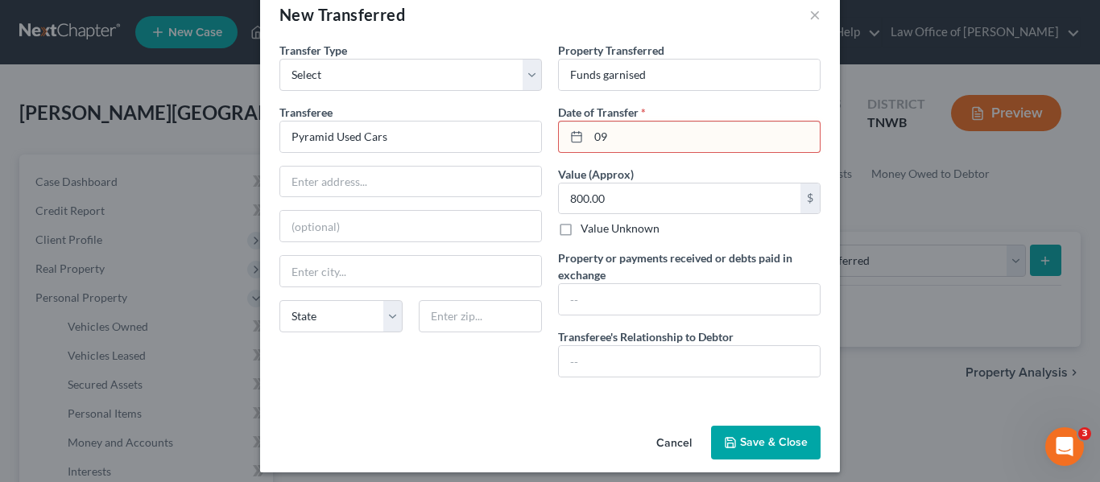
type input "0"
click at [763, 440] on button "Save & Close" at bounding box center [766, 443] width 110 height 34
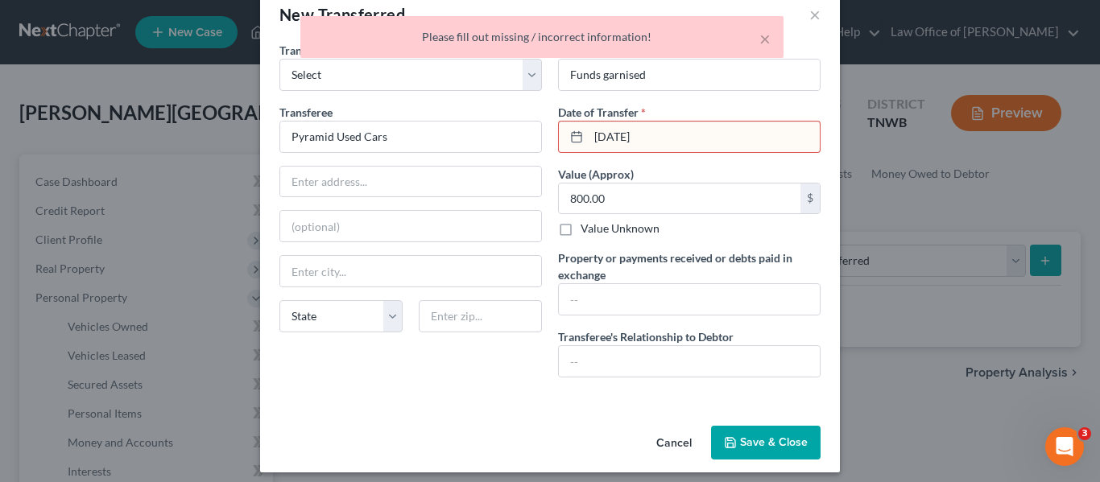
click at [647, 137] on input "[DATE]" at bounding box center [704, 137] width 231 height 31
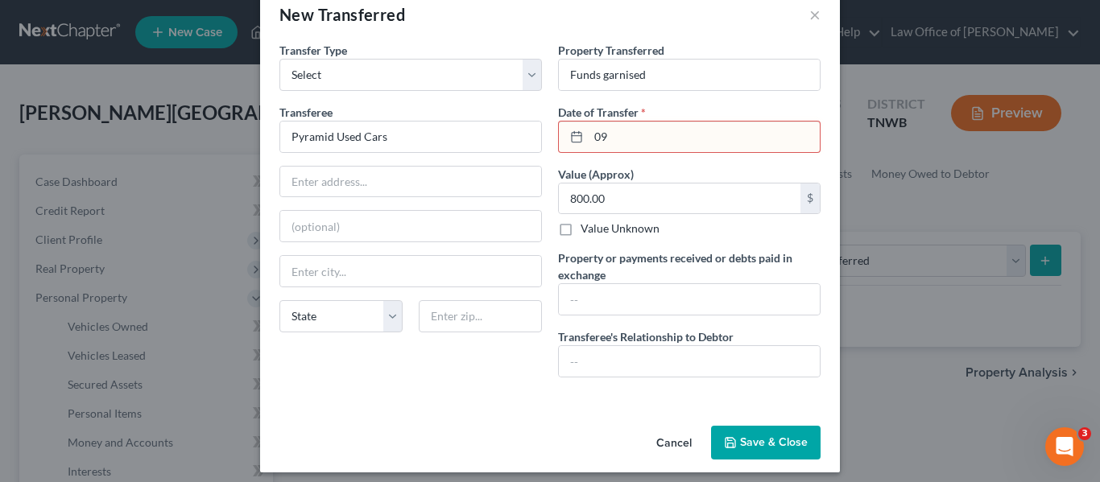
type input "0"
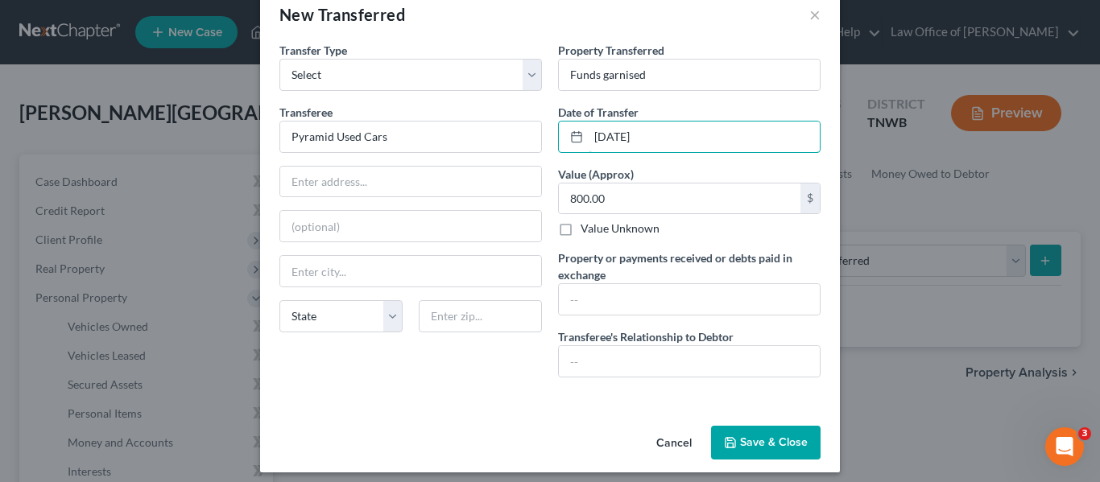
type input "[DATE]"
click at [735, 433] on button "Save & Close" at bounding box center [766, 443] width 110 height 34
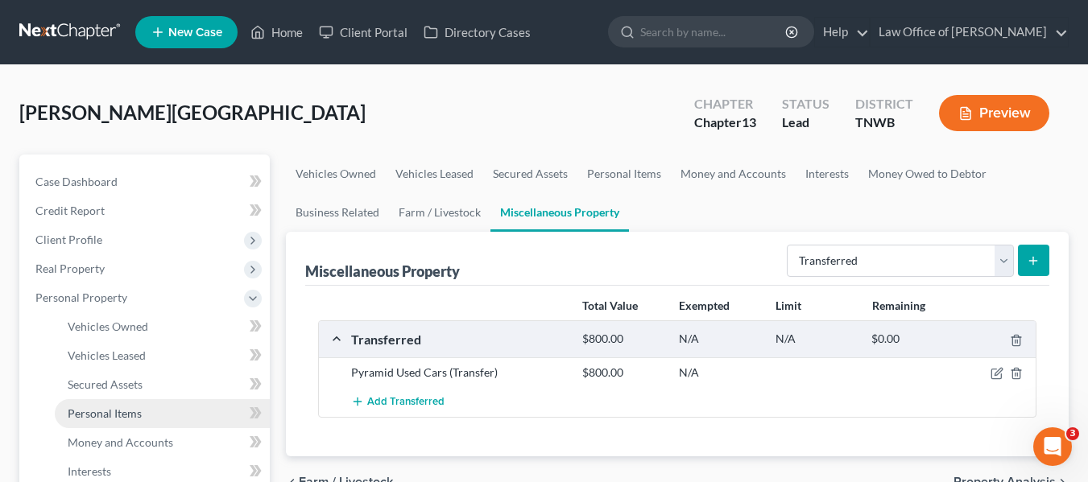
click at [149, 413] on link "Personal Items" at bounding box center [162, 414] width 215 height 29
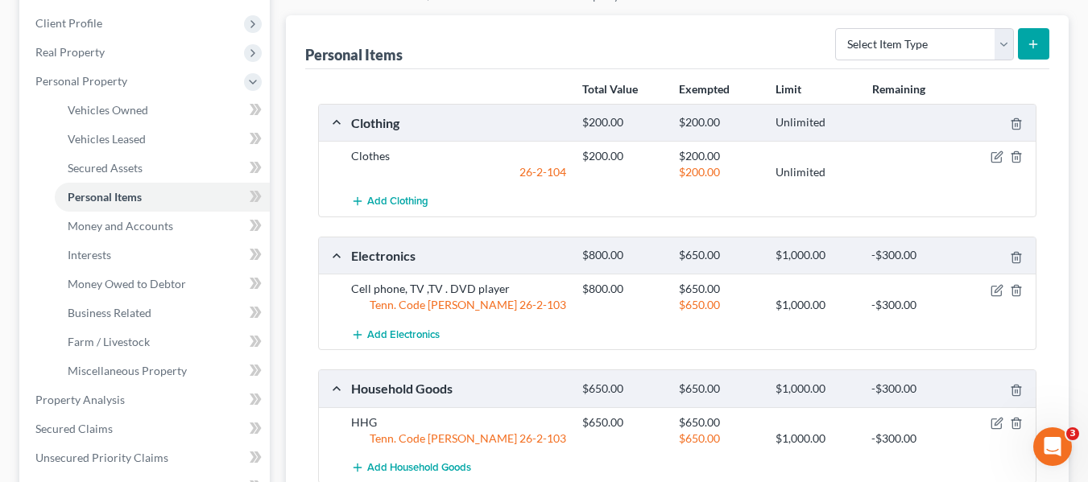
scroll to position [226, 0]
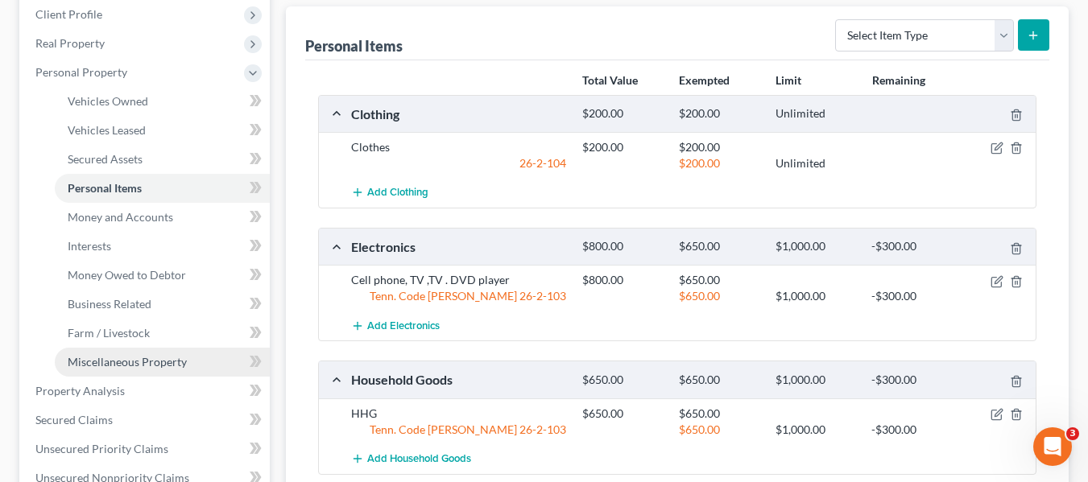
click at [158, 364] on span "Miscellaneous Property" at bounding box center [127, 362] width 119 height 14
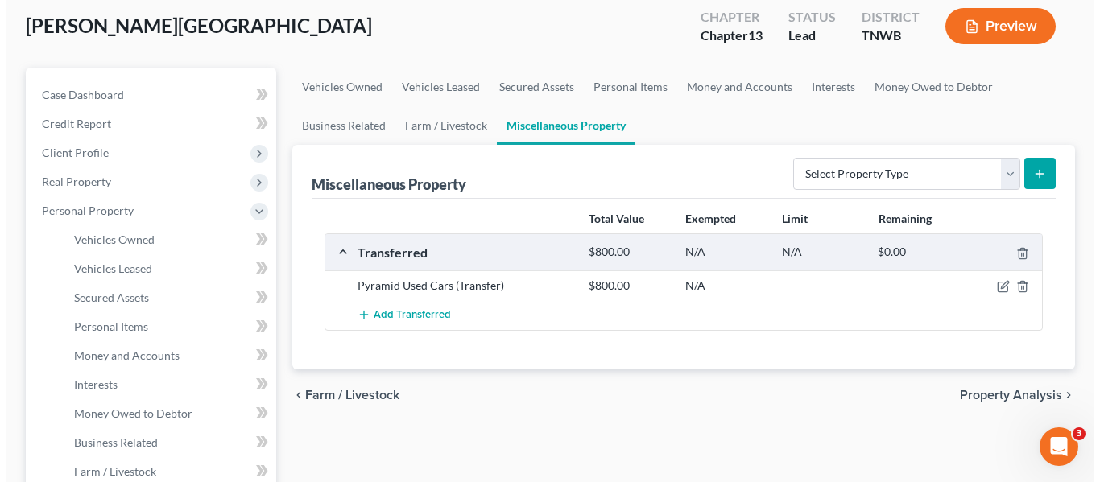
scroll to position [97, 0]
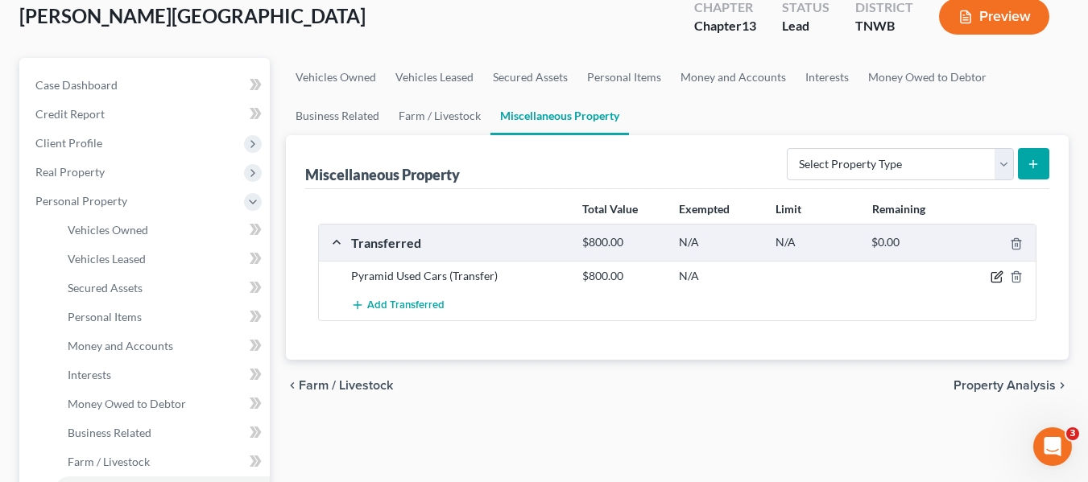
click at [995, 272] on icon "button" at bounding box center [997, 277] width 13 height 13
select select "Ordinary ([DATE])"
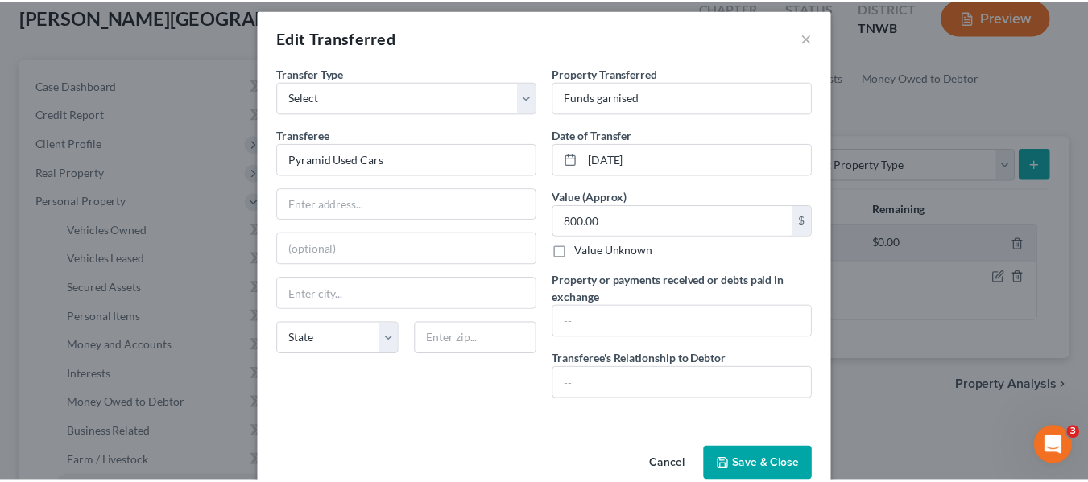
scroll to position [0, 0]
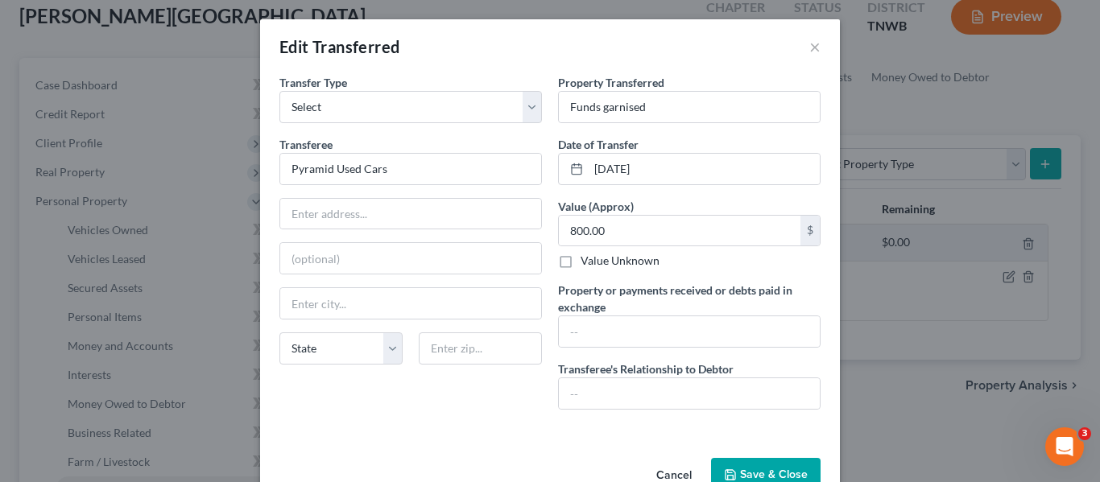
click at [747, 461] on button "Save & Close" at bounding box center [766, 475] width 110 height 34
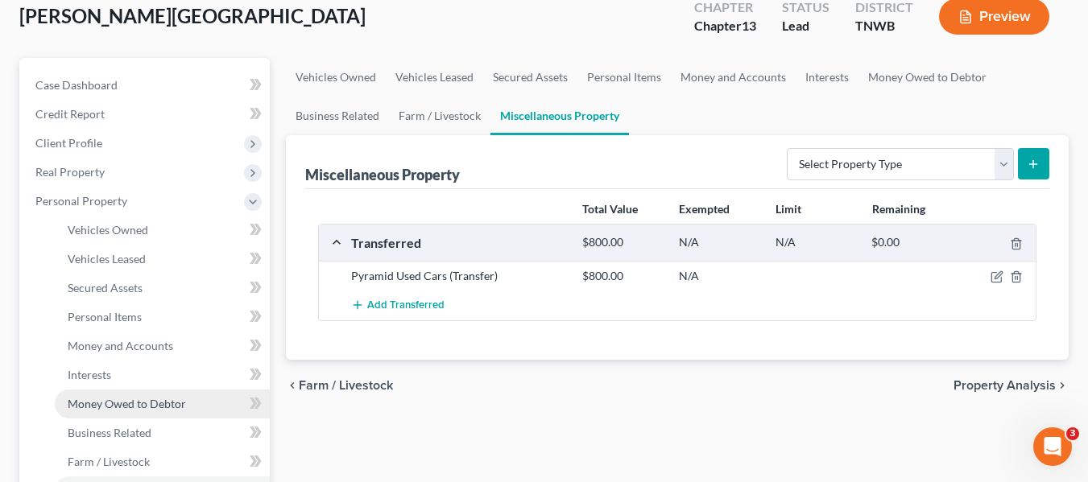
click at [135, 399] on span "Money Owed to Debtor" at bounding box center [127, 404] width 118 height 14
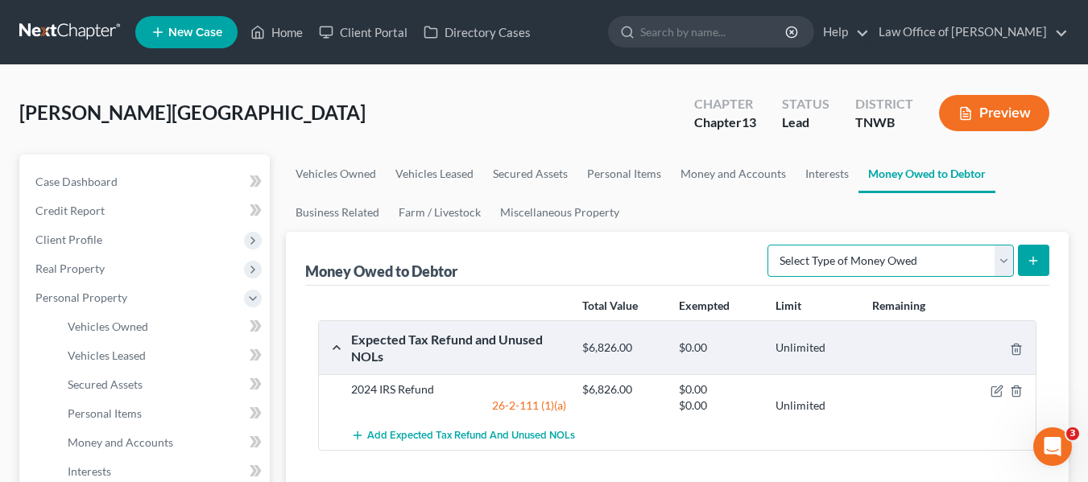
click at [1004, 259] on select "Select Type of Money Owed Accounts Receivable Alimony Child Support Claims Agai…" at bounding box center [891, 261] width 246 height 32
select select "other_contingent_and_unliquidated_claims"
click at [770, 245] on select "Select Type of Money Owed Accounts Receivable Alimony Child Support Claims Agai…" at bounding box center [891, 261] width 246 height 32
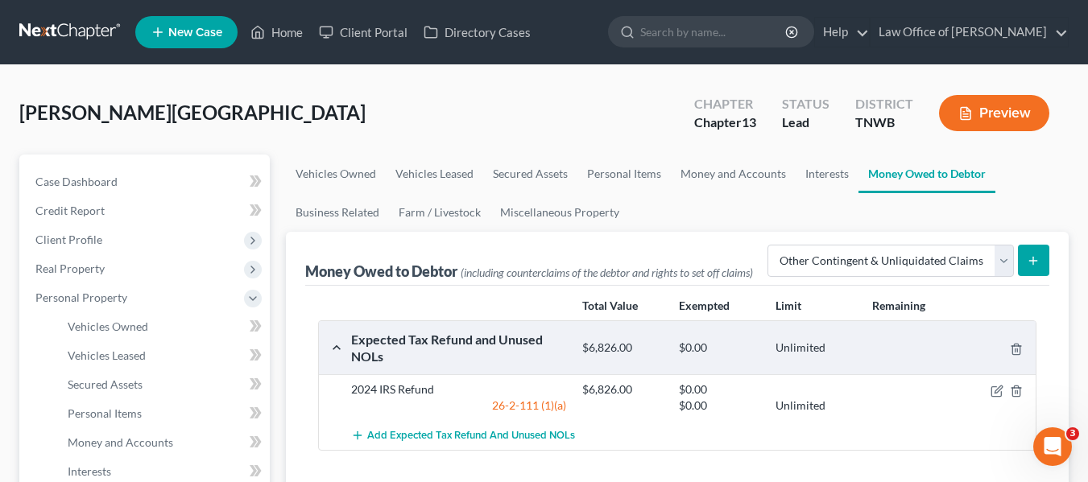
click at [1031, 255] on icon "submit" at bounding box center [1033, 261] width 13 height 13
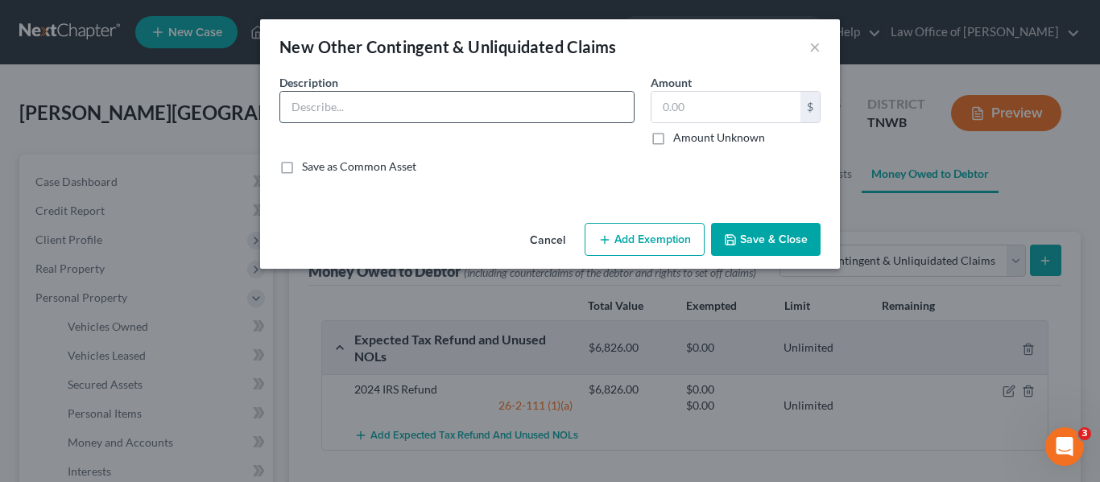
click at [515, 97] on input "text" at bounding box center [457, 107] width 354 height 31
type input "Funds garnished by [PERSON_NAME]."
click at [661, 104] on input "text" at bounding box center [726, 107] width 149 height 31
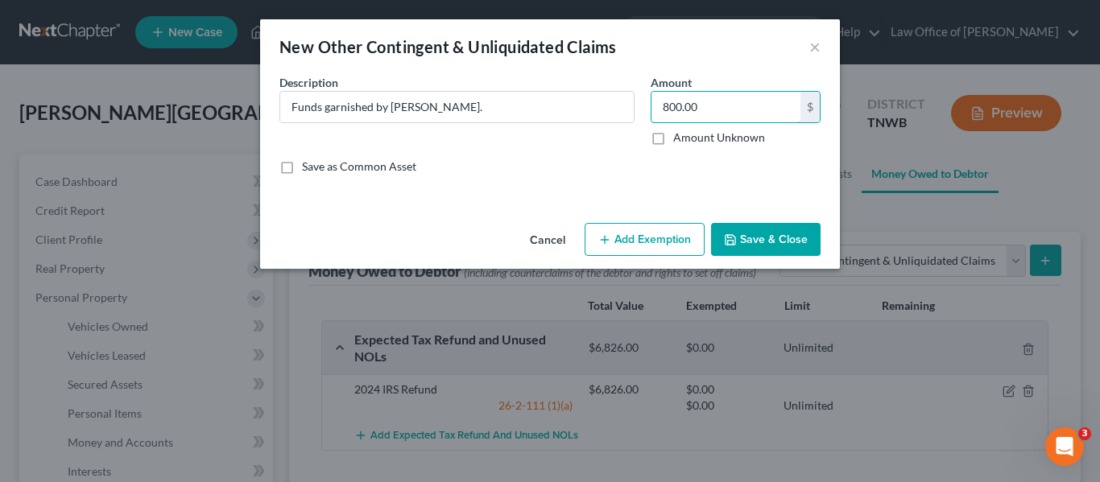
type input "800.00"
click at [618, 232] on button "Add Exemption" at bounding box center [645, 240] width 120 height 34
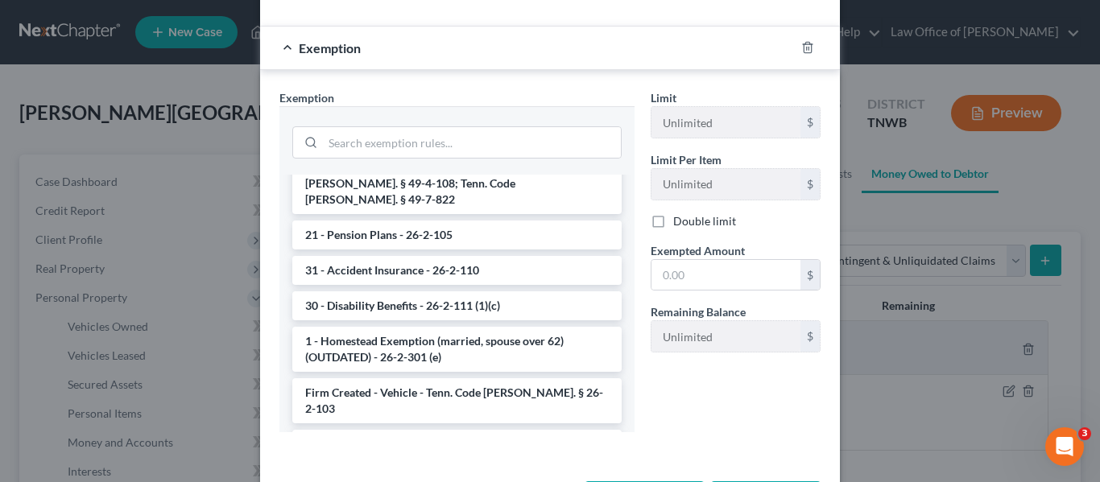
scroll to position [1461, 0]
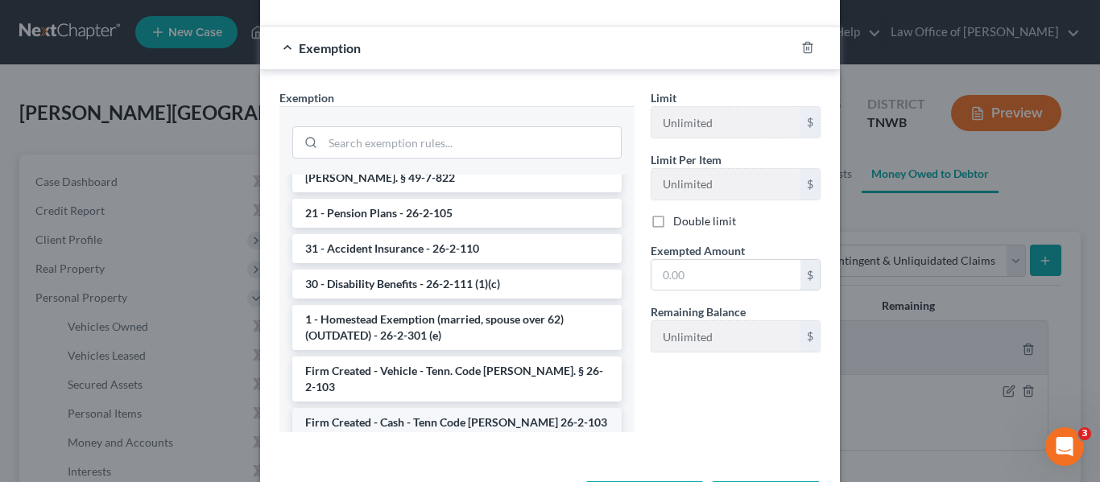
click at [411, 408] on li "Firm Created - Cash - Tenn Code [PERSON_NAME] 26-2-103" at bounding box center [456, 422] width 329 height 29
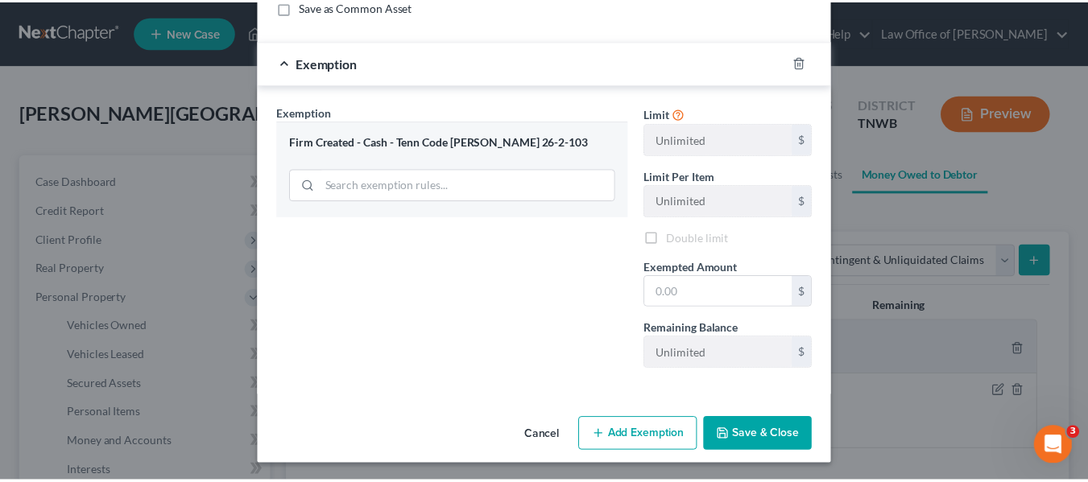
scroll to position [163, 0]
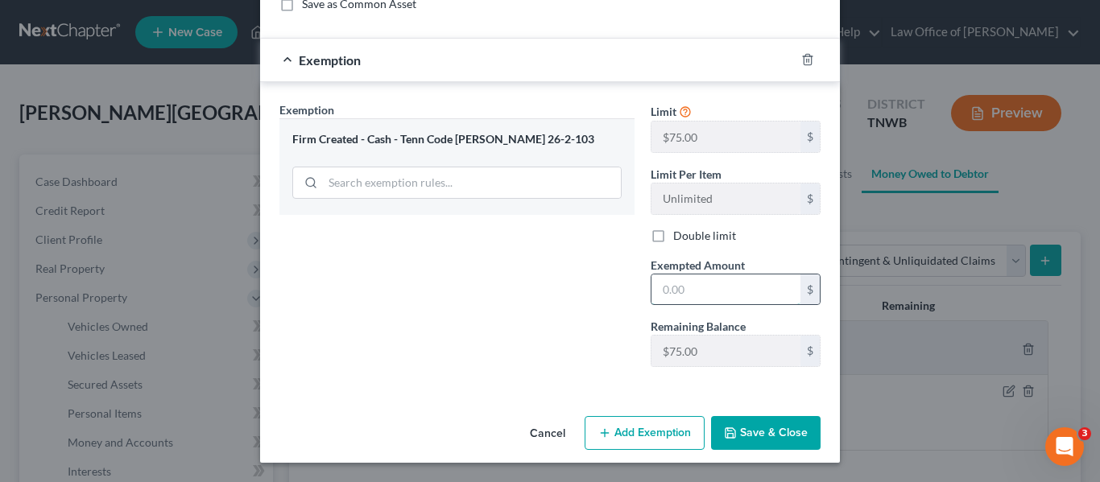
click at [652, 287] on input "text" at bounding box center [726, 290] width 149 height 31
type input "800.00"
click at [746, 431] on button "Save & Close" at bounding box center [766, 433] width 110 height 34
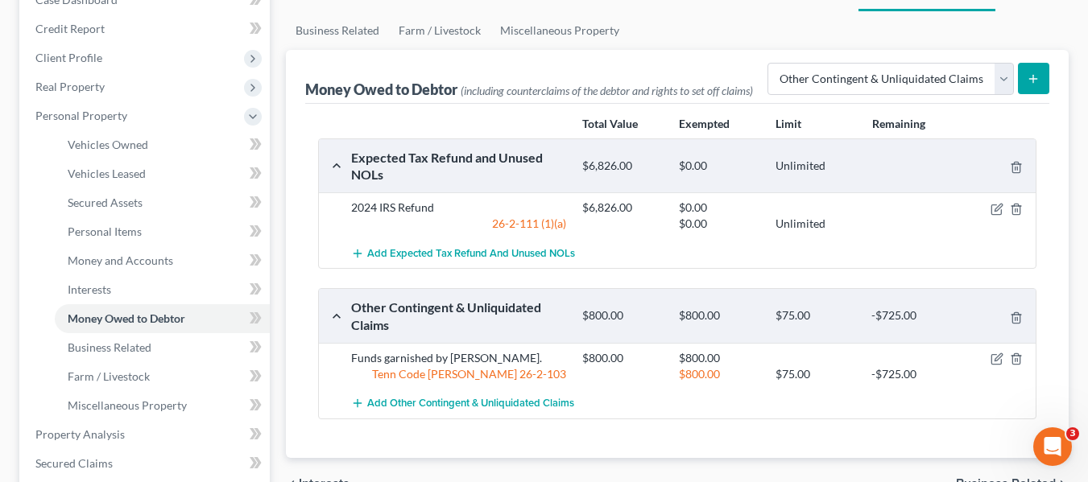
scroll to position [257, 0]
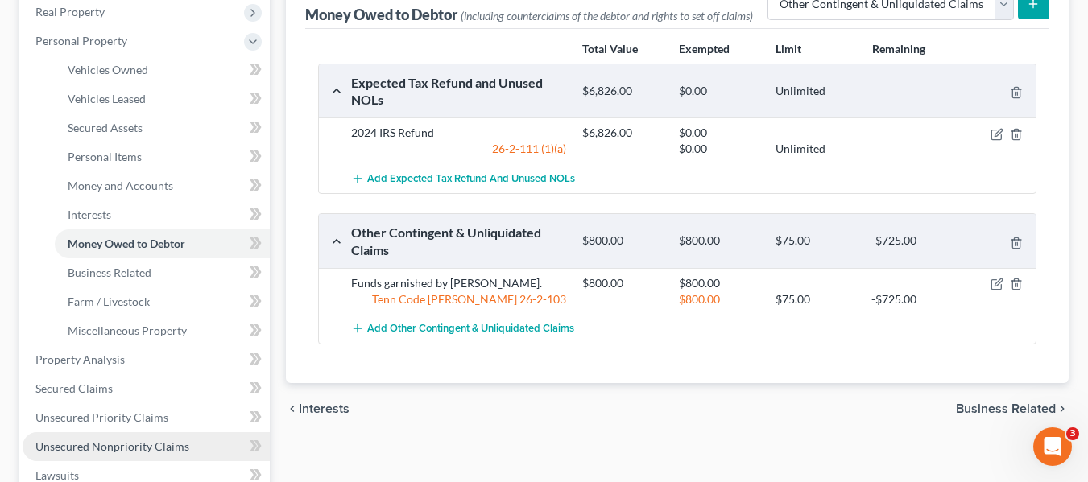
click at [124, 444] on span "Unsecured Nonpriority Claims" at bounding box center [112, 447] width 154 height 14
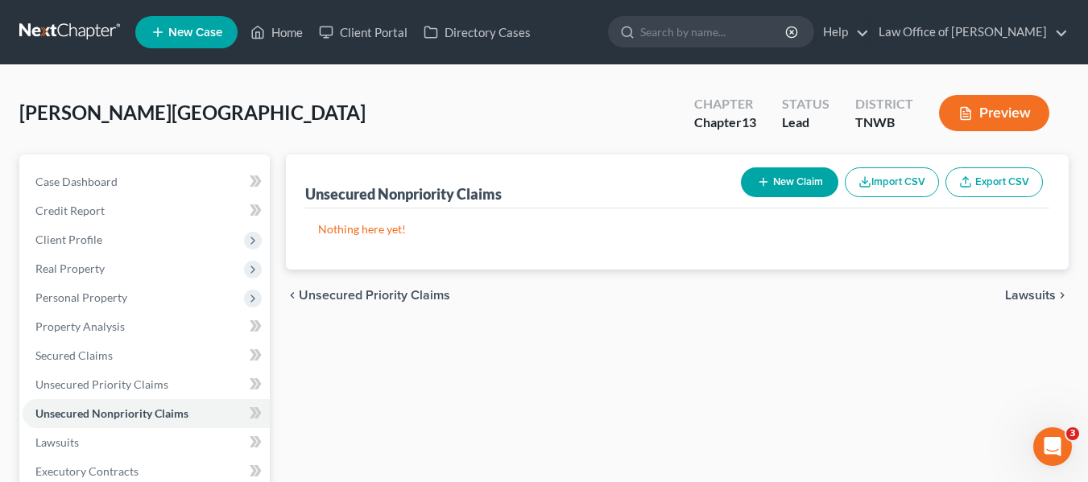
click at [809, 180] on button "New Claim" at bounding box center [789, 183] width 97 height 30
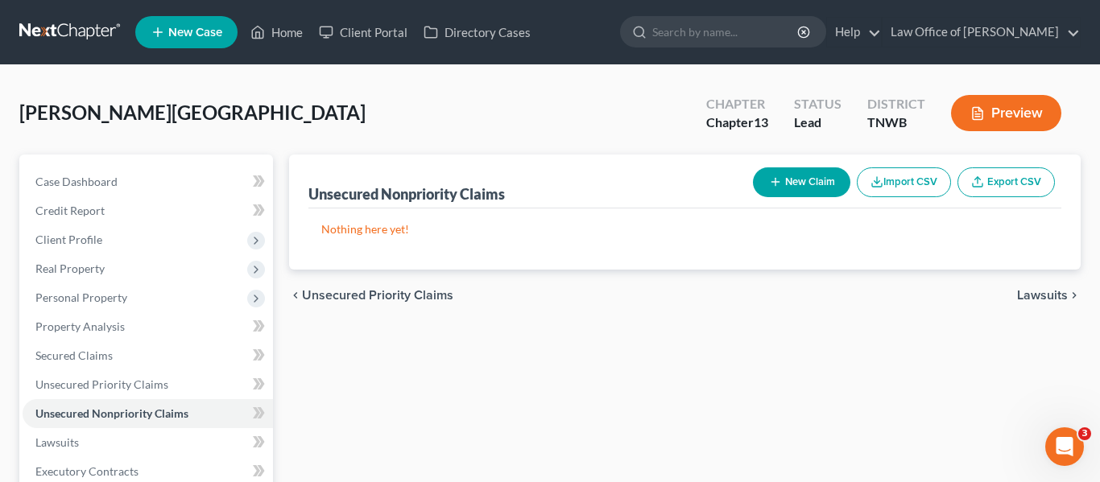
select select "0"
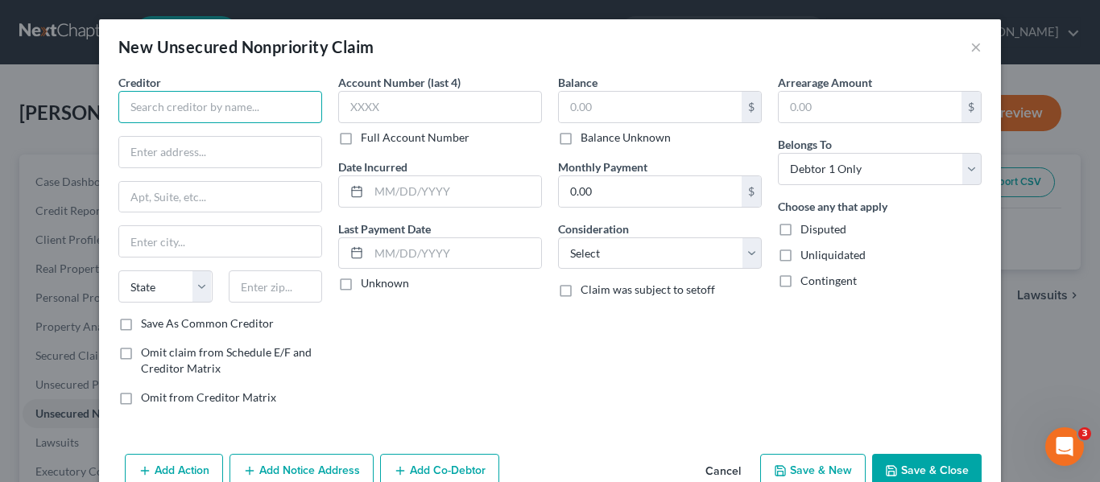
click at [155, 101] on input "text" at bounding box center [220, 107] width 204 height 32
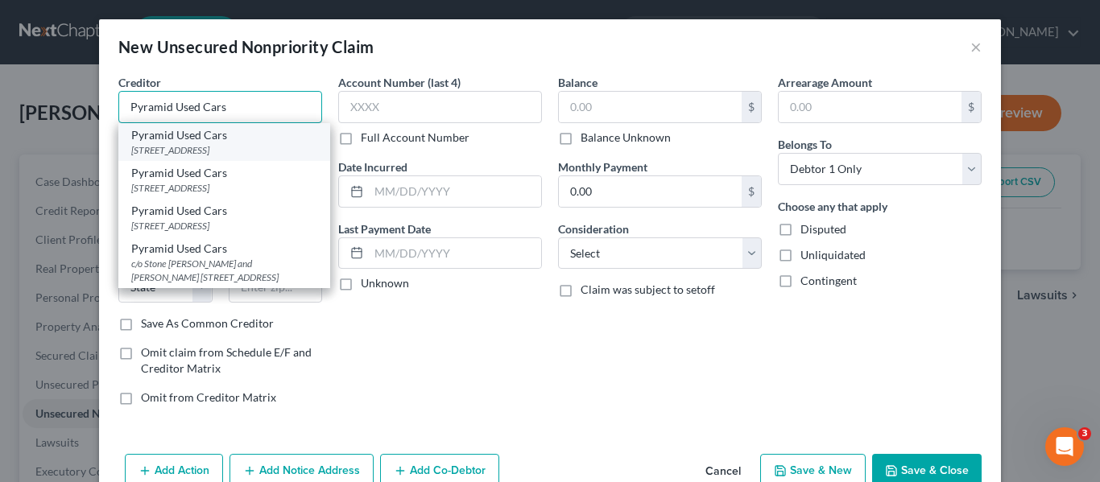
type input "Pyramid Used Cars"
click at [158, 140] on div "Pyramid Used Cars" at bounding box center [224, 135] width 186 height 16
type input "936 South Third"
type input "[GEOGRAPHIC_DATA]"
select select "44"
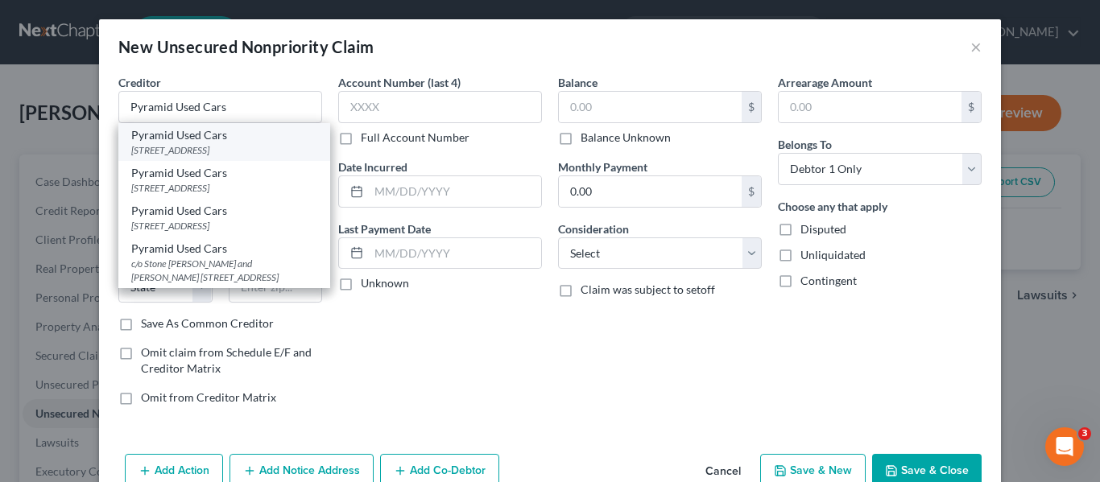
type input "38106-0000"
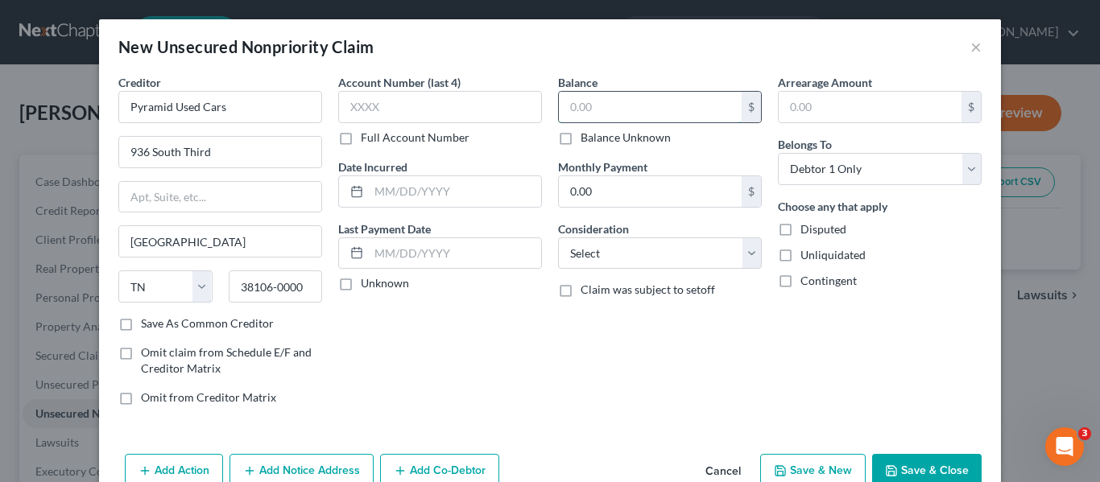
click at [561, 103] on input "text" at bounding box center [650, 107] width 183 height 31
type input "4,000.00"
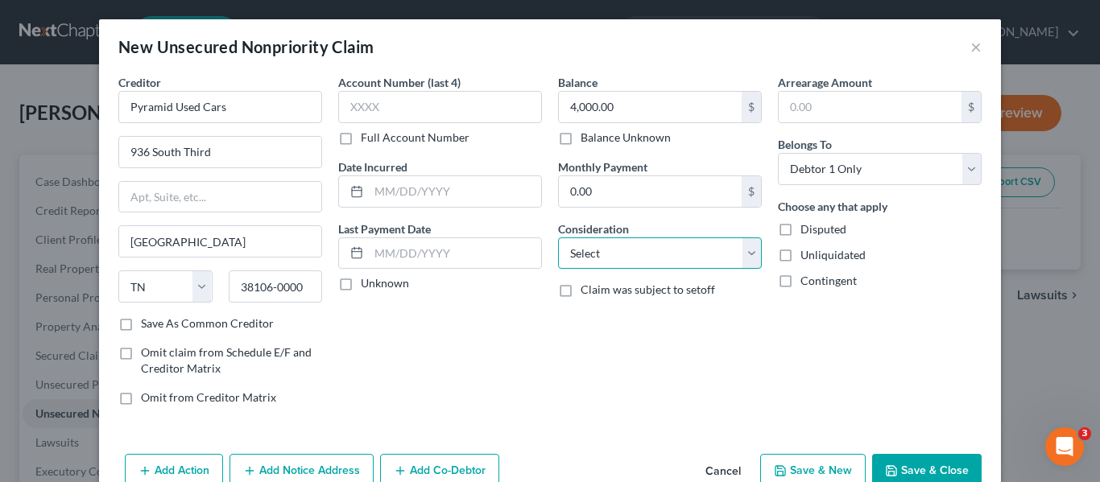
click at [743, 253] on select "Select Cable / Satellite Services Collection Agency Credit Card Debt Debt Couns…" at bounding box center [660, 254] width 204 height 32
select select "8"
click at [558, 238] on select "Select Cable / Satellite Services Collection Agency Credit Card Debt Debt Couns…" at bounding box center [660, 254] width 204 height 32
click at [810, 464] on button "Save & New" at bounding box center [813, 471] width 106 height 34
select select "0"
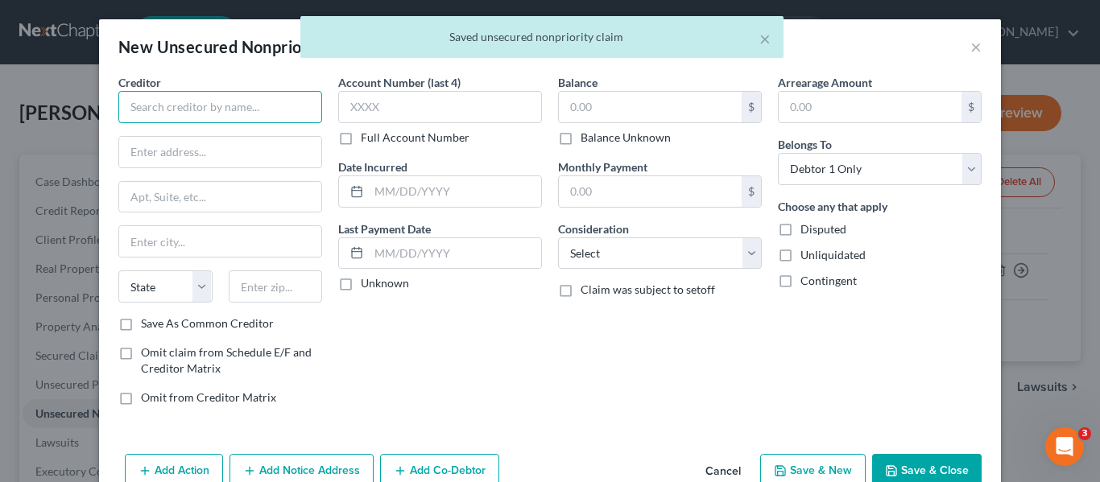
click at [139, 97] on input "text" at bounding box center [220, 107] width 204 height 32
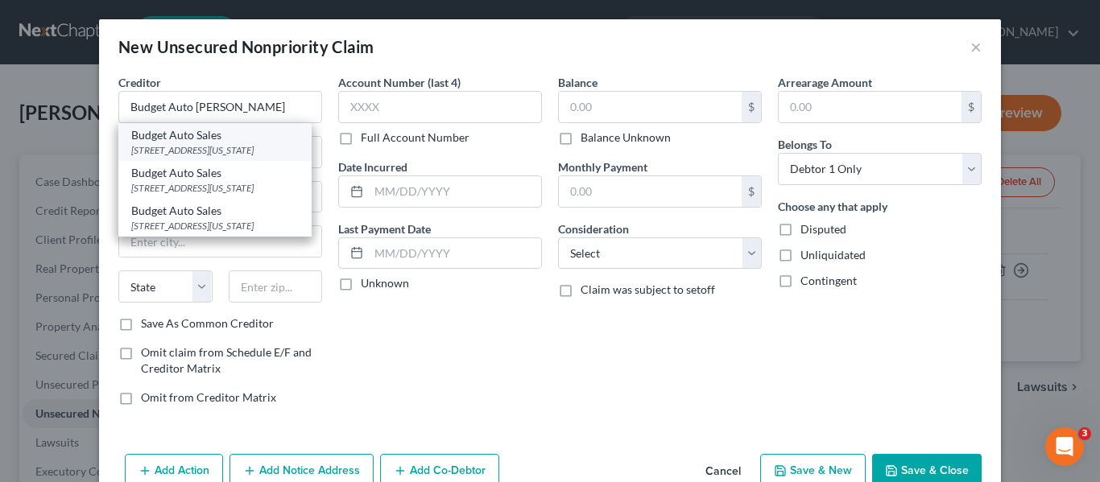
click at [197, 141] on div "Budget Auto Sales" at bounding box center [215, 135] width 168 height 16
type input "Budget Auto Sales"
type input "[STREET_ADDRESS][US_STATE]"
type input "[GEOGRAPHIC_DATA]"
select select "44"
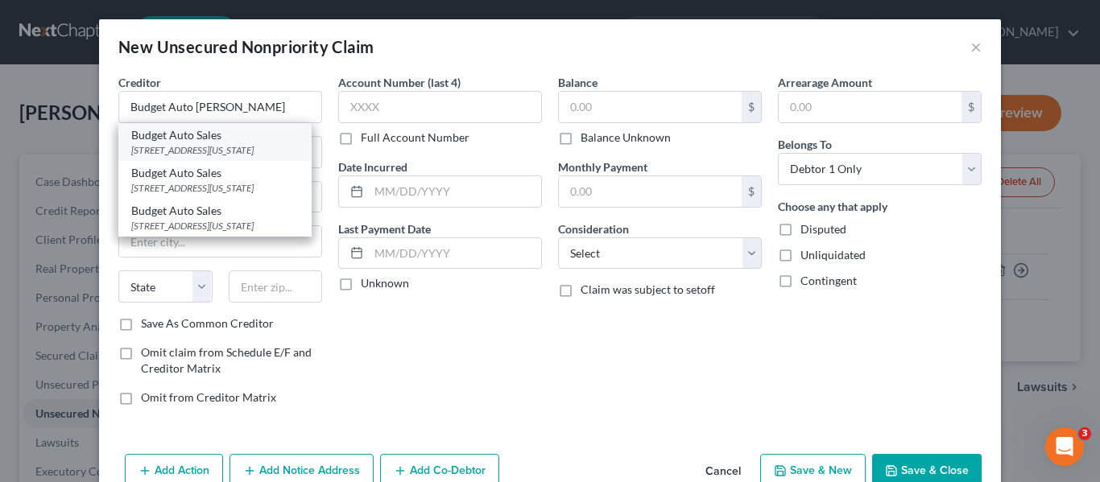
type input "38126-0000"
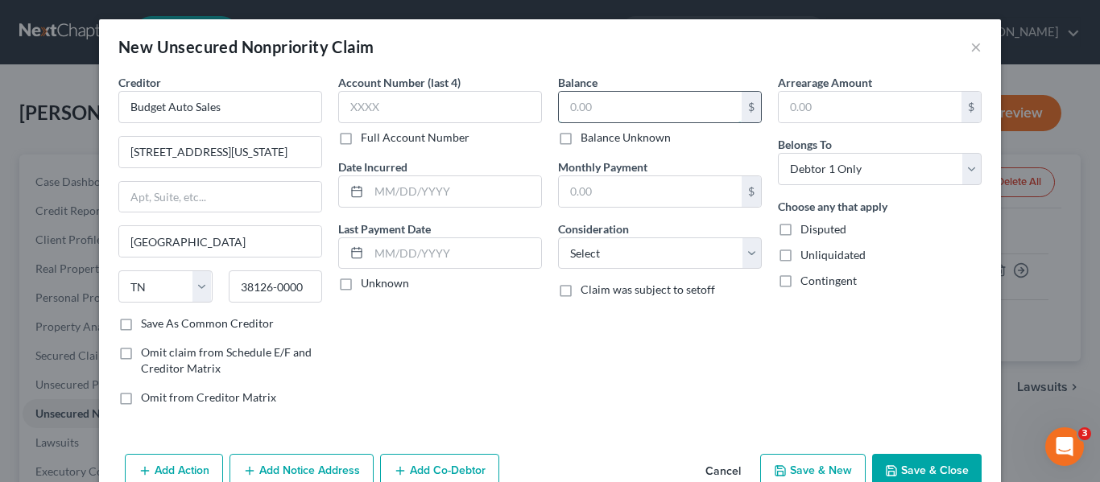
click at [559, 104] on input "text" at bounding box center [650, 107] width 183 height 31
type input "3"
type input "2,400.00"
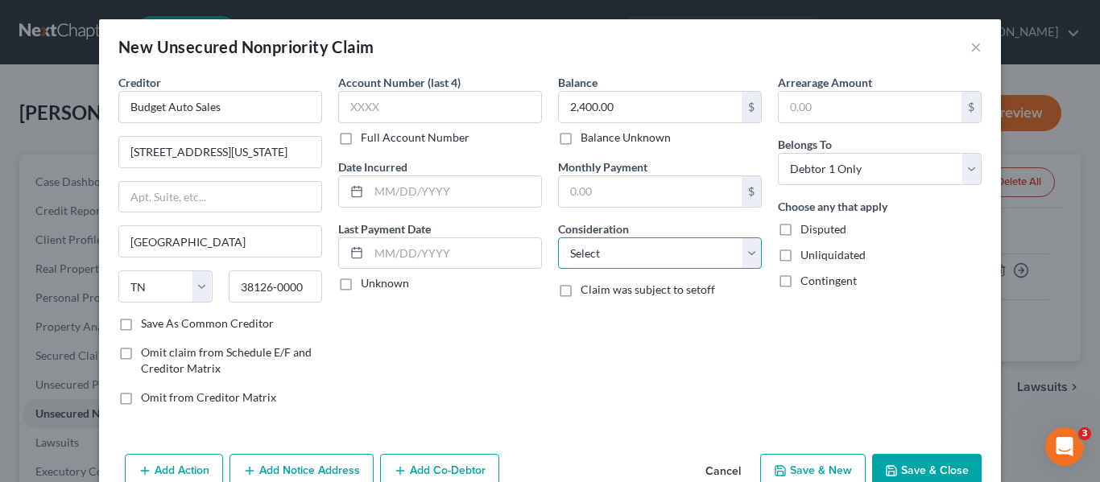
click at [742, 254] on select "Select Cable / Satellite Services Collection Agency Credit Card Debt Debt Couns…" at bounding box center [660, 254] width 204 height 32
select select "4"
click at [558, 238] on select "Select Cable / Satellite Services Collection Agency Credit Card Debt Debt Couns…" at bounding box center [660, 254] width 204 height 32
click at [921, 462] on button "Save & Close" at bounding box center [927, 471] width 110 height 34
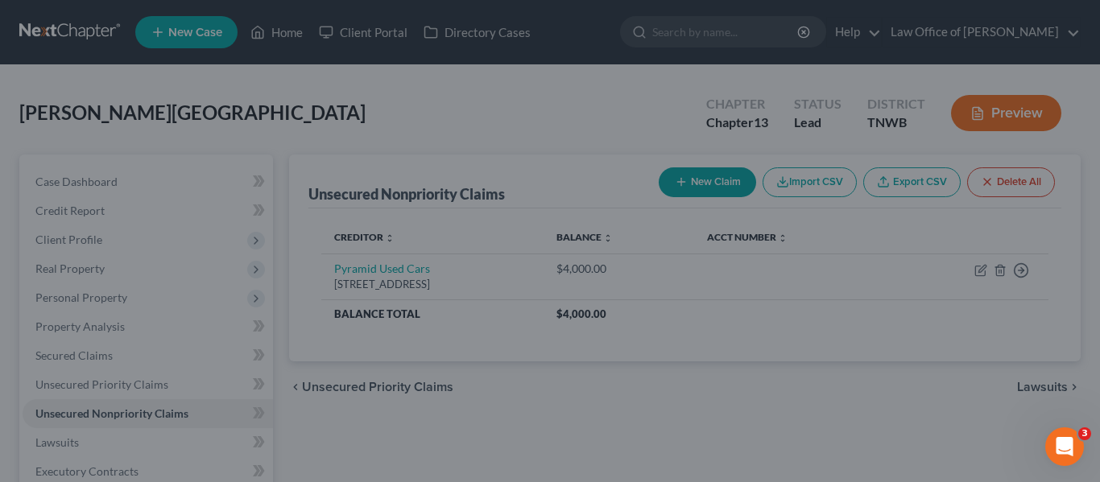
type input "0.00"
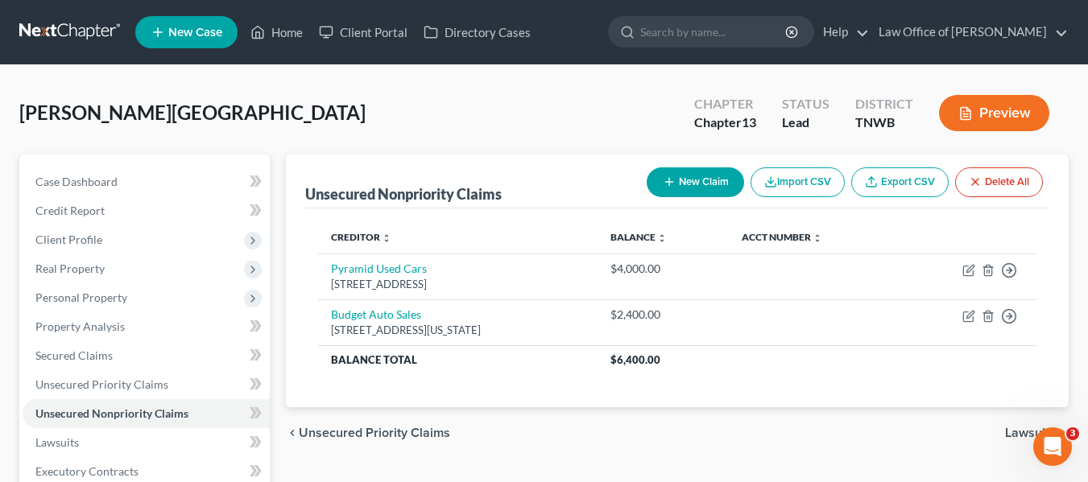
click at [691, 177] on button "New Claim" at bounding box center [695, 183] width 97 height 30
select select "0"
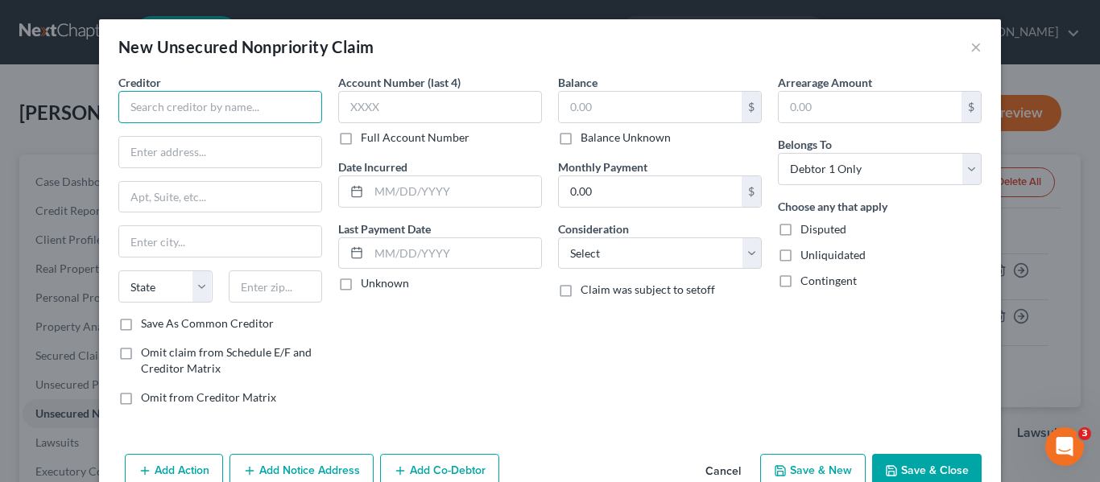
click at [128, 106] on input "text" at bounding box center [220, 107] width 204 height 32
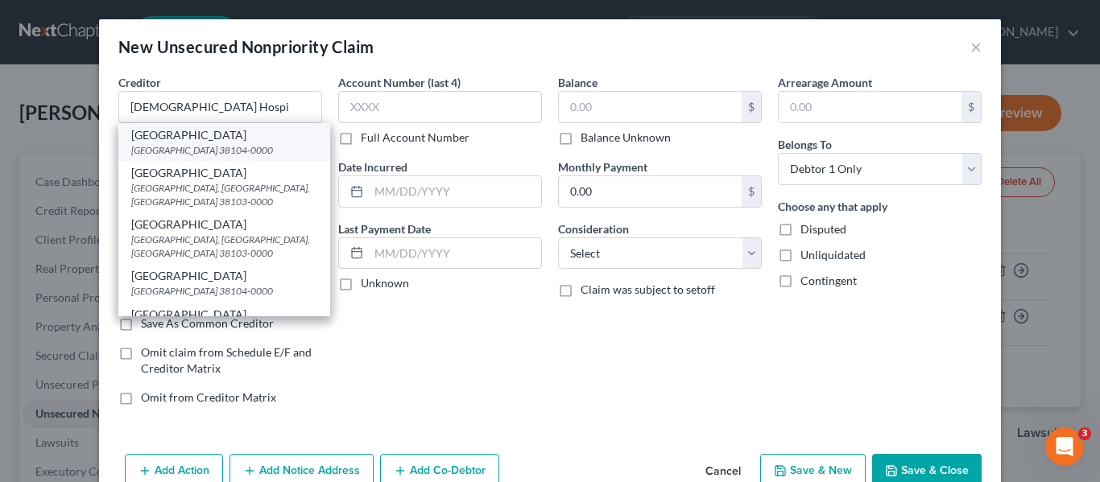
click at [229, 147] on div "[GEOGRAPHIC_DATA] 38104-0000" at bounding box center [224, 150] width 186 height 14
type input "[GEOGRAPHIC_DATA]"
type input "1265 Union"
type input "[GEOGRAPHIC_DATA]"
select select "44"
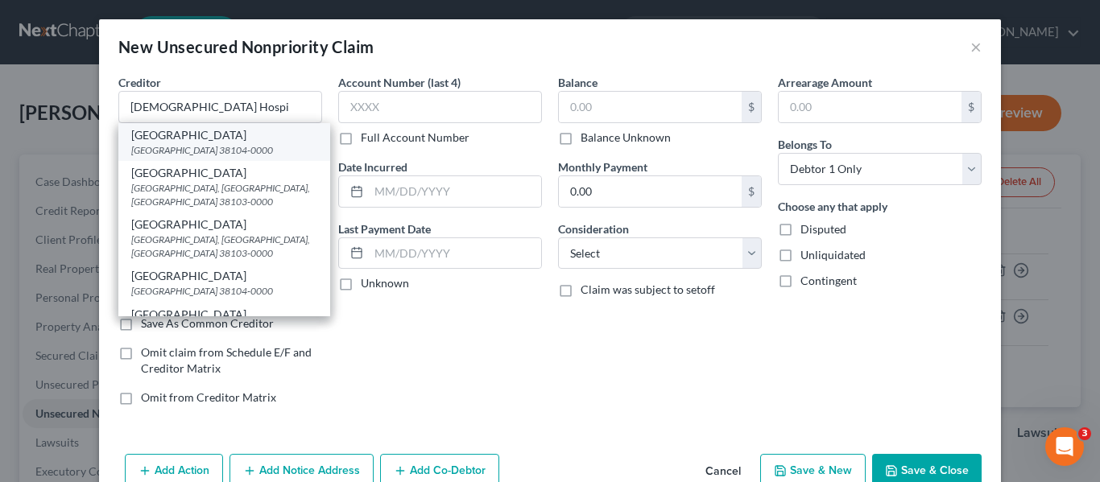
type input "38104-0000"
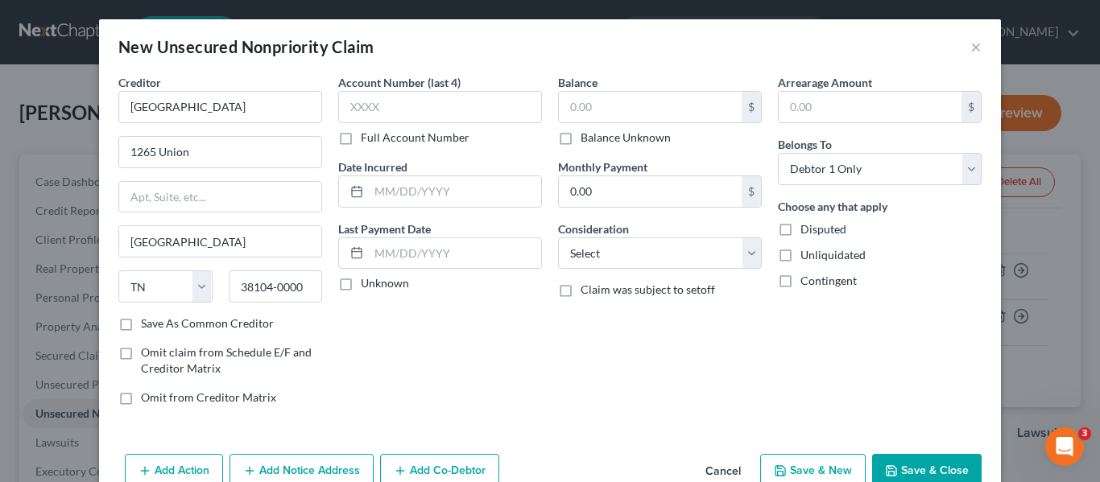
click at [581, 138] on label "Balance Unknown" at bounding box center [626, 138] width 90 height 16
click at [587, 138] on input "Balance Unknown" at bounding box center [592, 135] width 10 height 10
checkbox input "true"
type input "0.00"
click at [818, 468] on button "Save & New" at bounding box center [813, 471] width 106 height 34
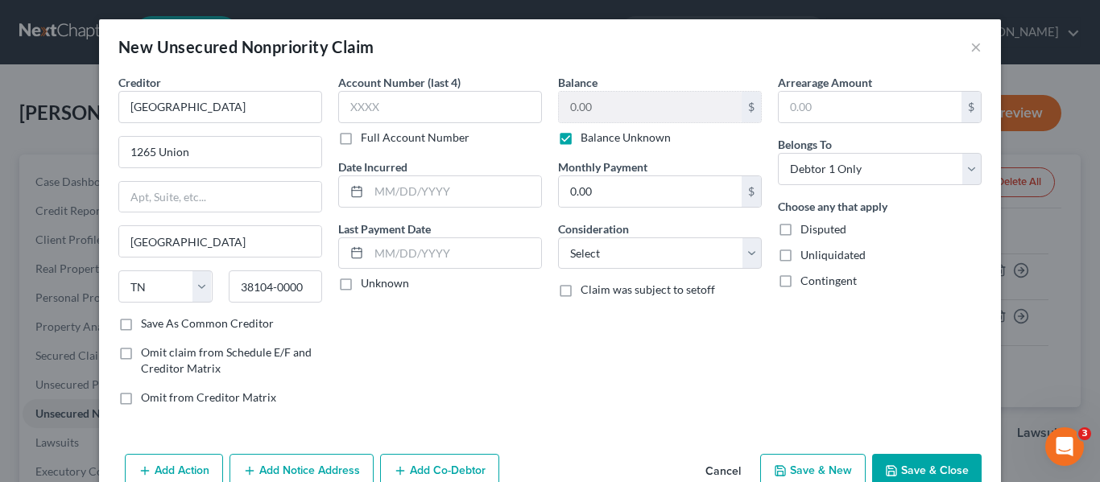
select select "0"
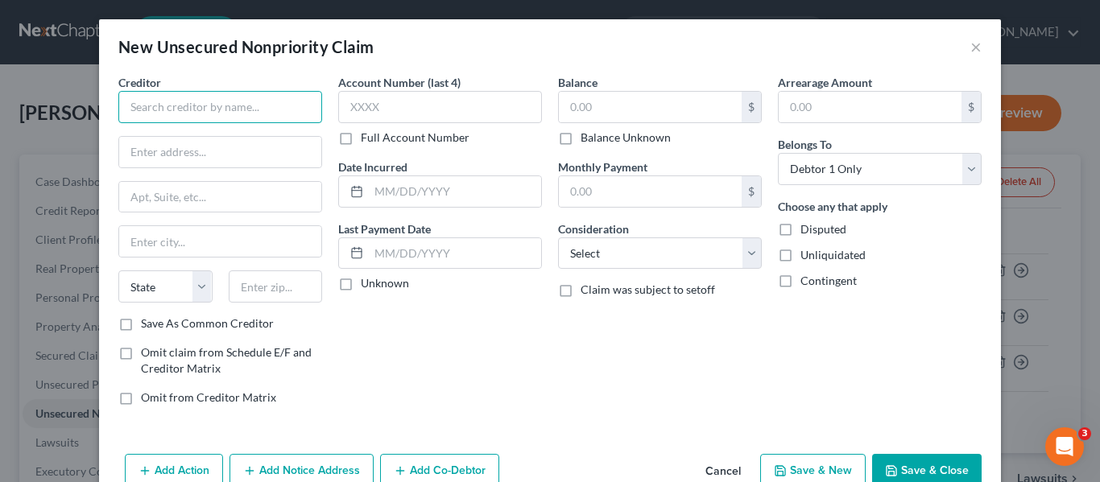
click at [214, 109] on input "text" at bounding box center [220, 107] width 204 height 32
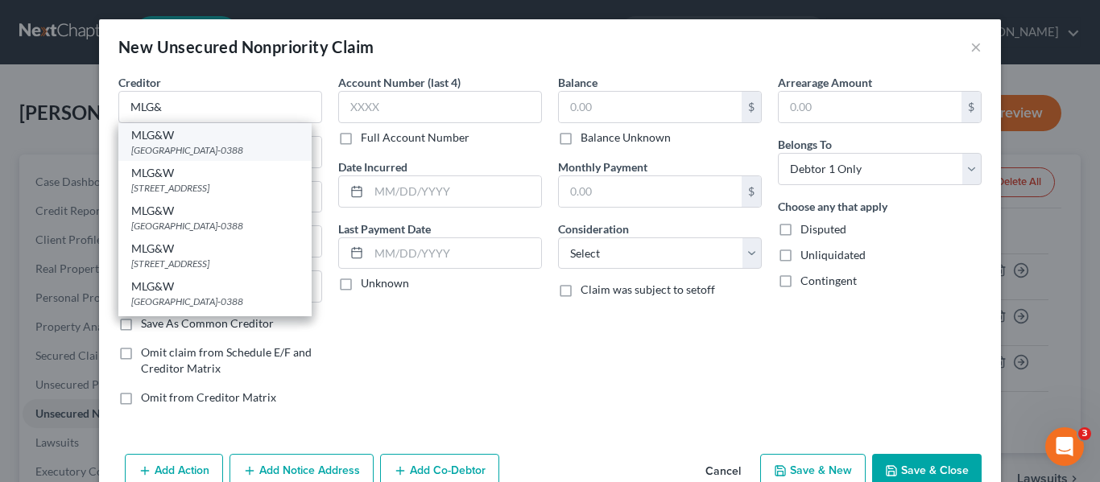
click at [193, 146] on div "[GEOGRAPHIC_DATA]-0388" at bounding box center [215, 150] width 168 height 14
type input "MLG&W"
type input "PO BOX 388"
type input "[GEOGRAPHIC_DATA]"
select select "44"
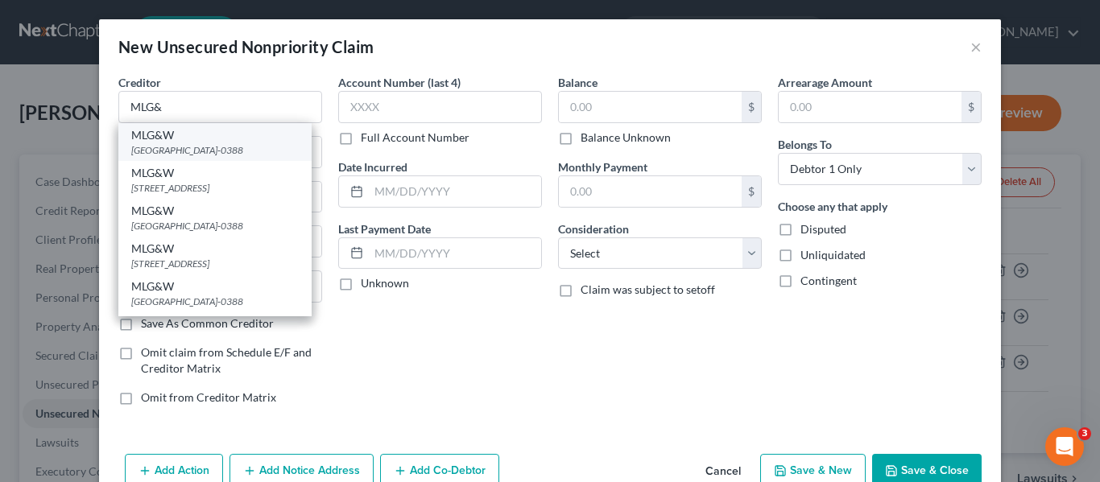
type input "38145-0388"
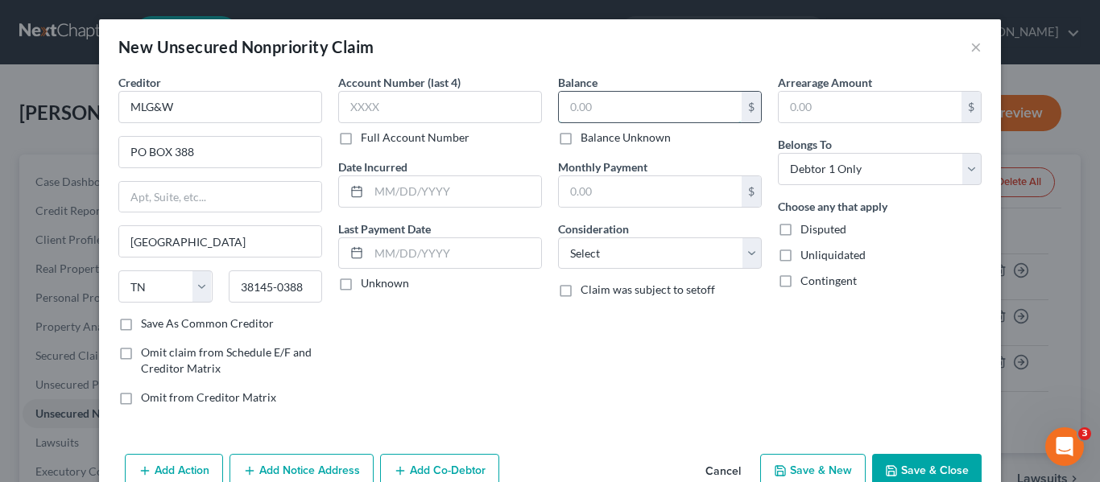
click at [566, 108] on input "text" at bounding box center [650, 107] width 183 height 31
type input "600.00"
click at [908, 461] on button "Save & Close" at bounding box center [927, 471] width 110 height 34
